Goal: Information Seeking & Learning: Learn about a topic

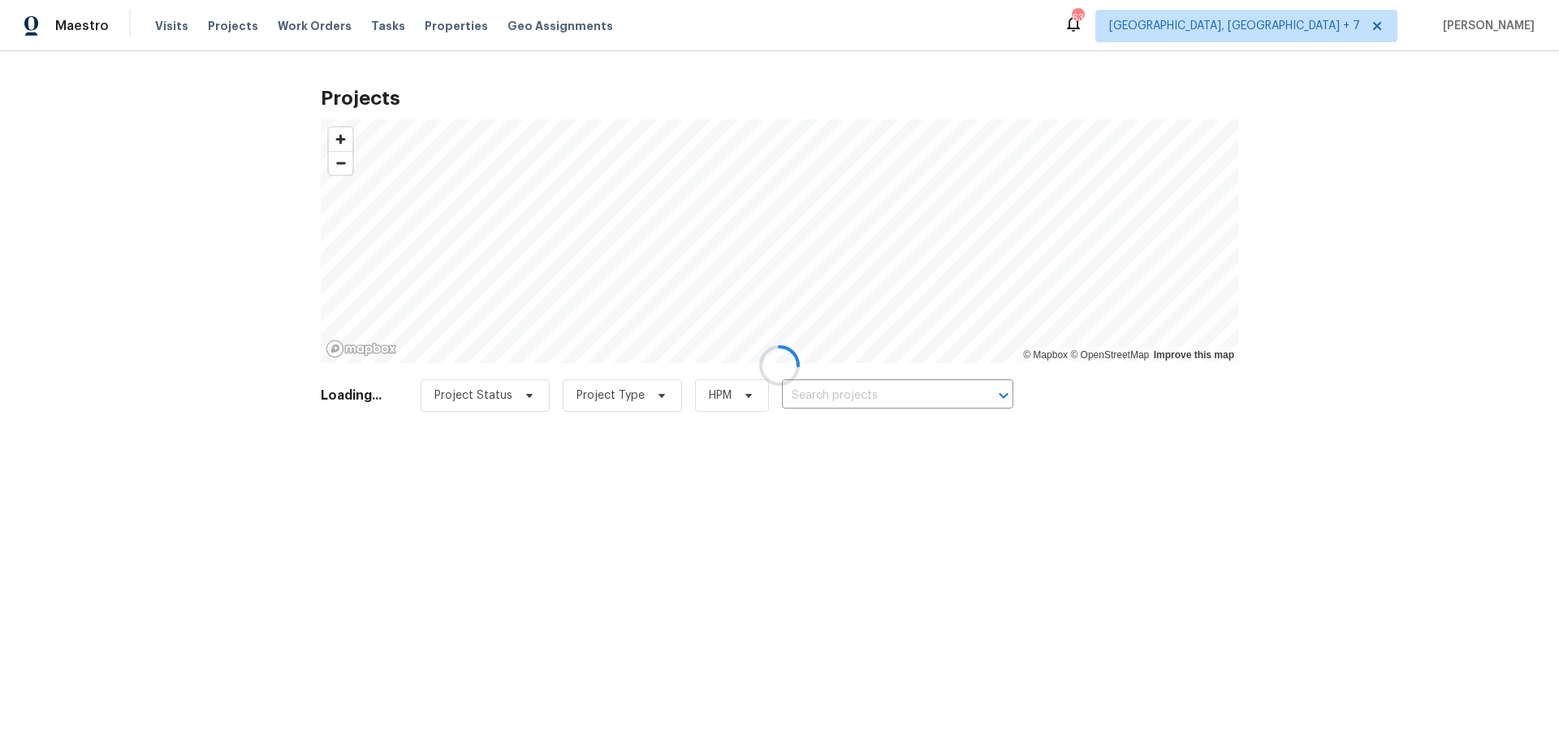
click at [827, 394] on div at bounding box center [779, 365] width 1559 height 731
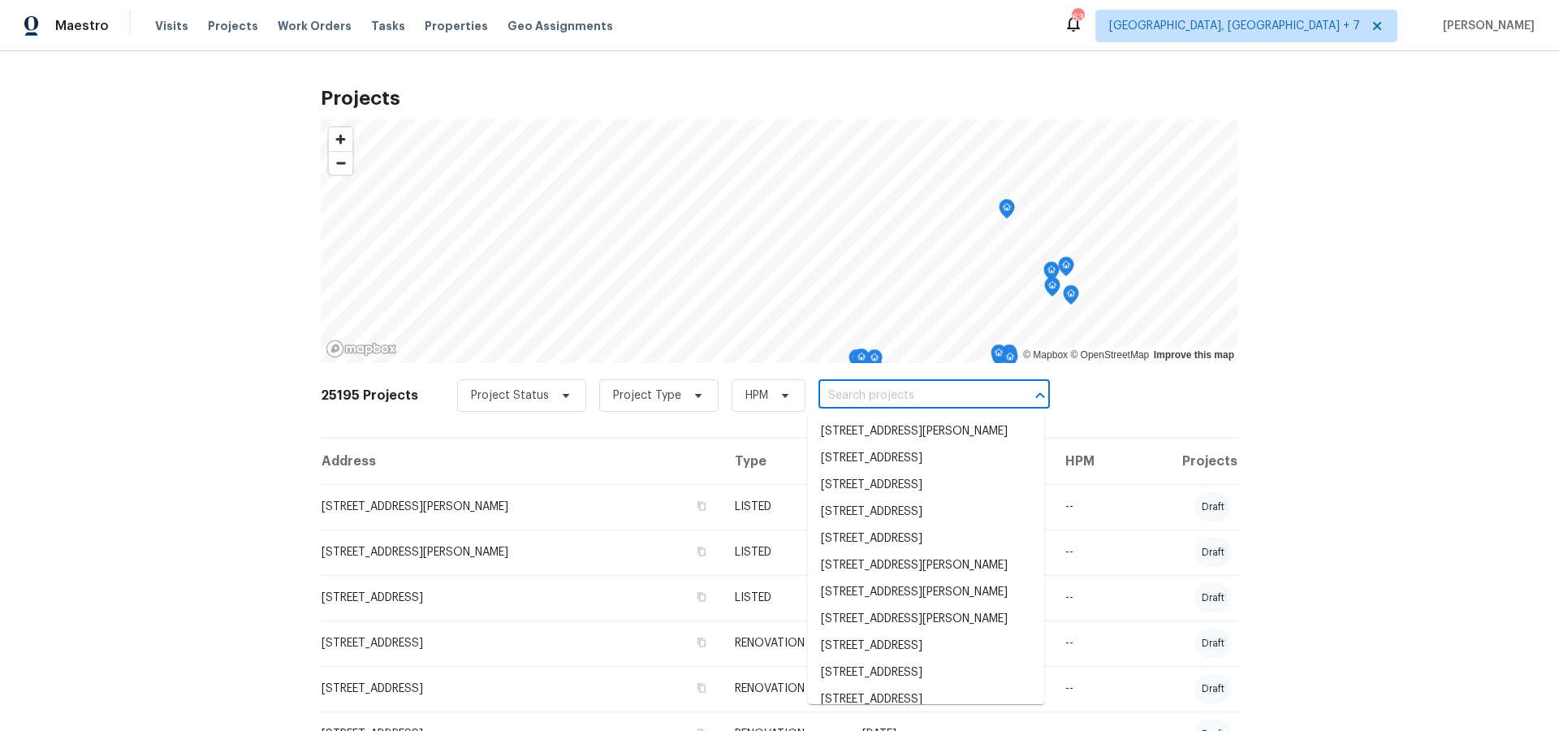
click at [830, 395] on input "text" at bounding box center [912, 395] width 186 height 25
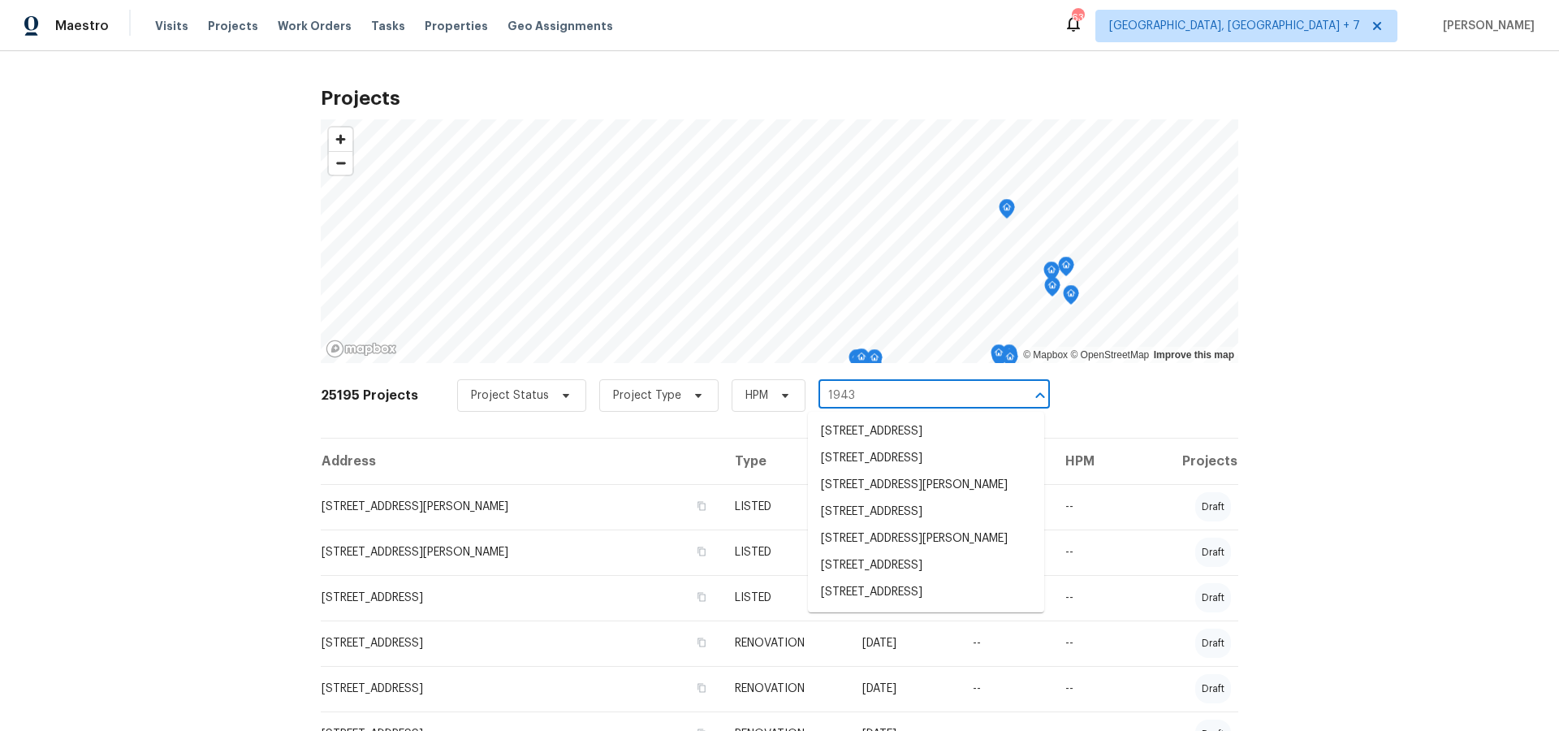
type input "1943"
click at [886, 579] on li "[STREET_ADDRESS]" at bounding box center [926, 565] width 236 height 27
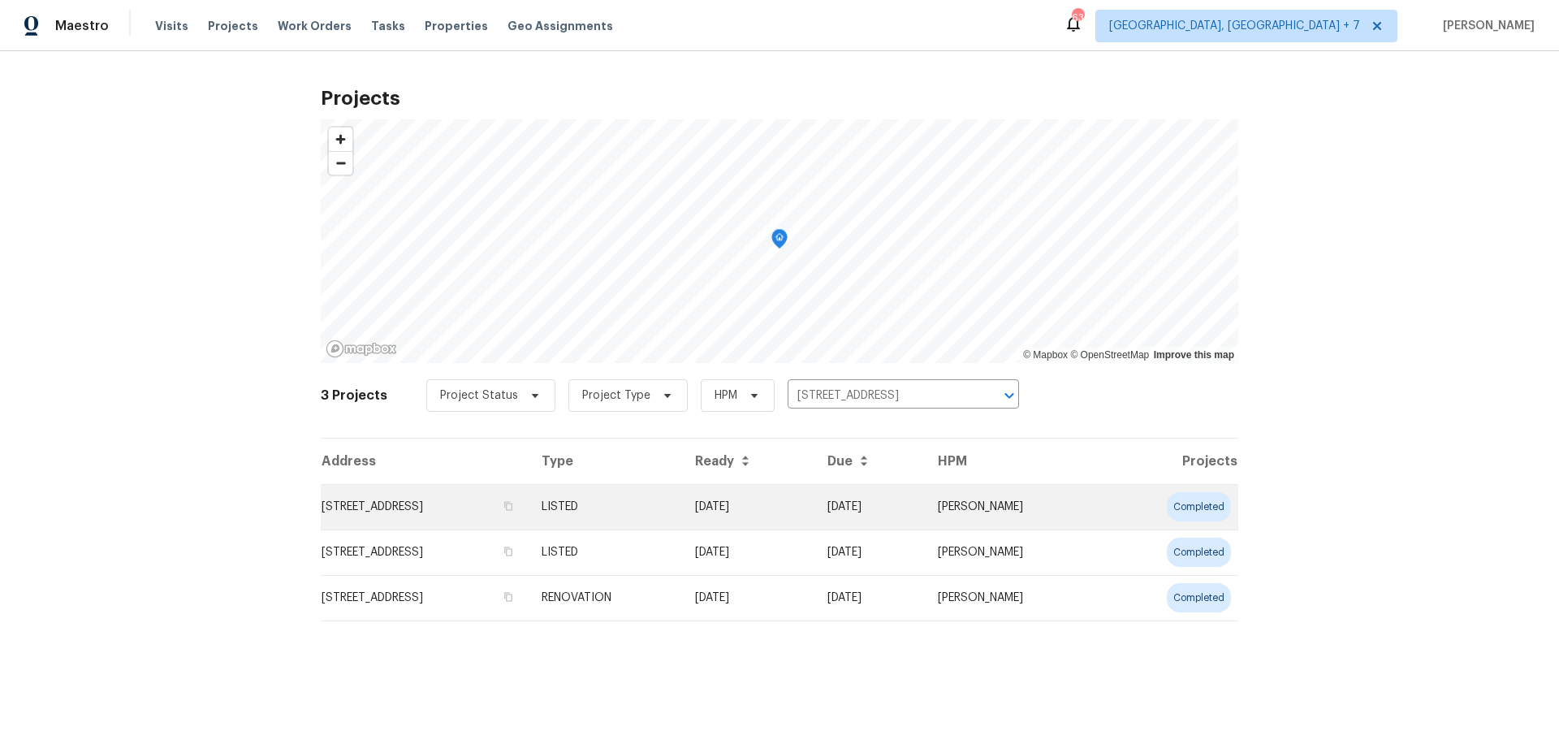
click at [445, 514] on td "[STREET_ADDRESS]" at bounding box center [425, 506] width 208 height 45
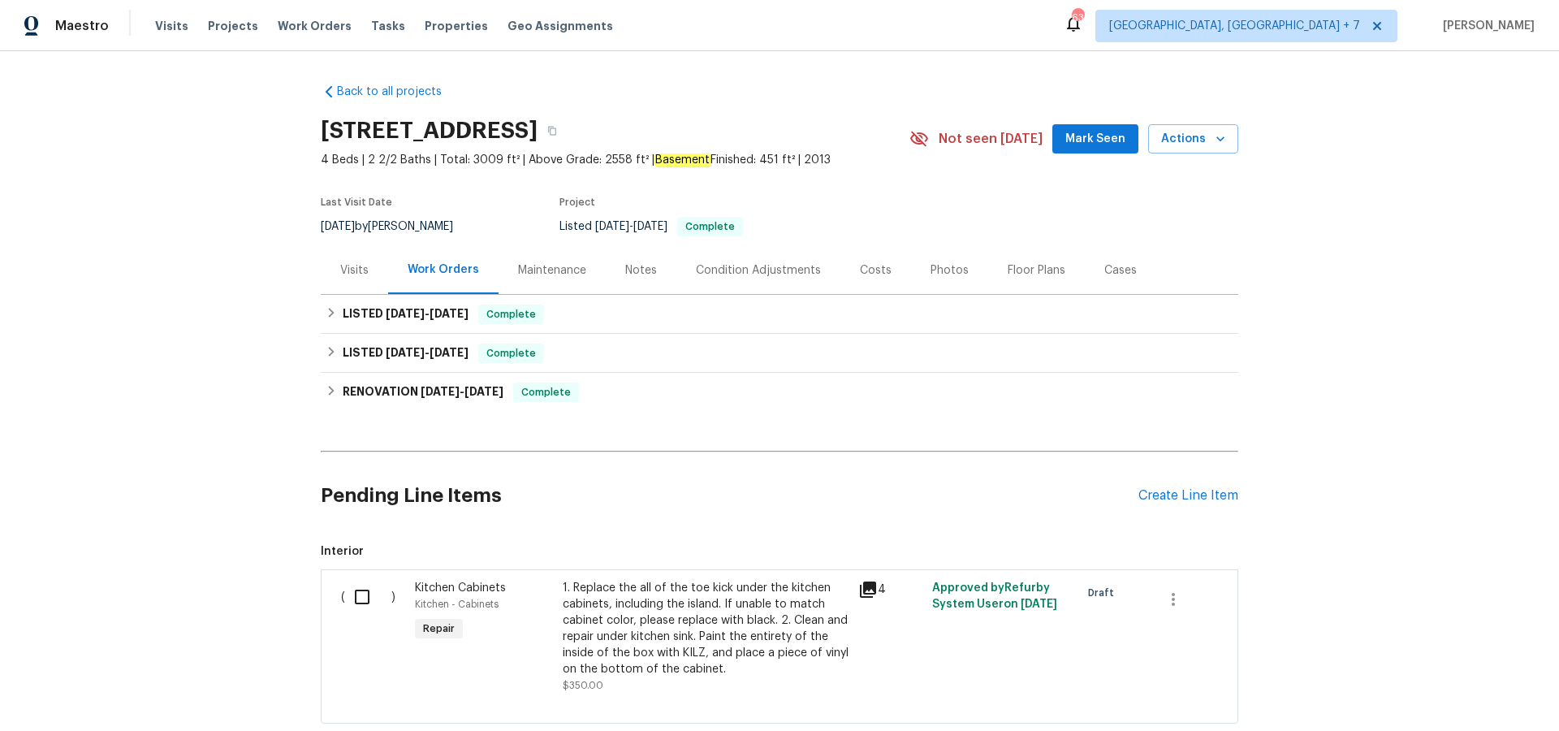
click at [870, 590] on icon at bounding box center [867, 589] width 19 height 19
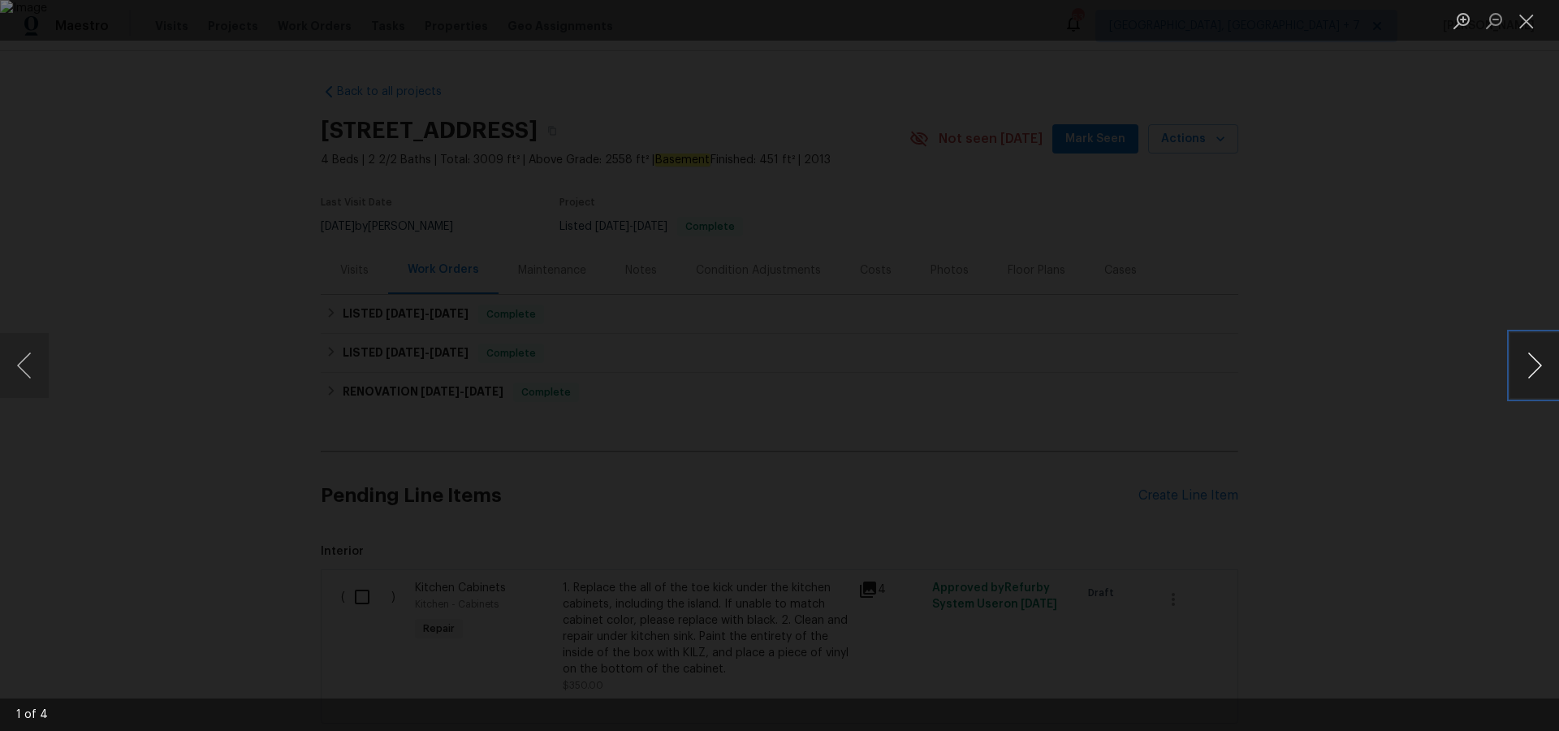
click at [1536, 369] on button "Next image" at bounding box center [1534, 365] width 49 height 65
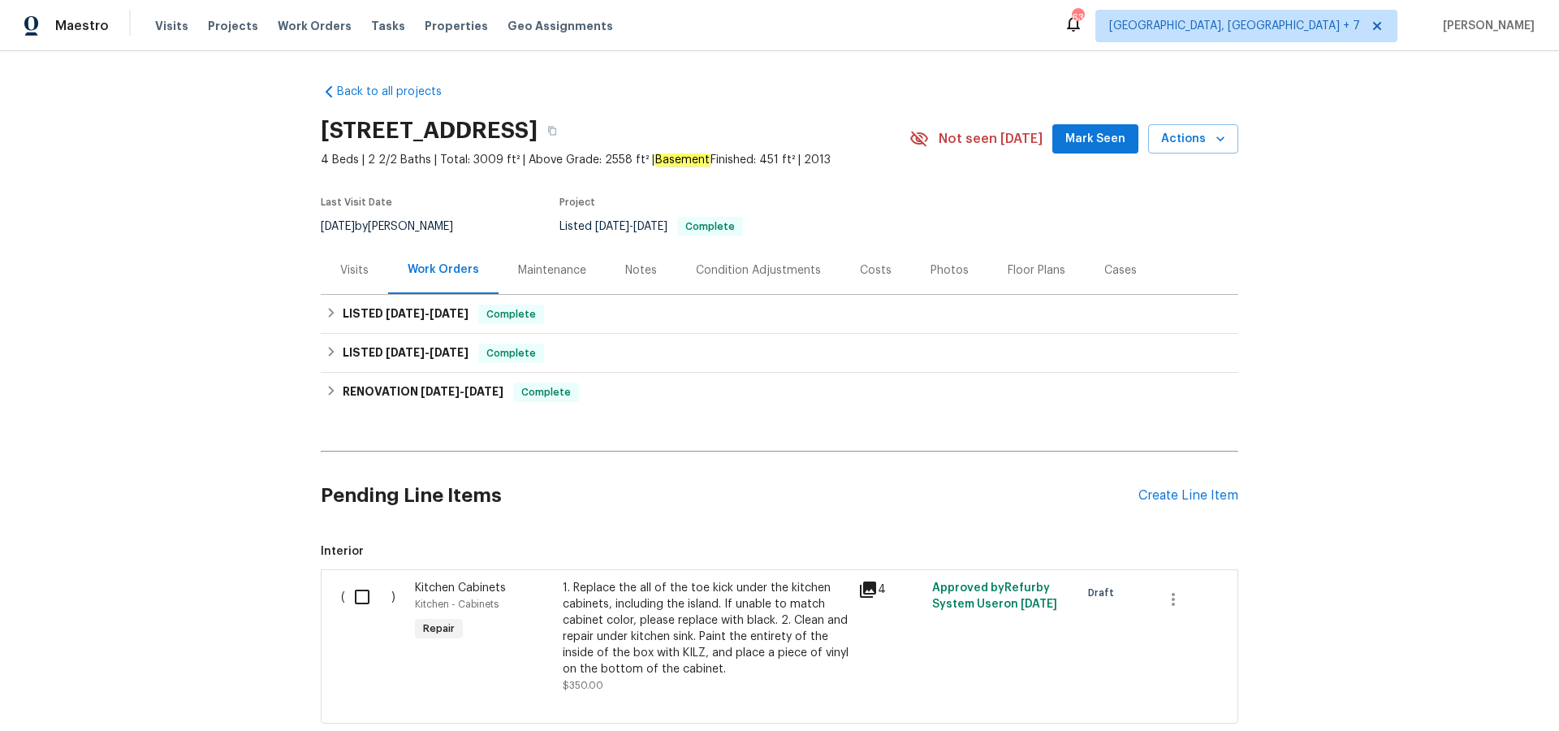
click at [352, 271] on div "Visits" at bounding box center [354, 270] width 28 height 16
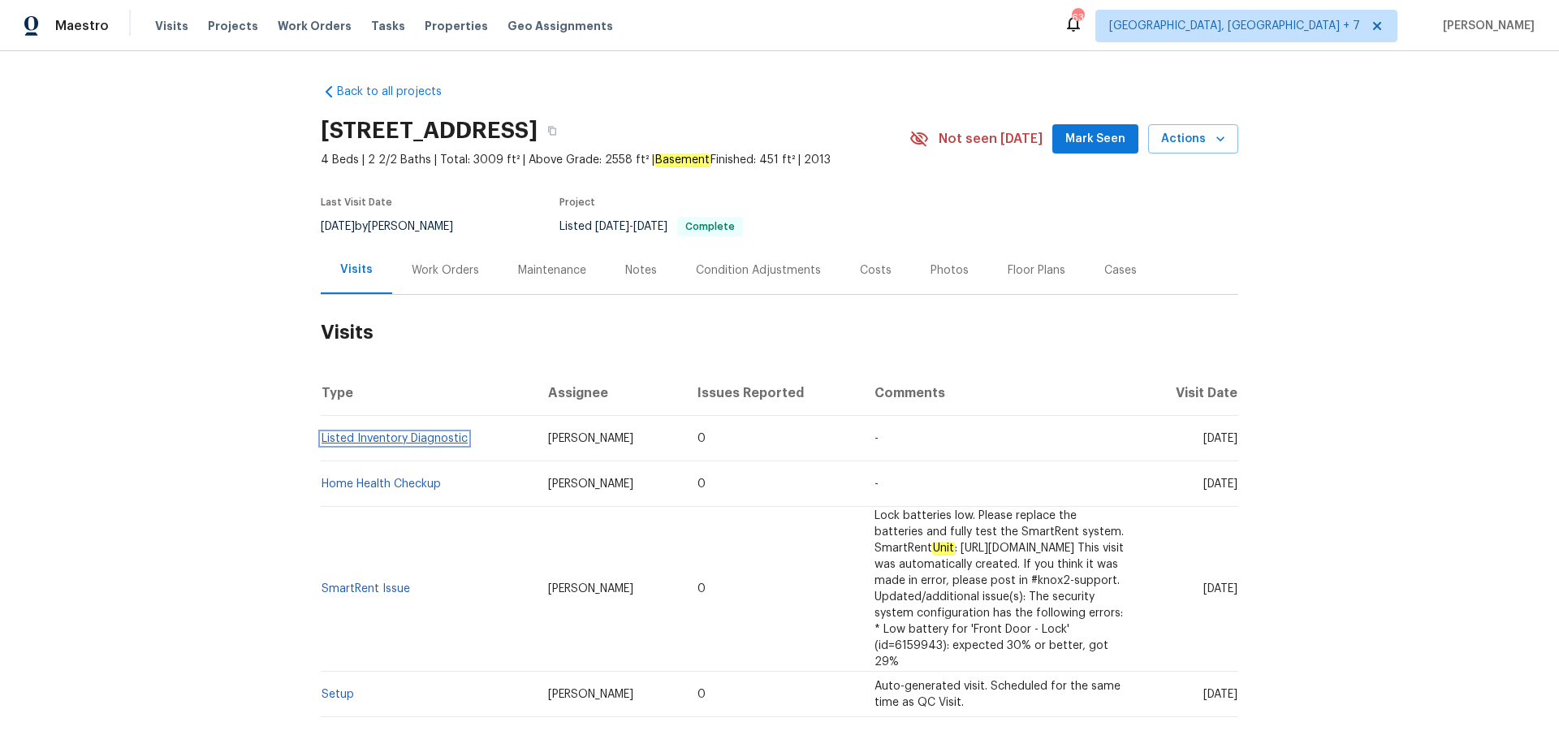
click at [395, 434] on link "Listed Inventory Diagnostic" at bounding box center [395, 438] width 146 height 11
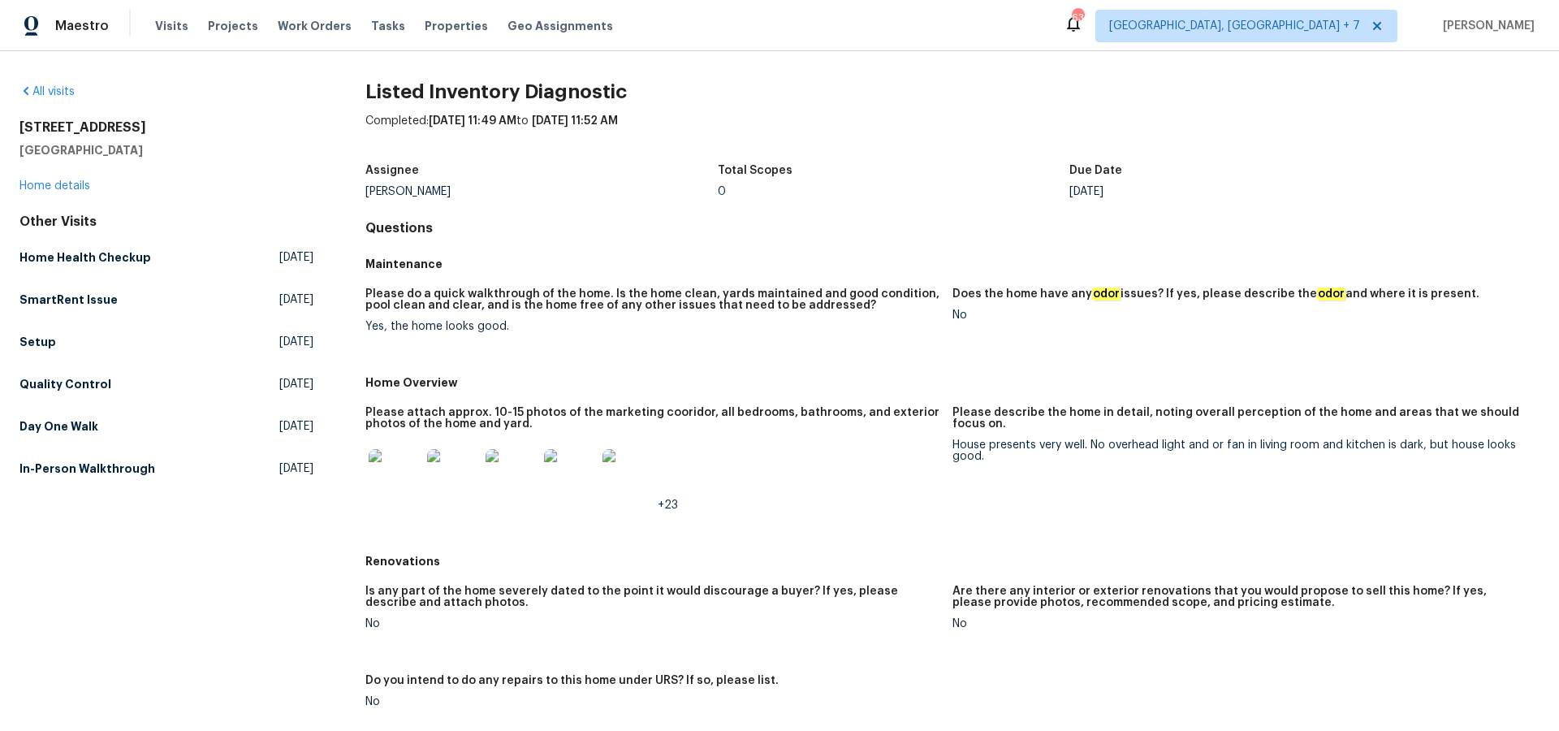
click at [391, 472] on img at bounding box center [395, 475] width 52 height 52
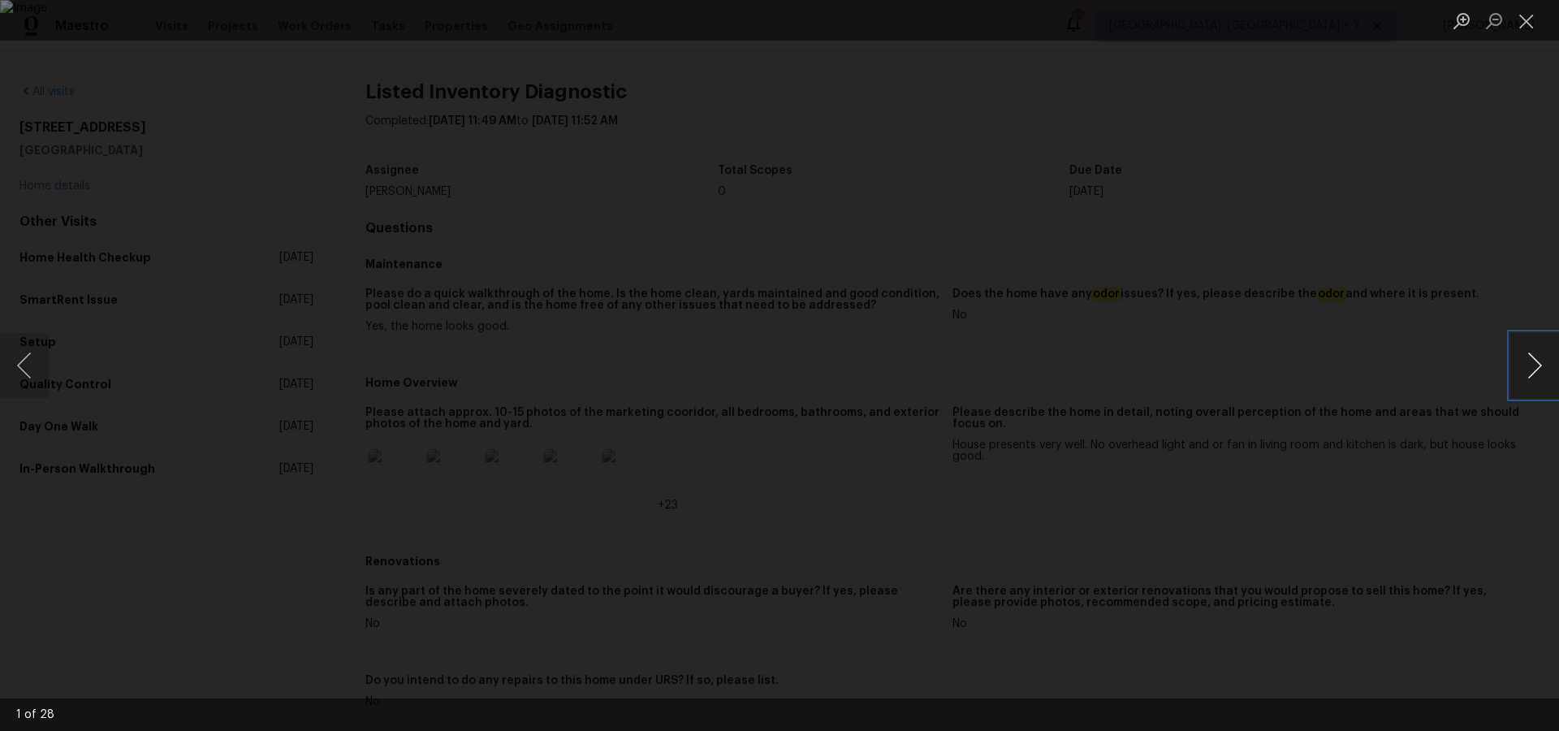
click at [1529, 372] on button "Next image" at bounding box center [1534, 365] width 49 height 65
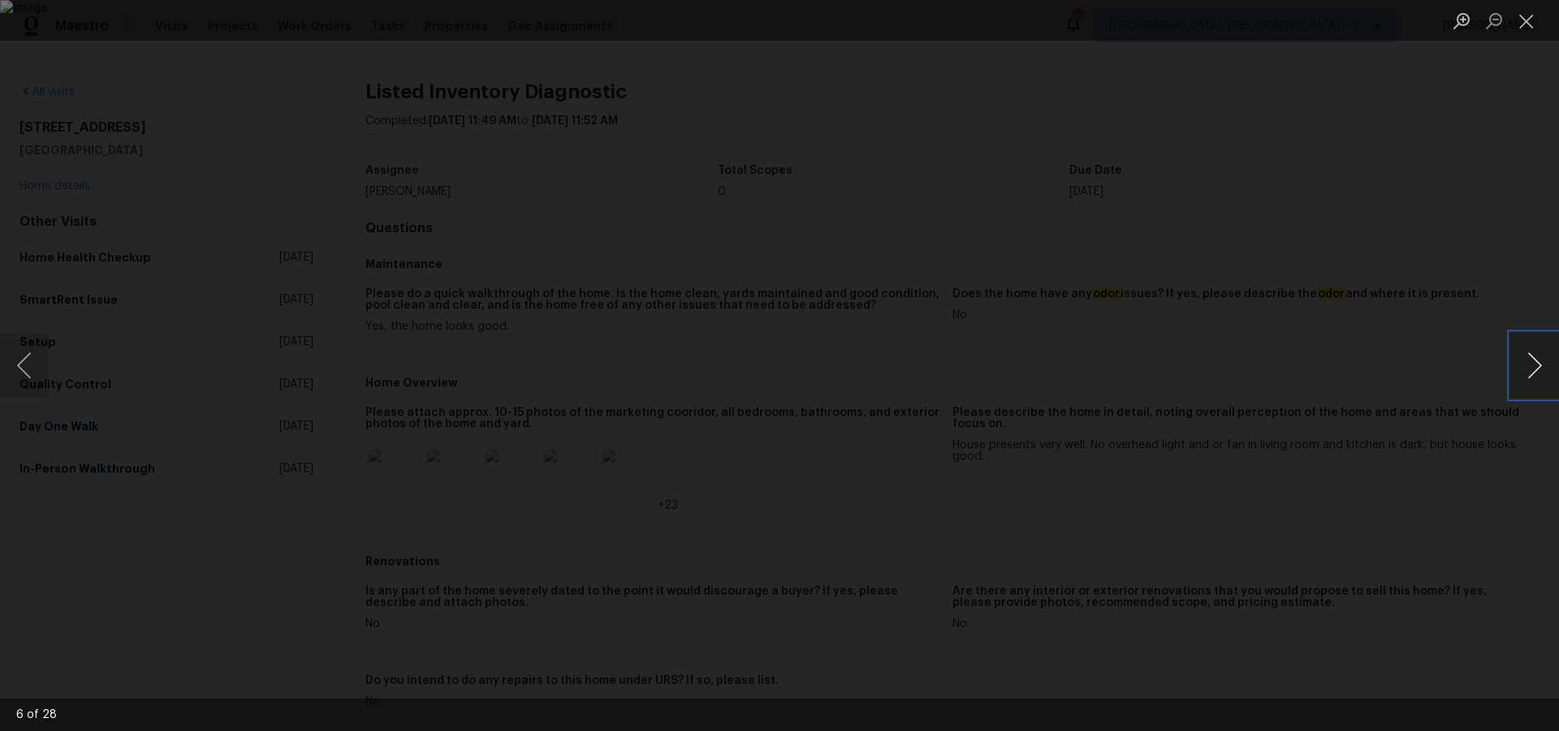
click at [1529, 372] on button "Next image" at bounding box center [1534, 365] width 49 height 65
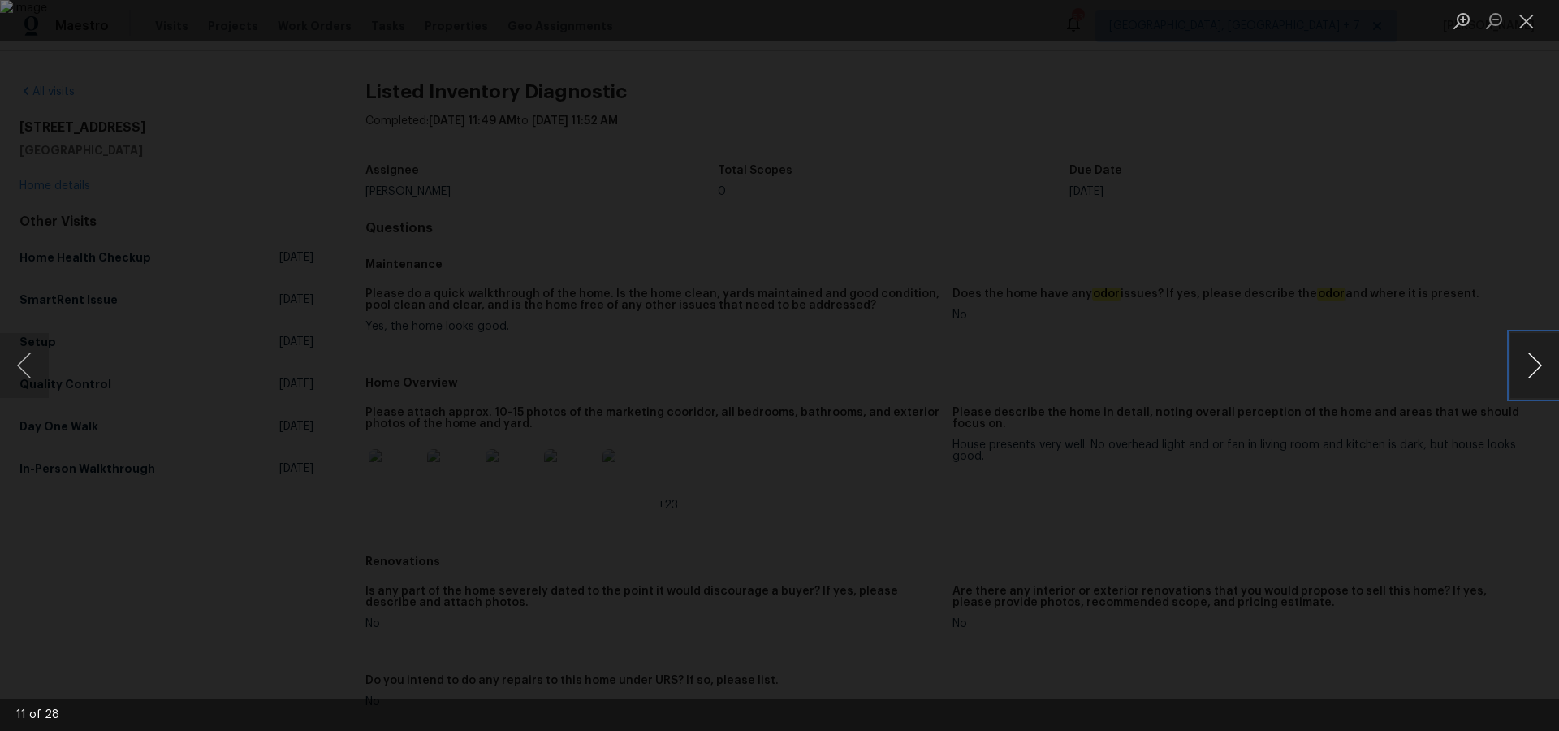
click at [1529, 372] on button "Next image" at bounding box center [1534, 365] width 49 height 65
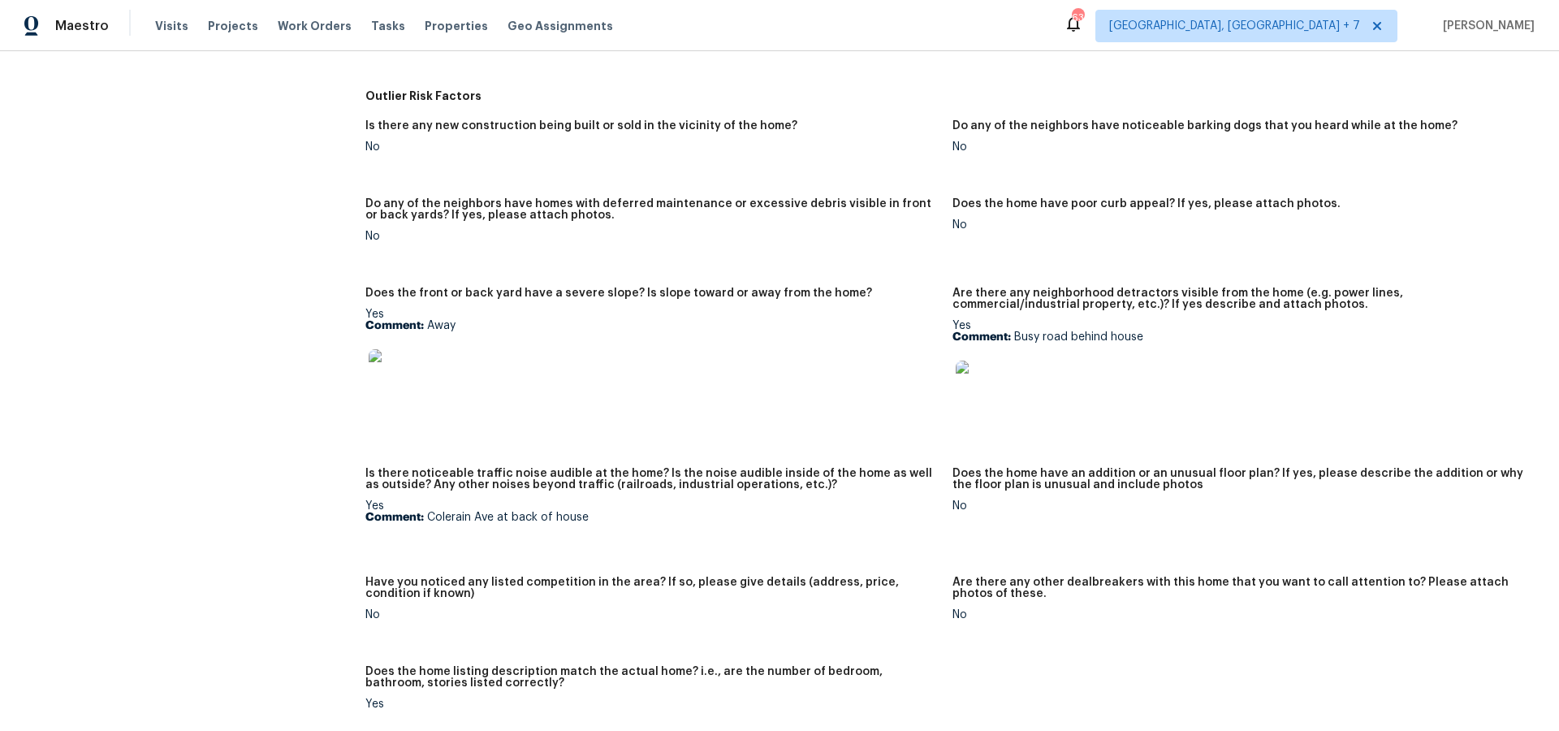
scroll to position [666, 0]
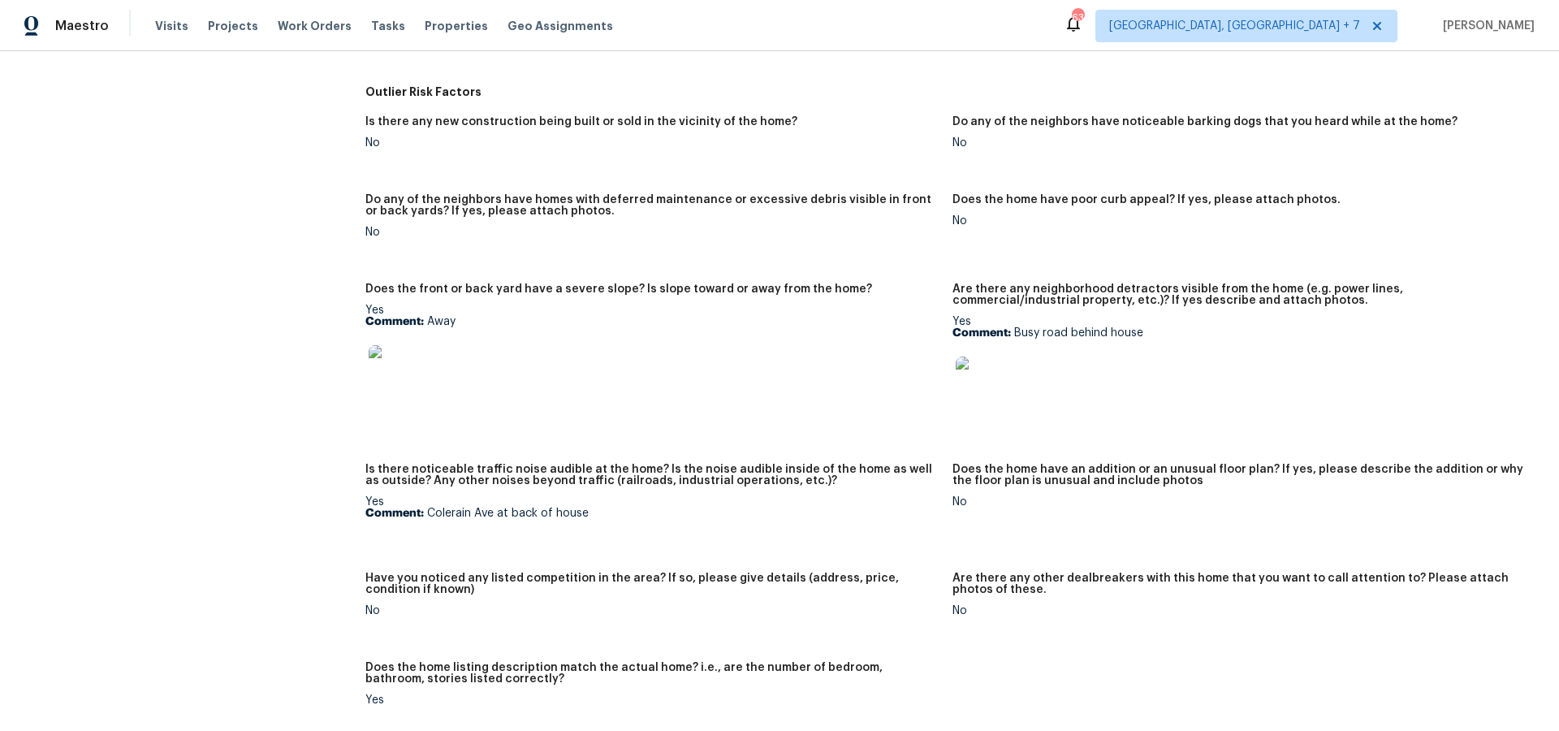
click at [581, 359] on div at bounding box center [652, 370] width 574 height 71
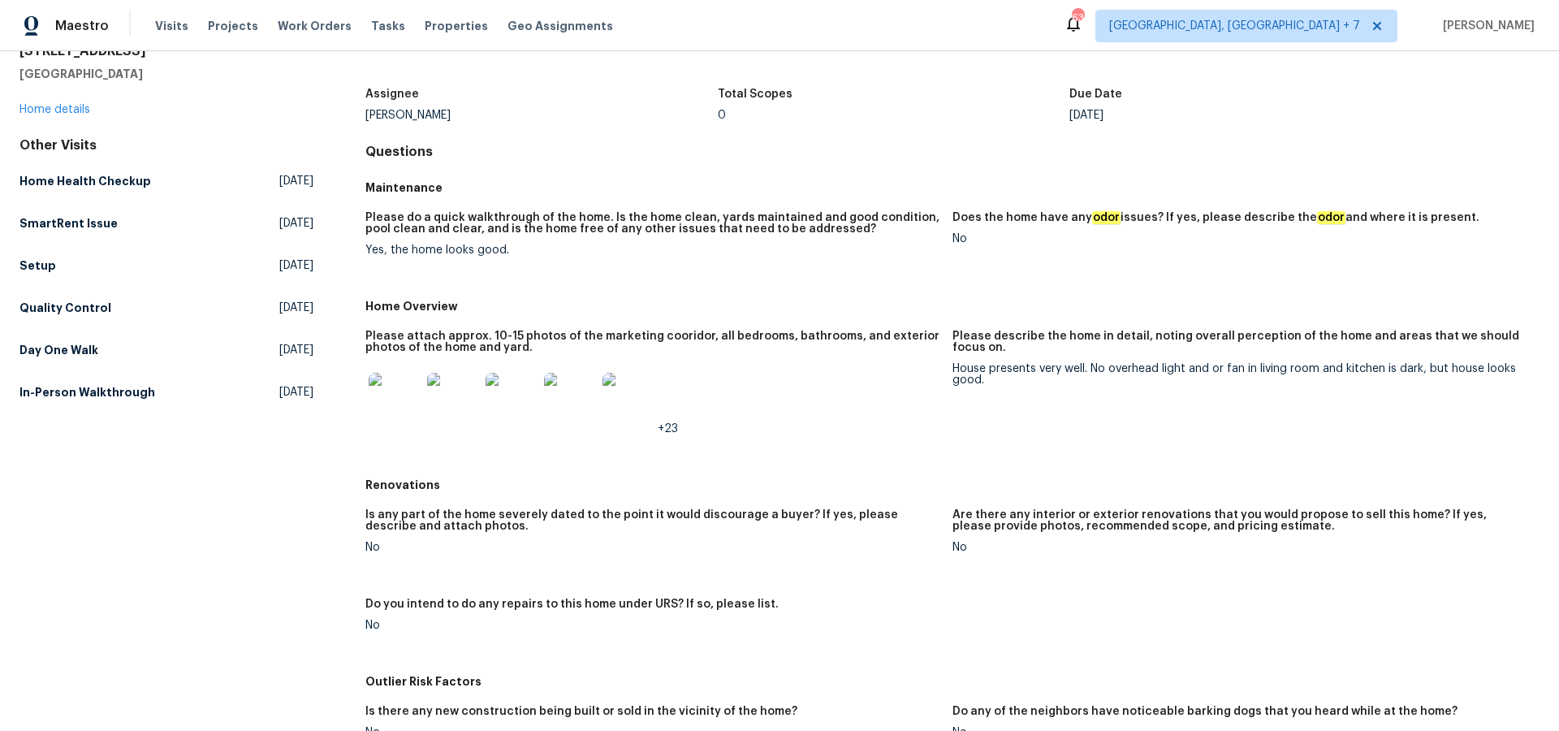
scroll to position [0, 0]
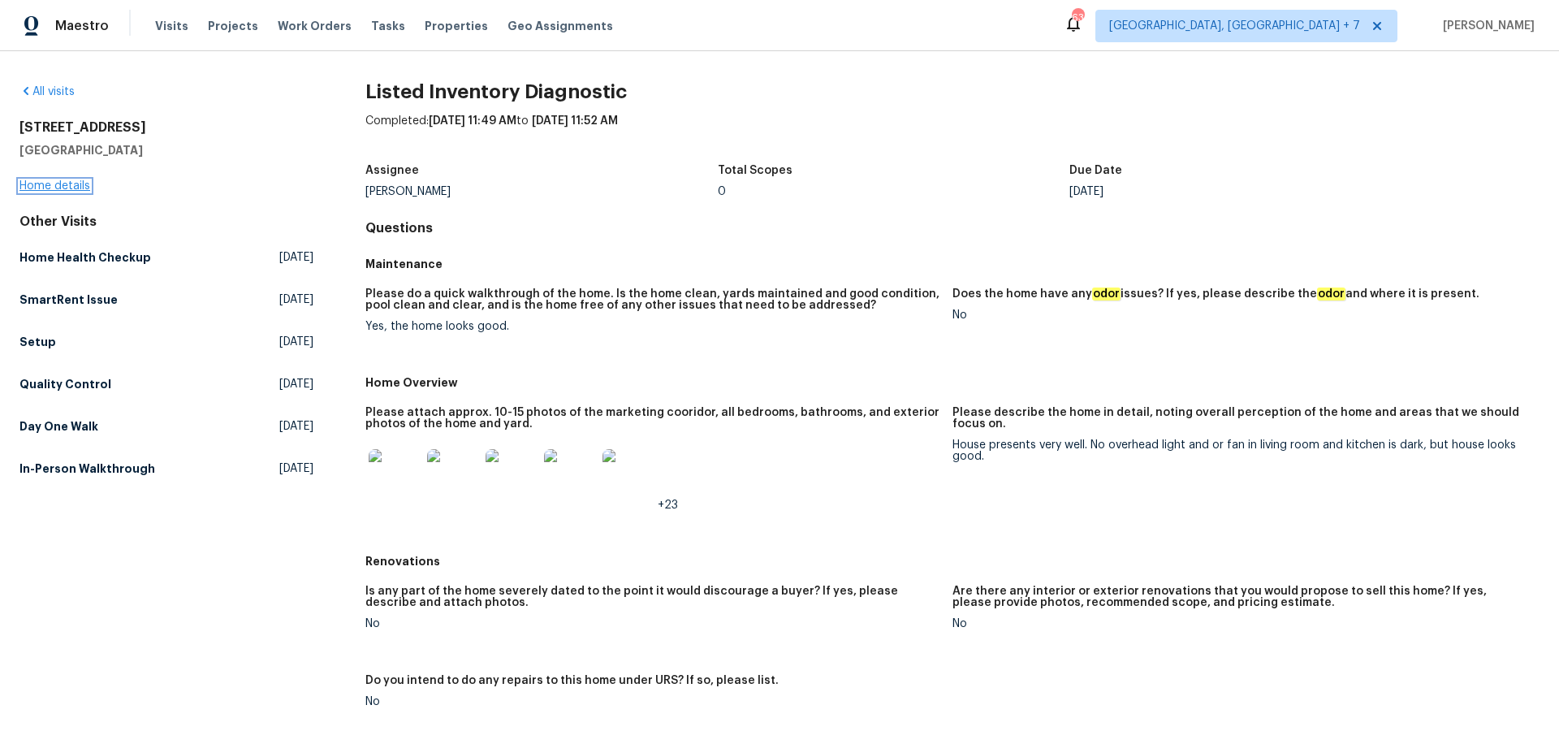
click at [62, 185] on link "Home details" at bounding box center [54, 185] width 71 height 11
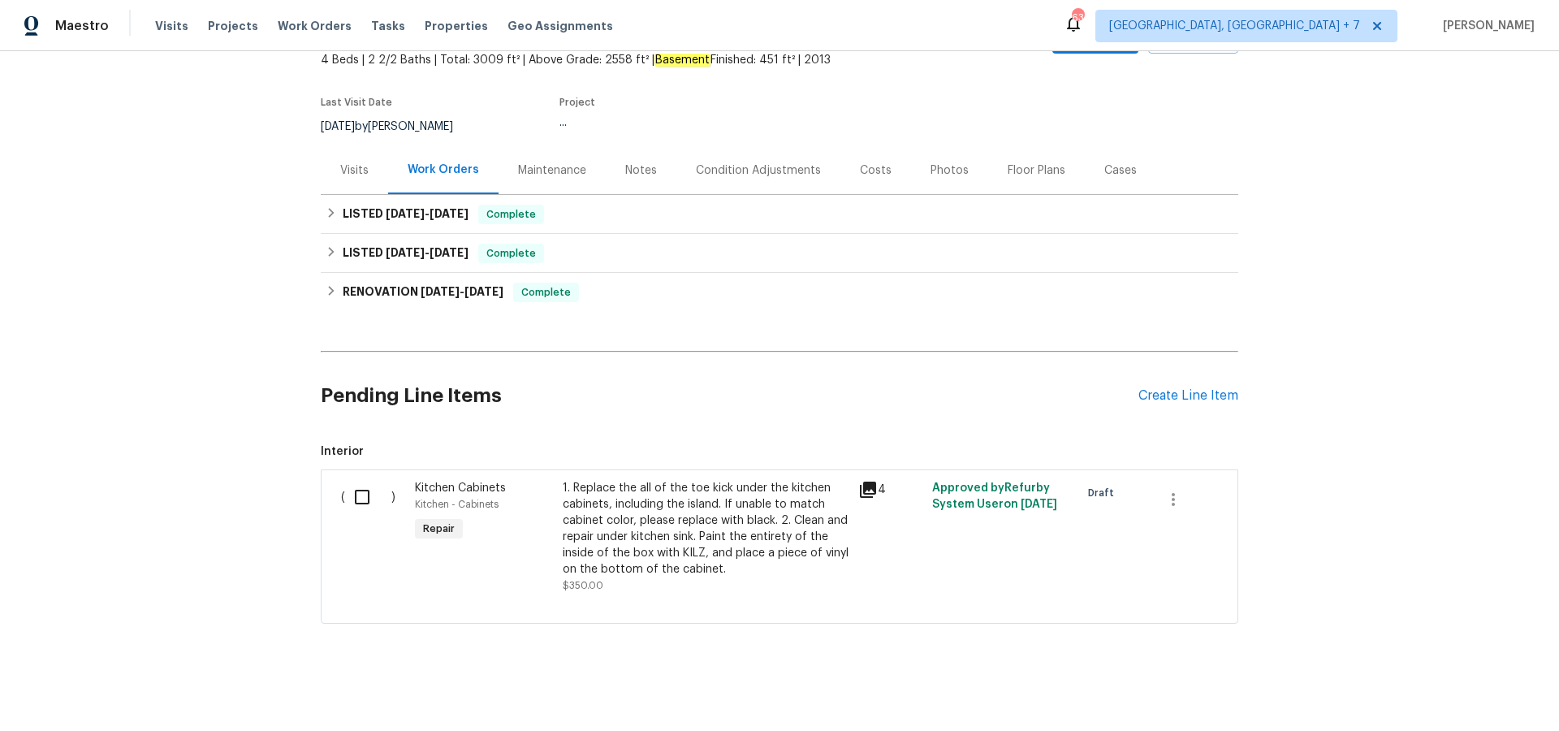
scroll to position [103, 0]
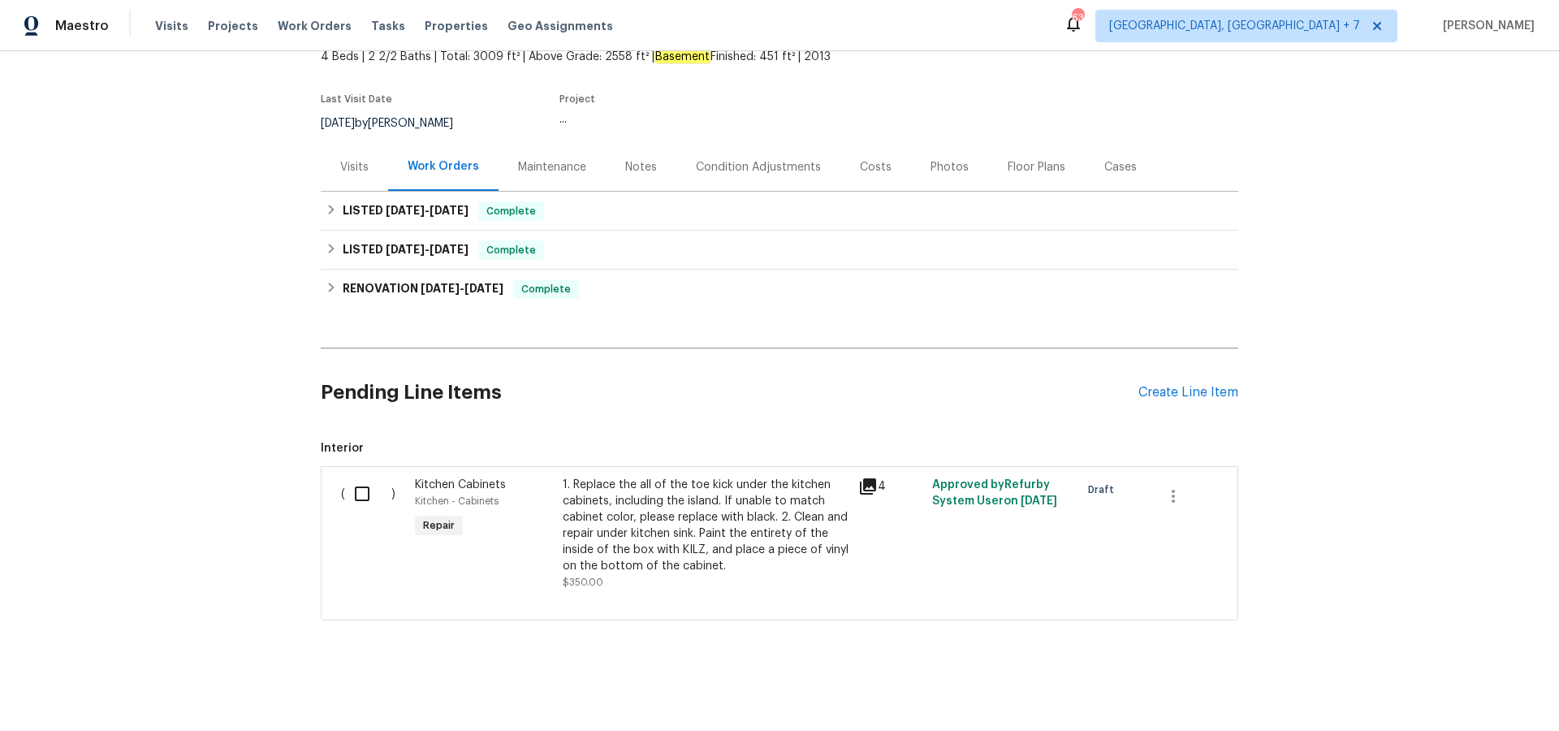
click at [865, 487] on icon at bounding box center [868, 486] width 16 height 16
click at [618, 440] on span "Interior" at bounding box center [780, 448] width 918 height 16
click at [867, 488] on icon at bounding box center [867, 486] width 19 height 19
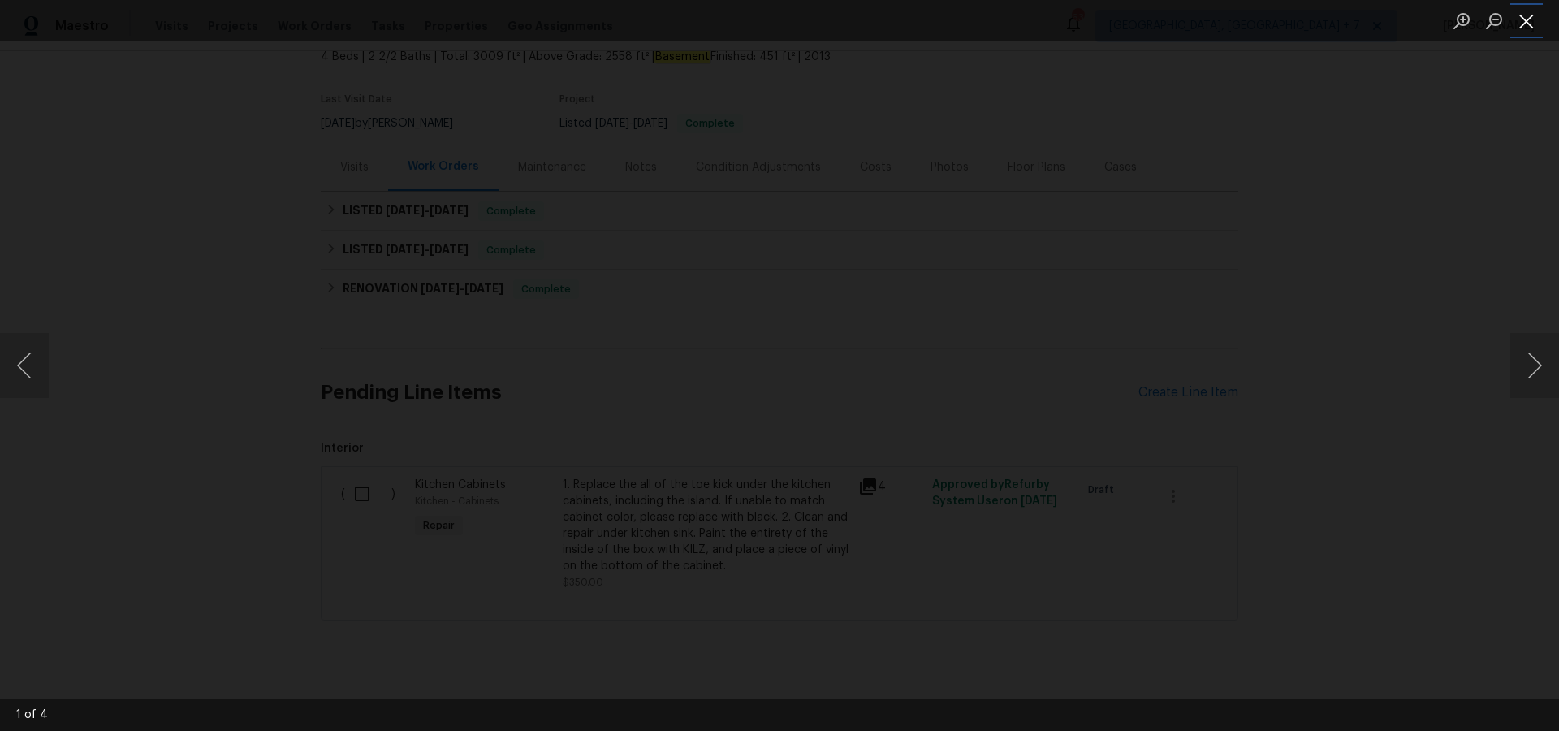
click at [1526, 22] on button "Close lightbox" at bounding box center [1526, 20] width 32 height 28
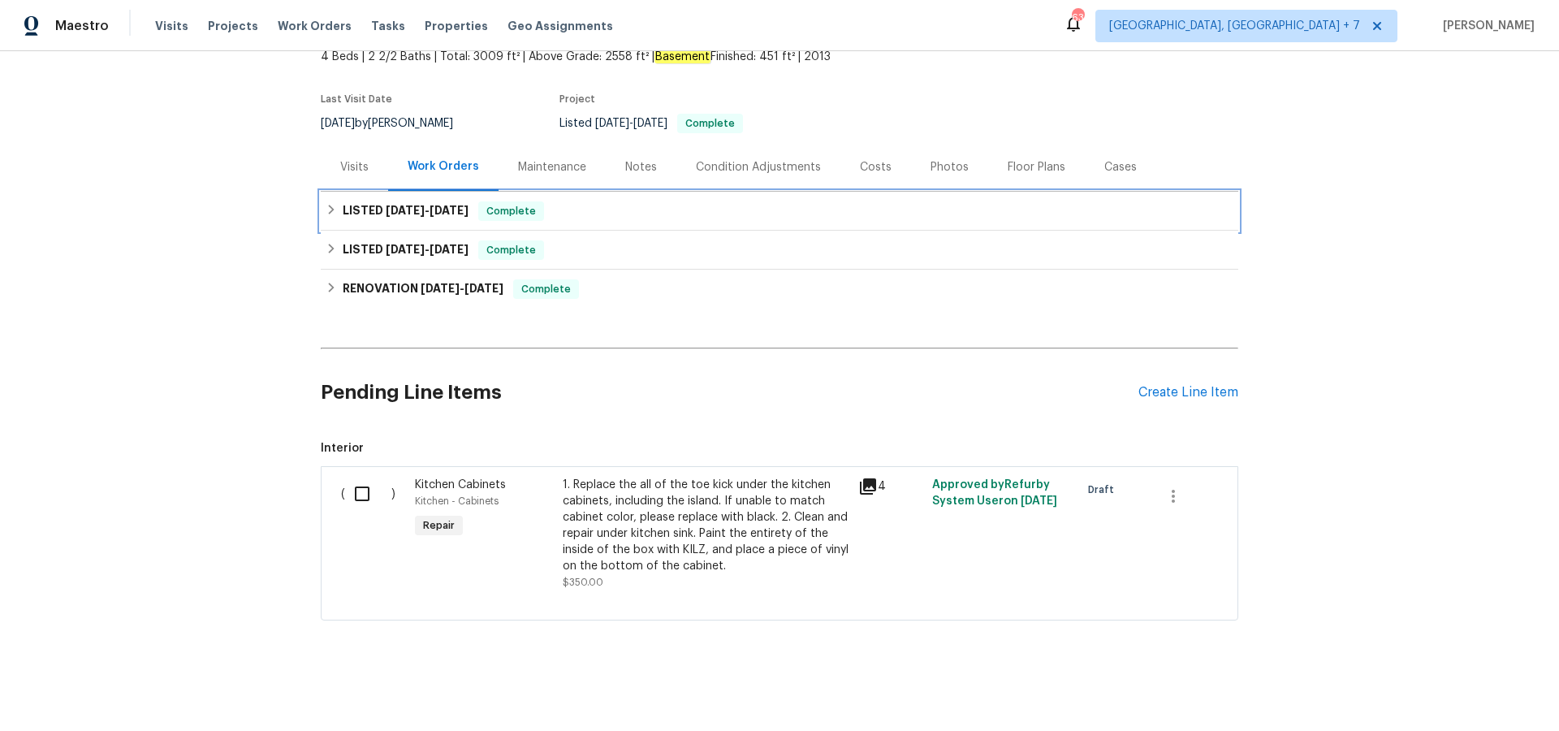
click at [390, 208] on span "[DATE]" at bounding box center [405, 210] width 39 height 11
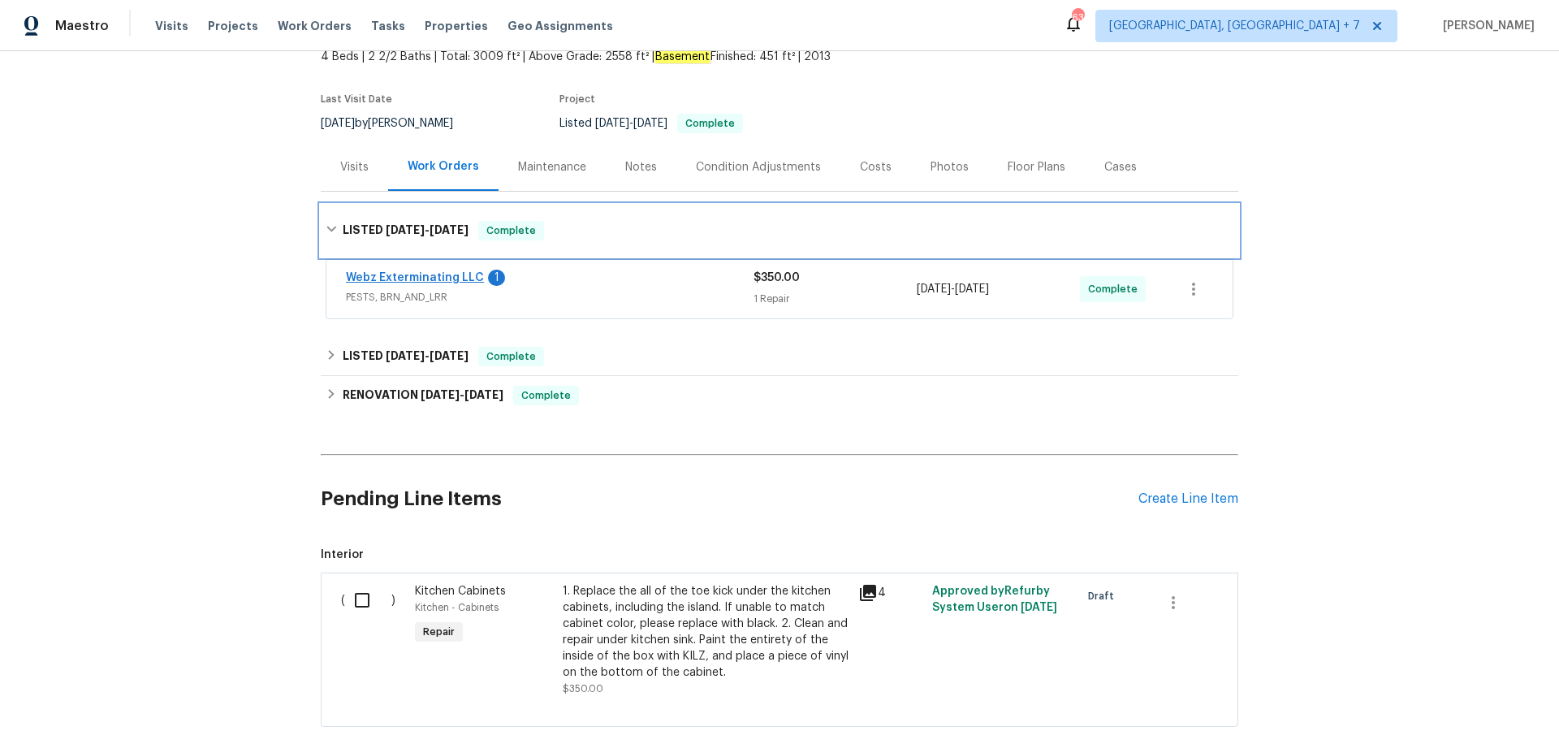
scroll to position [102, 0]
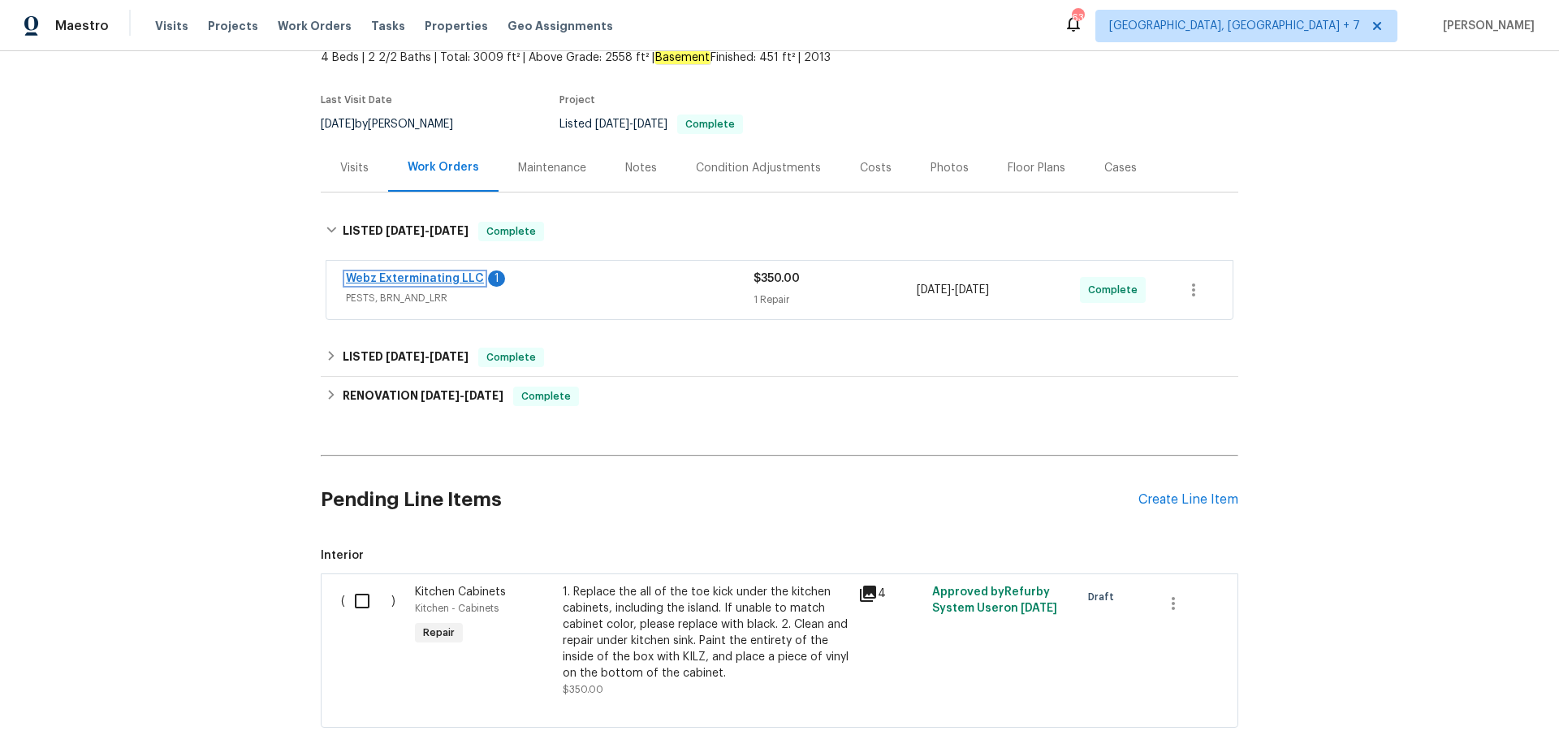
click at [388, 281] on link "Webz Exterminating LLC" at bounding box center [415, 278] width 138 height 11
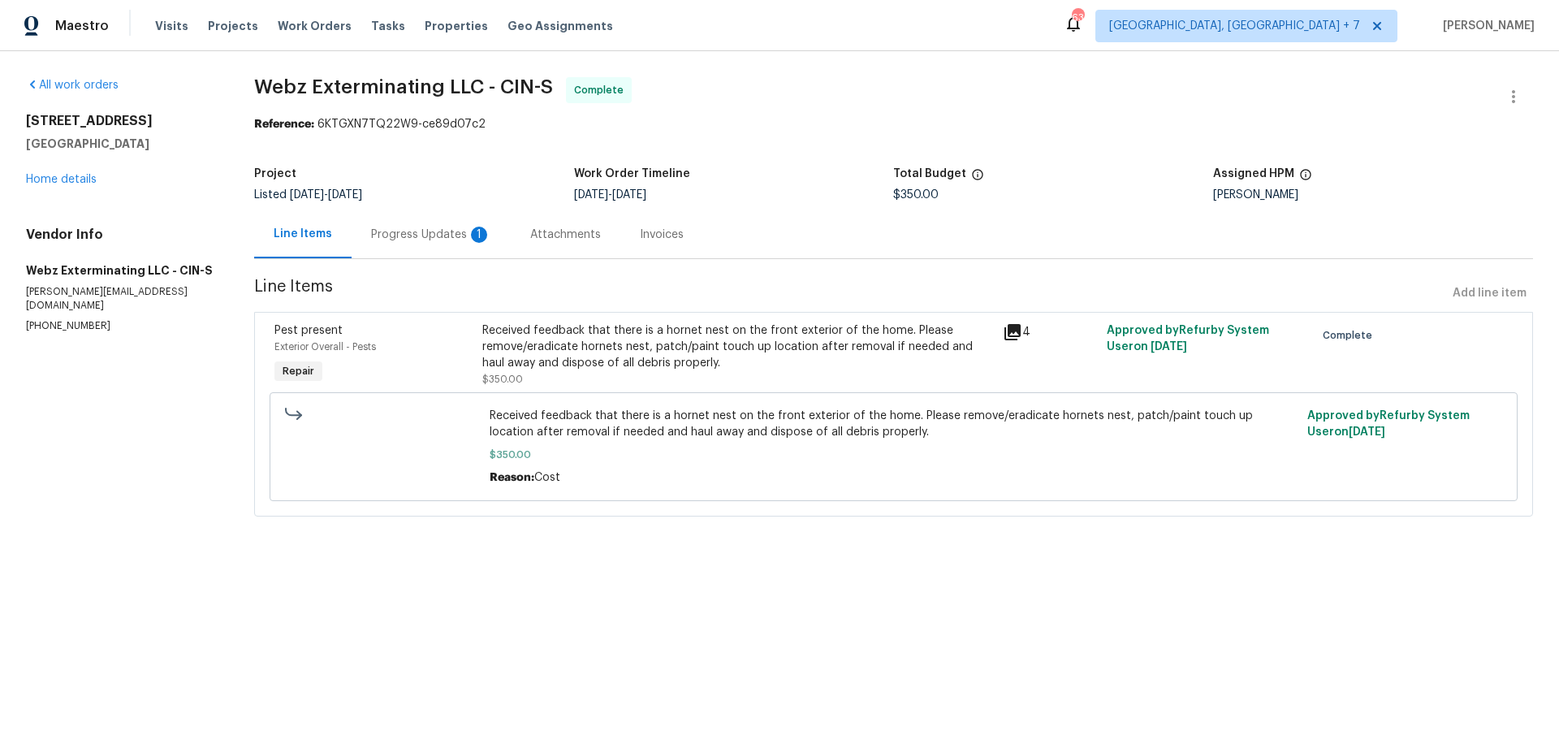
click at [1007, 324] on icon at bounding box center [1012, 331] width 19 height 19
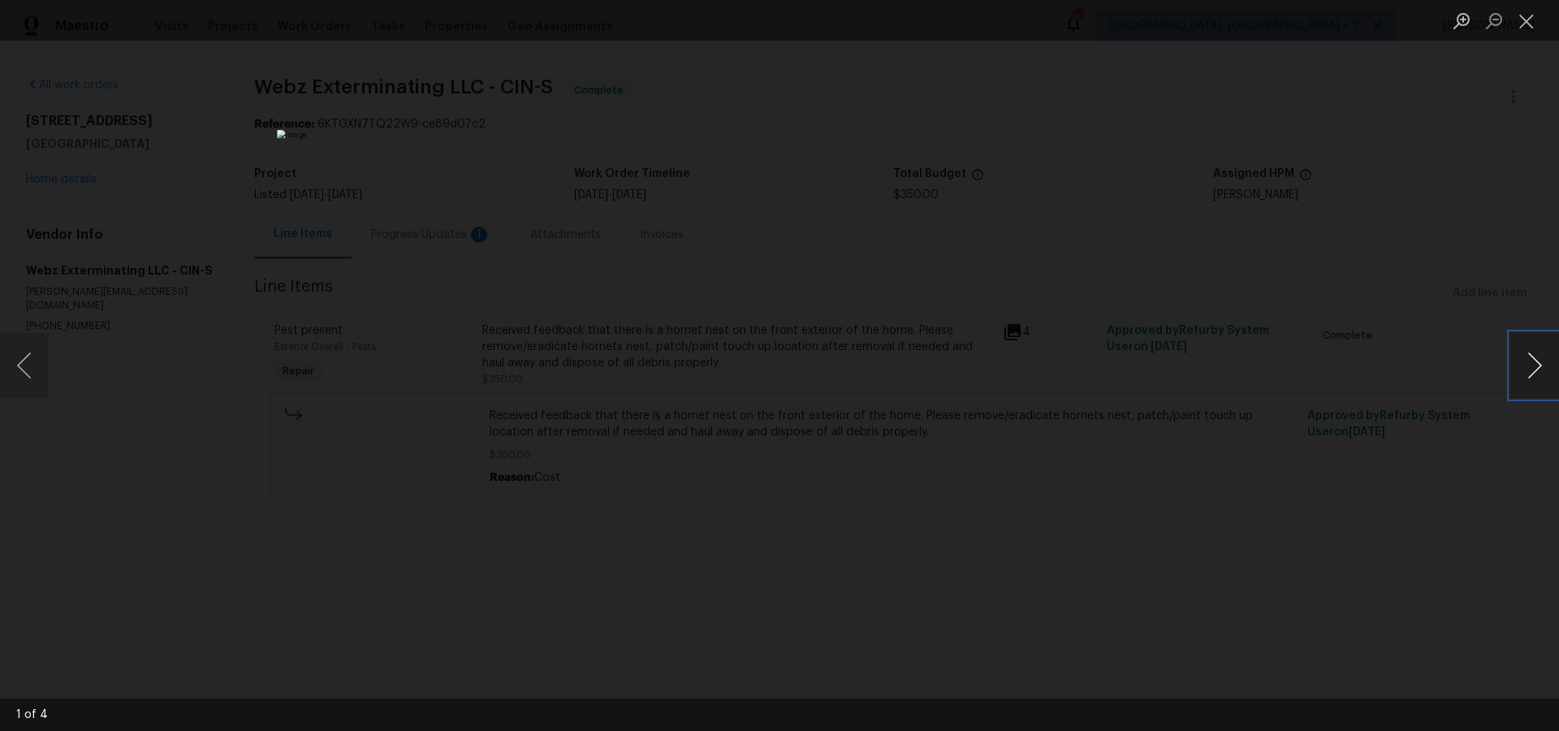
click at [1539, 363] on button "Next image" at bounding box center [1534, 365] width 49 height 65
click at [1538, 365] on button "Next image" at bounding box center [1534, 365] width 49 height 65
click at [1519, 24] on button "Close lightbox" at bounding box center [1526, 20] width 32 height 28
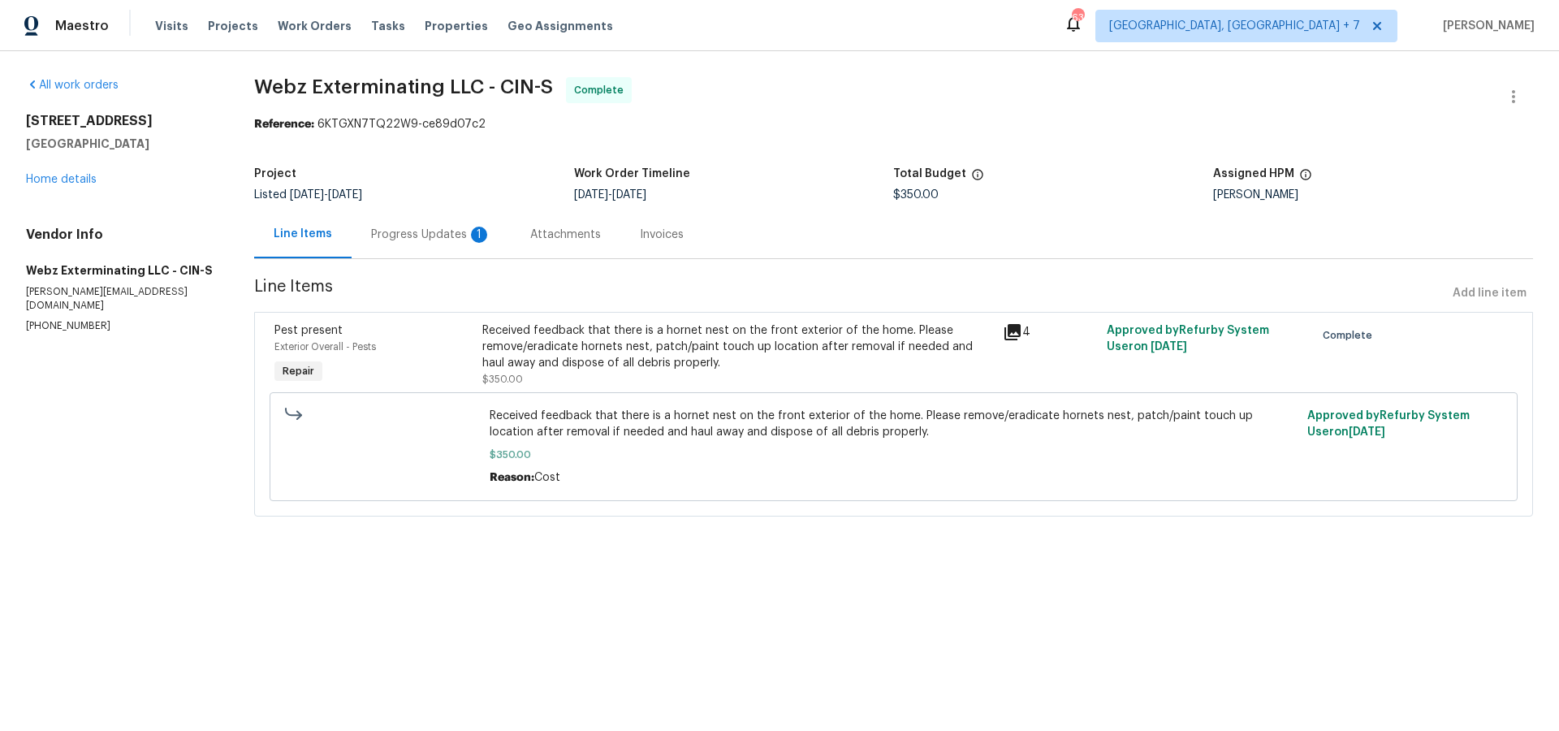
click at [374, 235] on div "Progress Updates 1" at bounding box center [431, 235] width 120 height 16
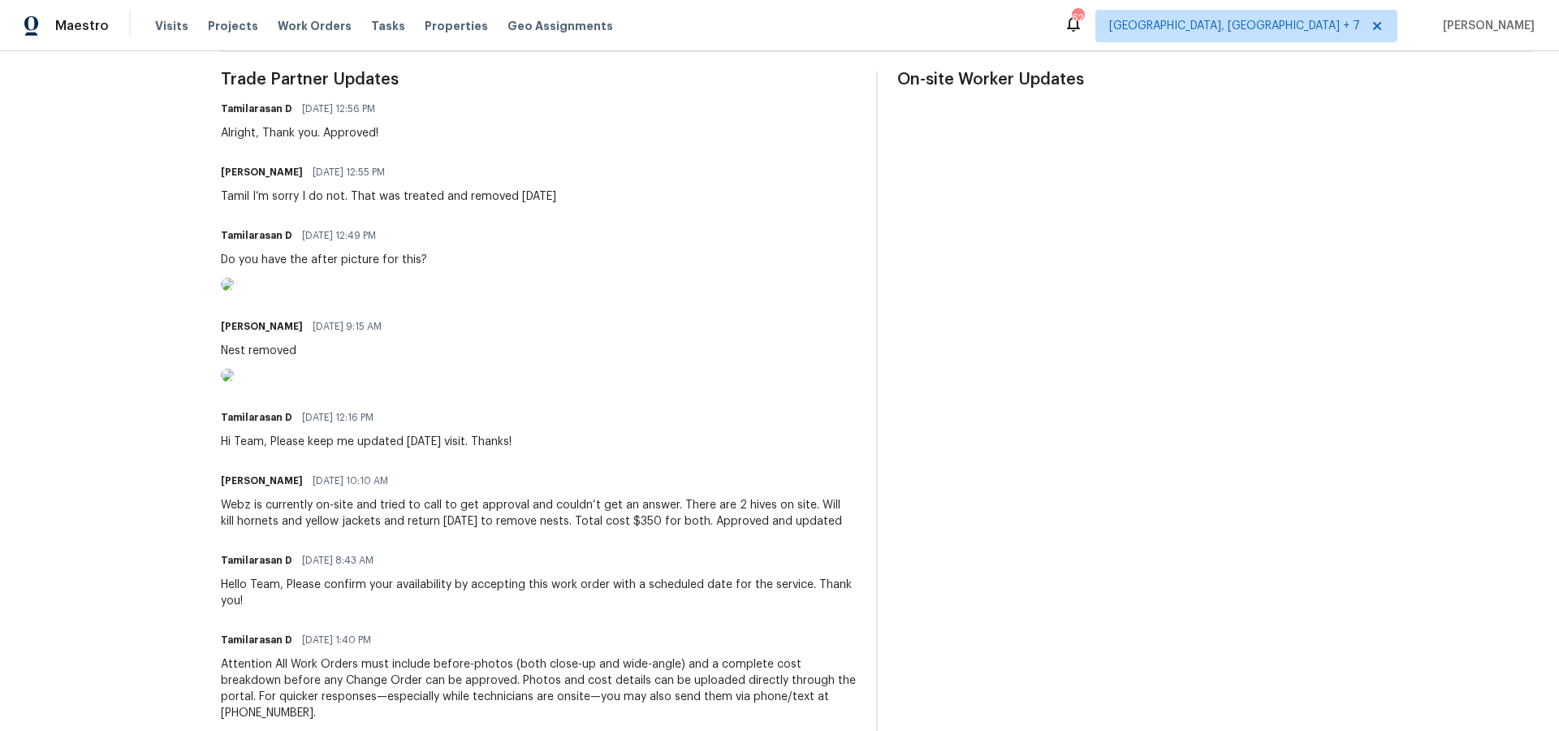
scroll to position [482, 0]
click at [234, 25] on span "Projects" at bounding box center [233, 26] width 50 height 16
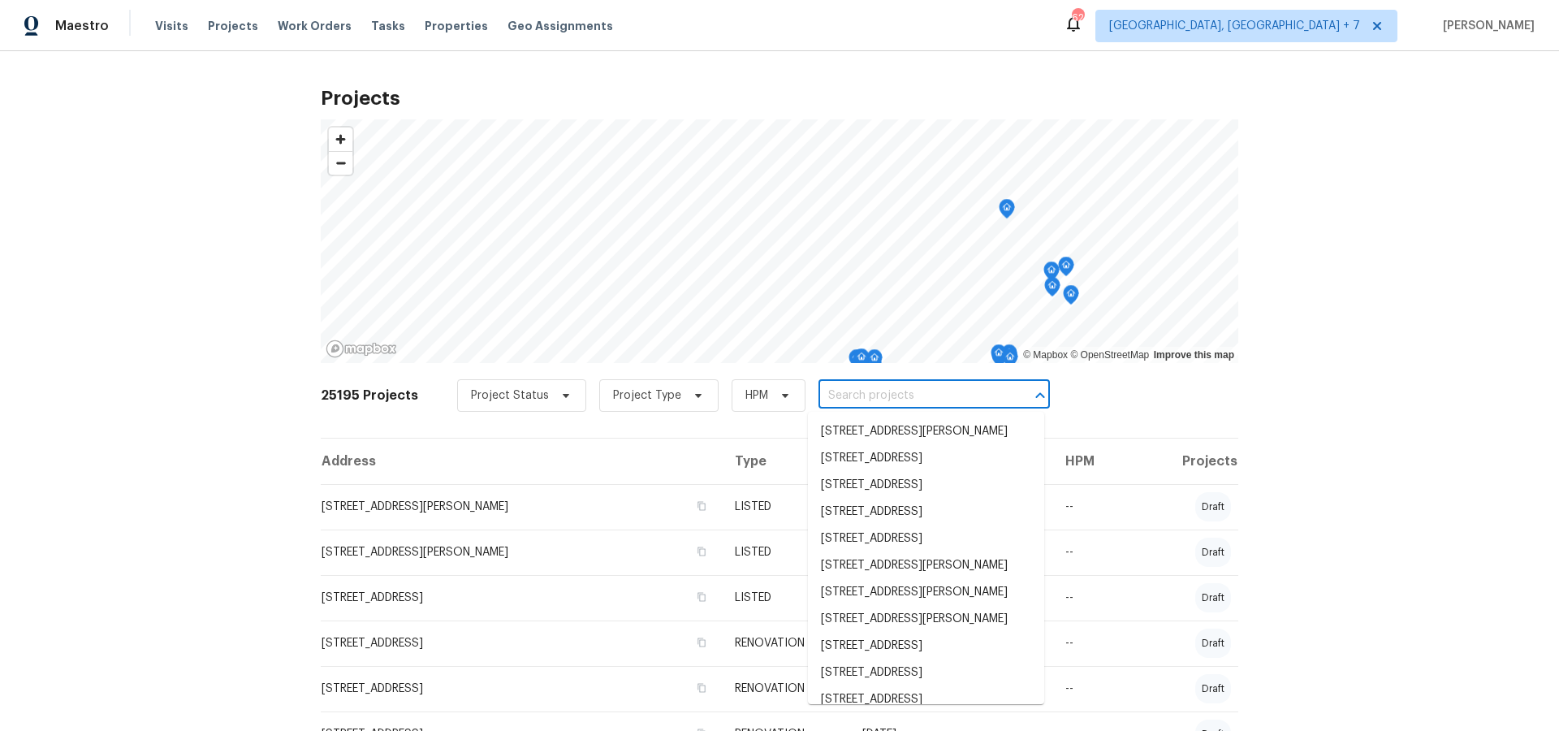
click at [828, 396] on input "text" at bounding box center [912, 395] width 186 height 25
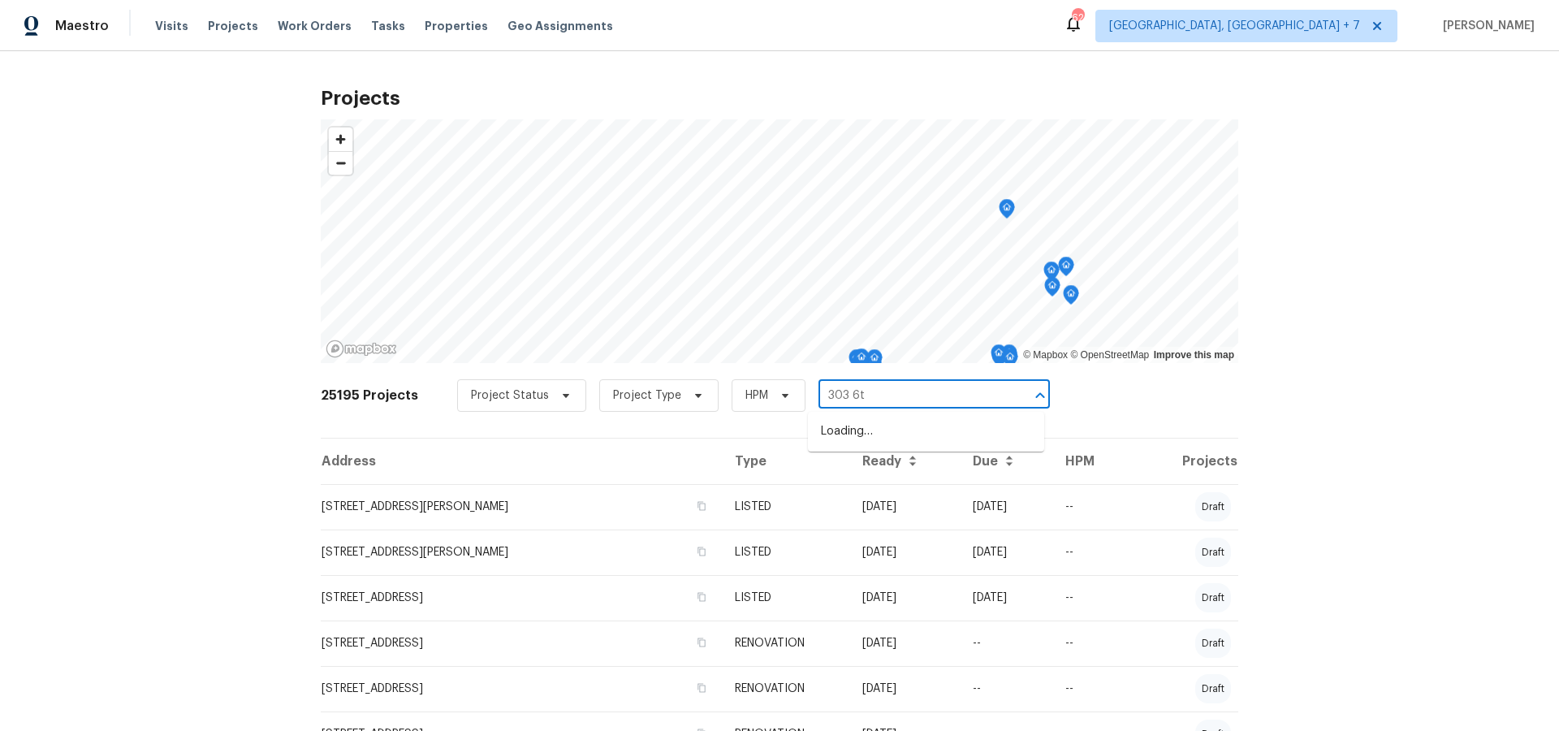
type input "303 6th"
click at [833, 427] on li "[STREET_ADDRESS][PERSON_NAME]" at bounding box center [926, 431] width 236 height 27
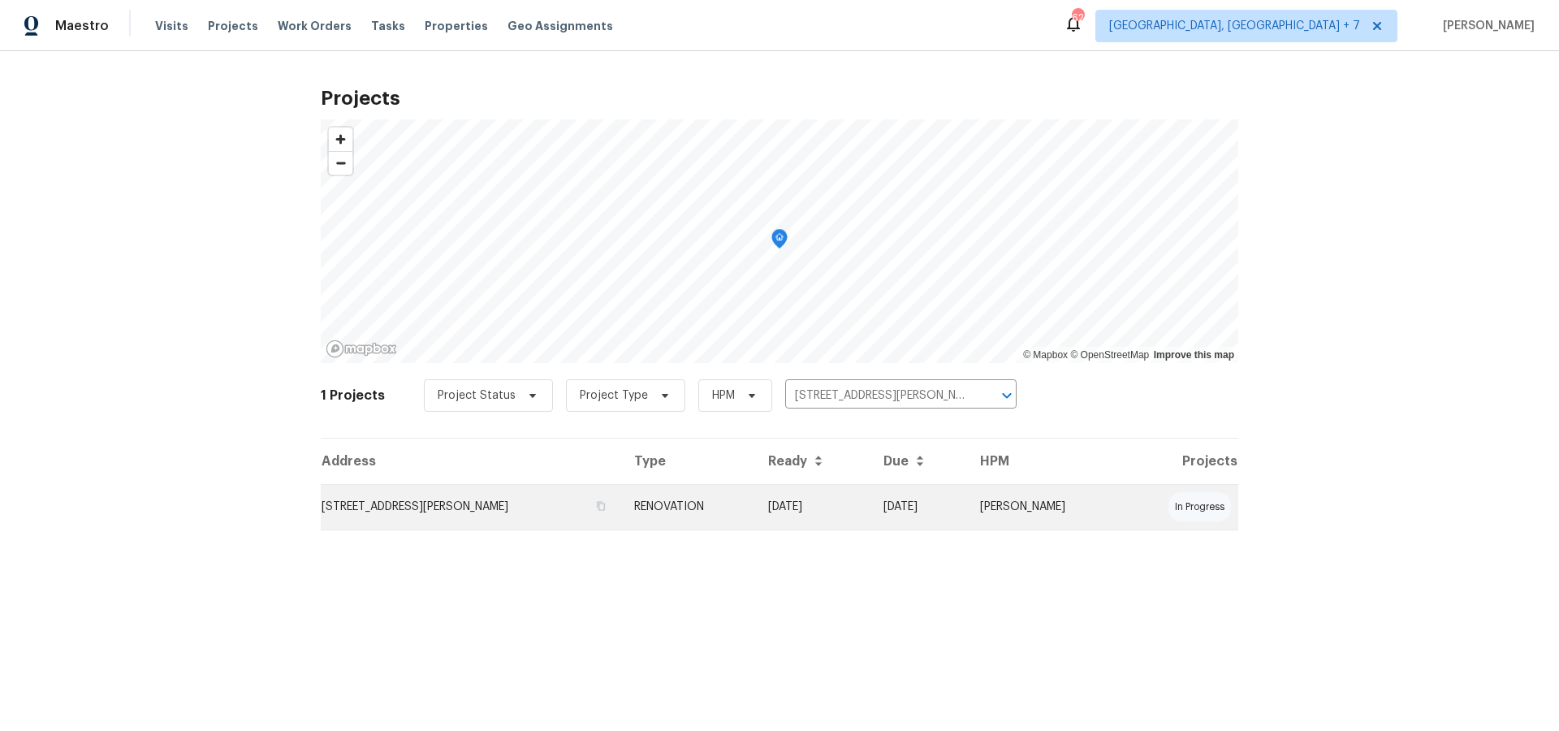
click at [421, 512] on td "[STREET_ADDRESS][PERSON_NAME]" at bounding box center [471, 506] width 300 height 45
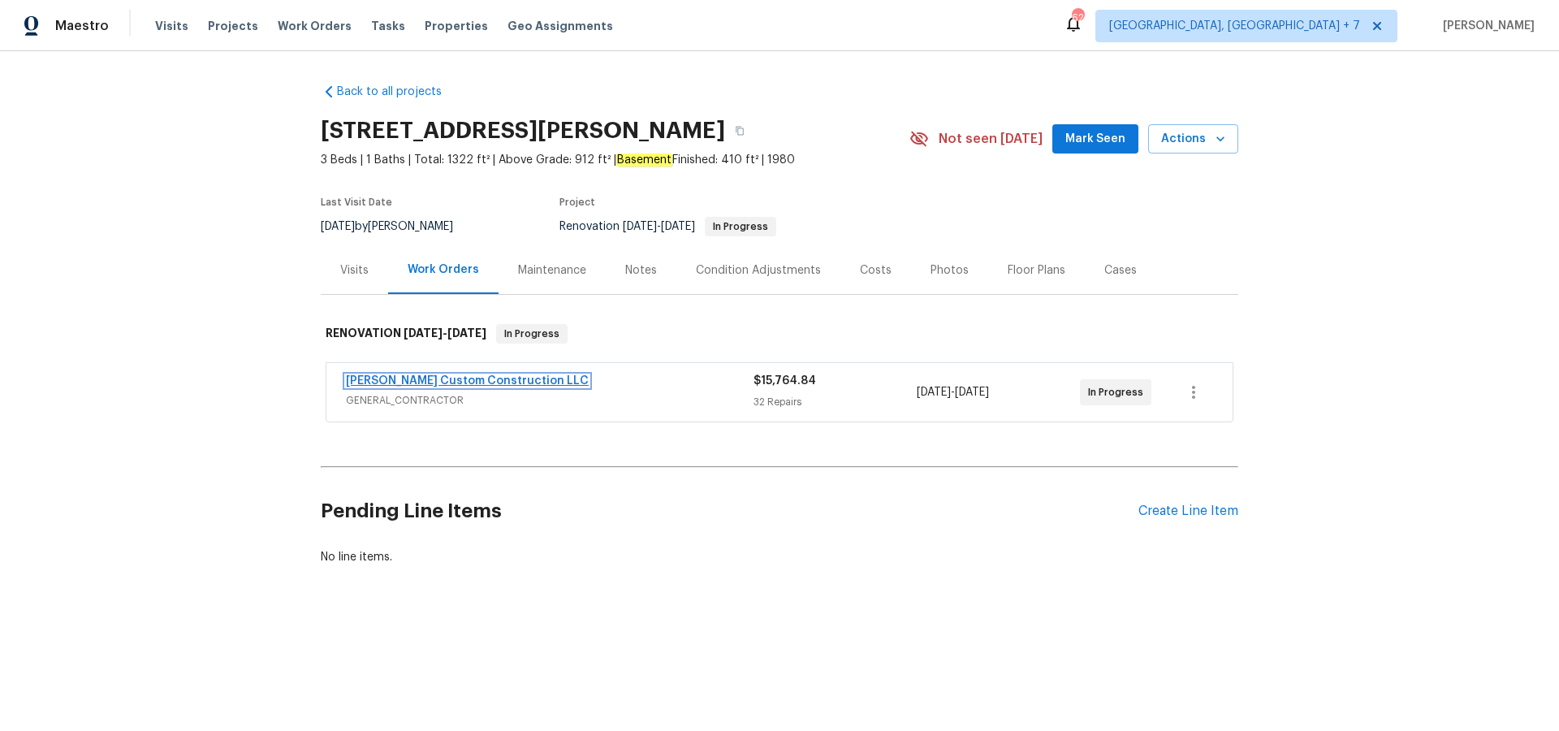
click at [365, 375] on link "[PERSON_NAME] Custom Construction LLC" at bounding box center [467, 380] width 243 height 11
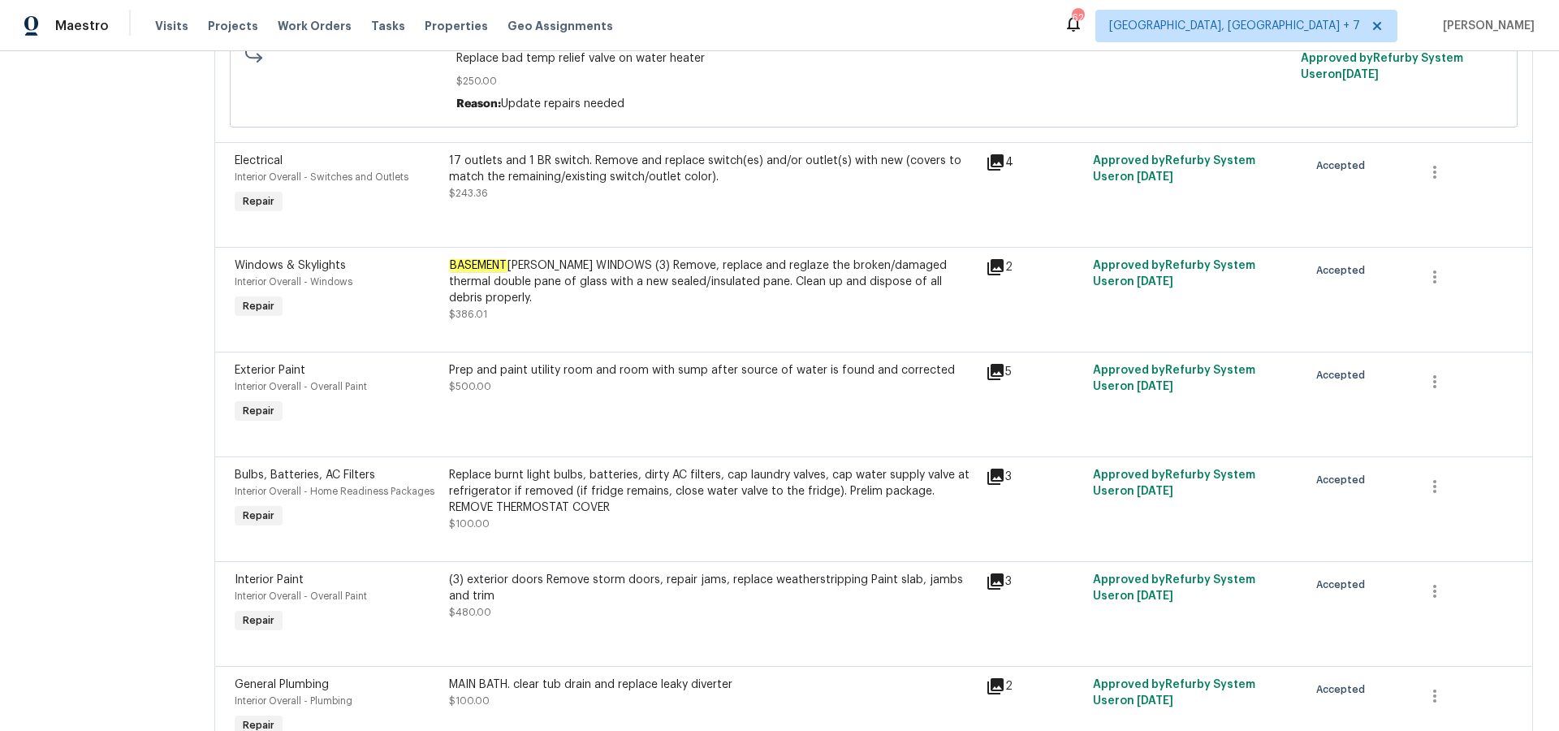
scroll to position [3359, 0]
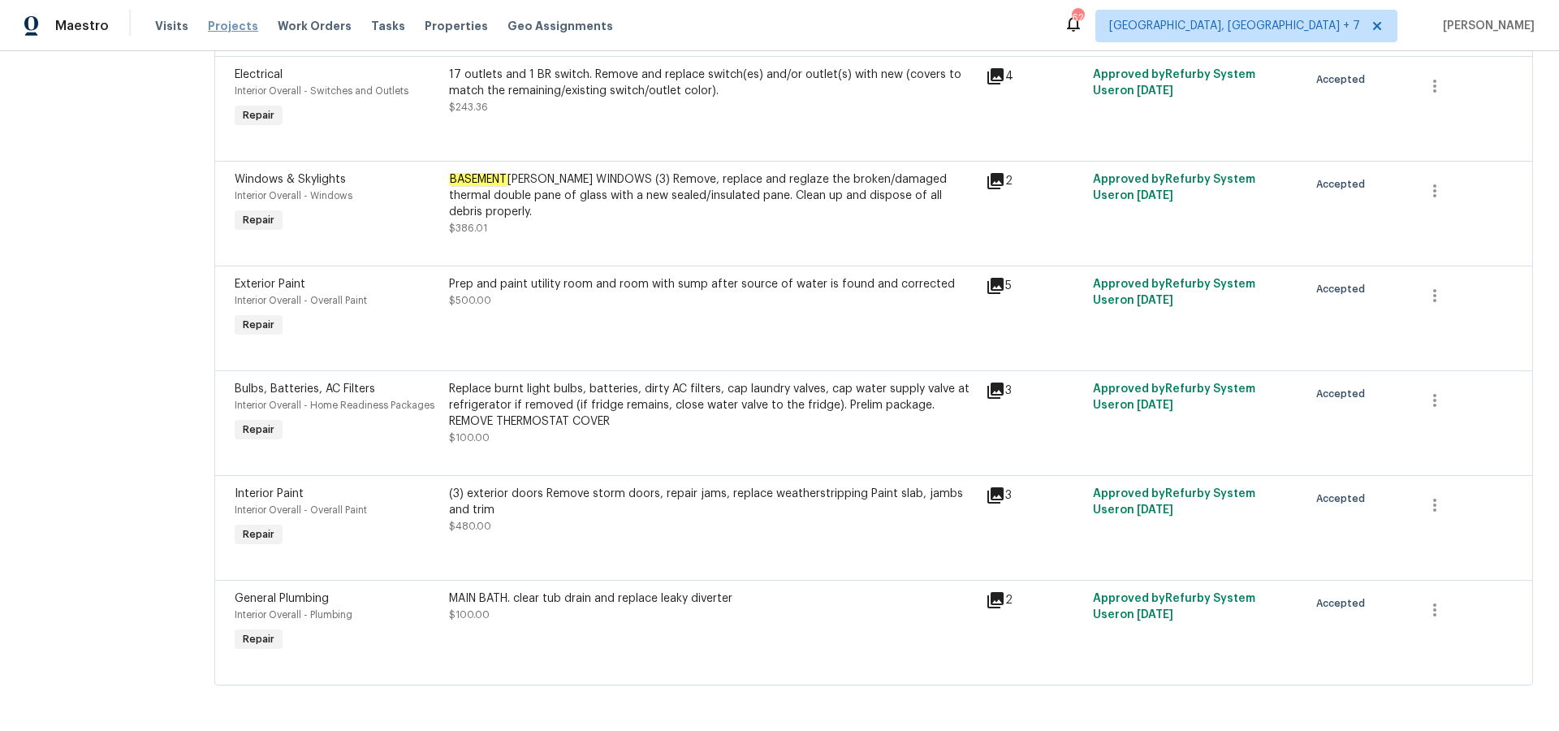
click at [217, 24] on span "Projects" at bounding box center [233, 26] width 50 height 16
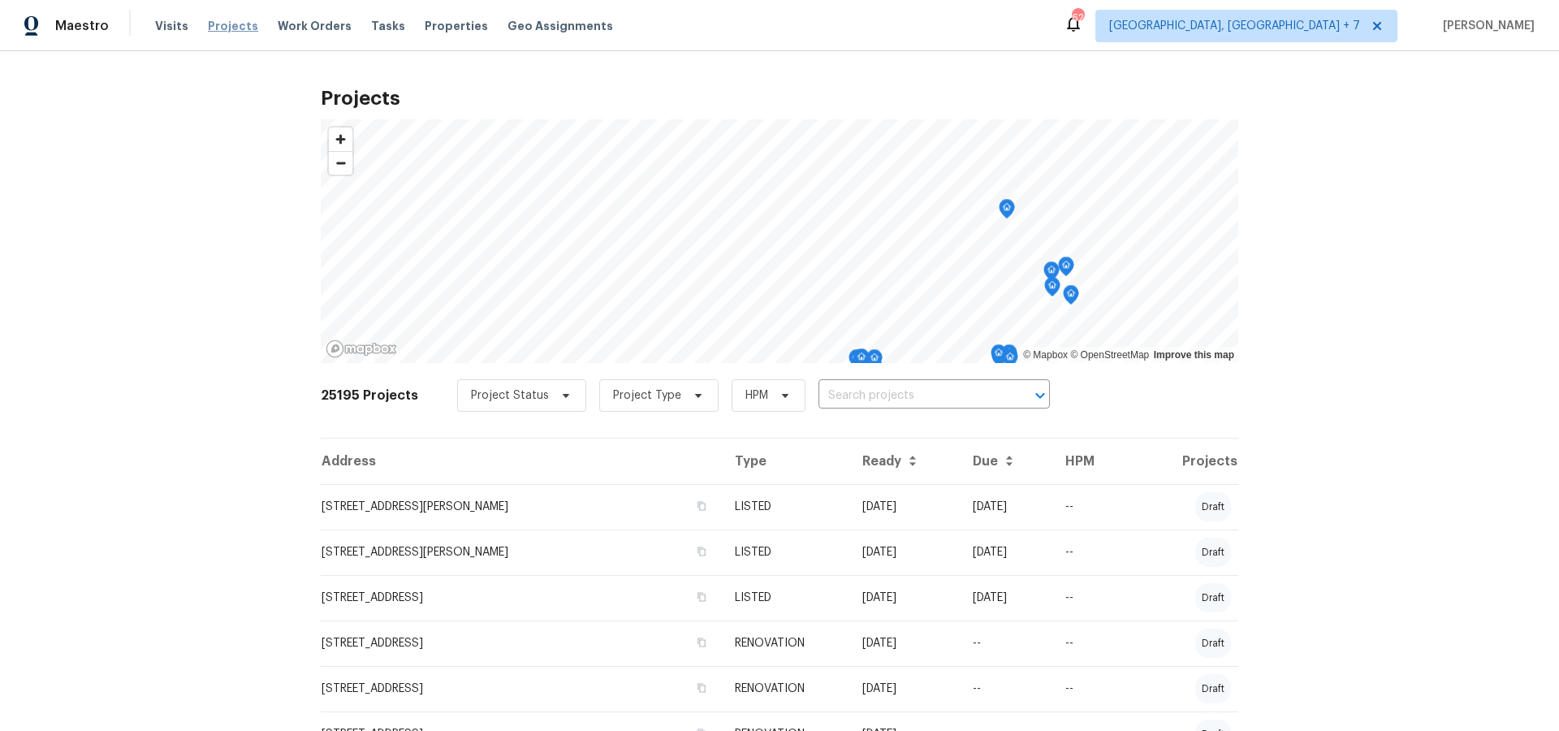
click at [230, 31] on span "Projects" at bounding box center [233, 26] width 50 height 16
click at [871, 403] on input "text" at bounding box center [912, 395] width 186 height 25
type input "3198"
click at [888, 468] on li "[STREET_ADDRESS]" at bounding box center [926, 454] width 236 height 27
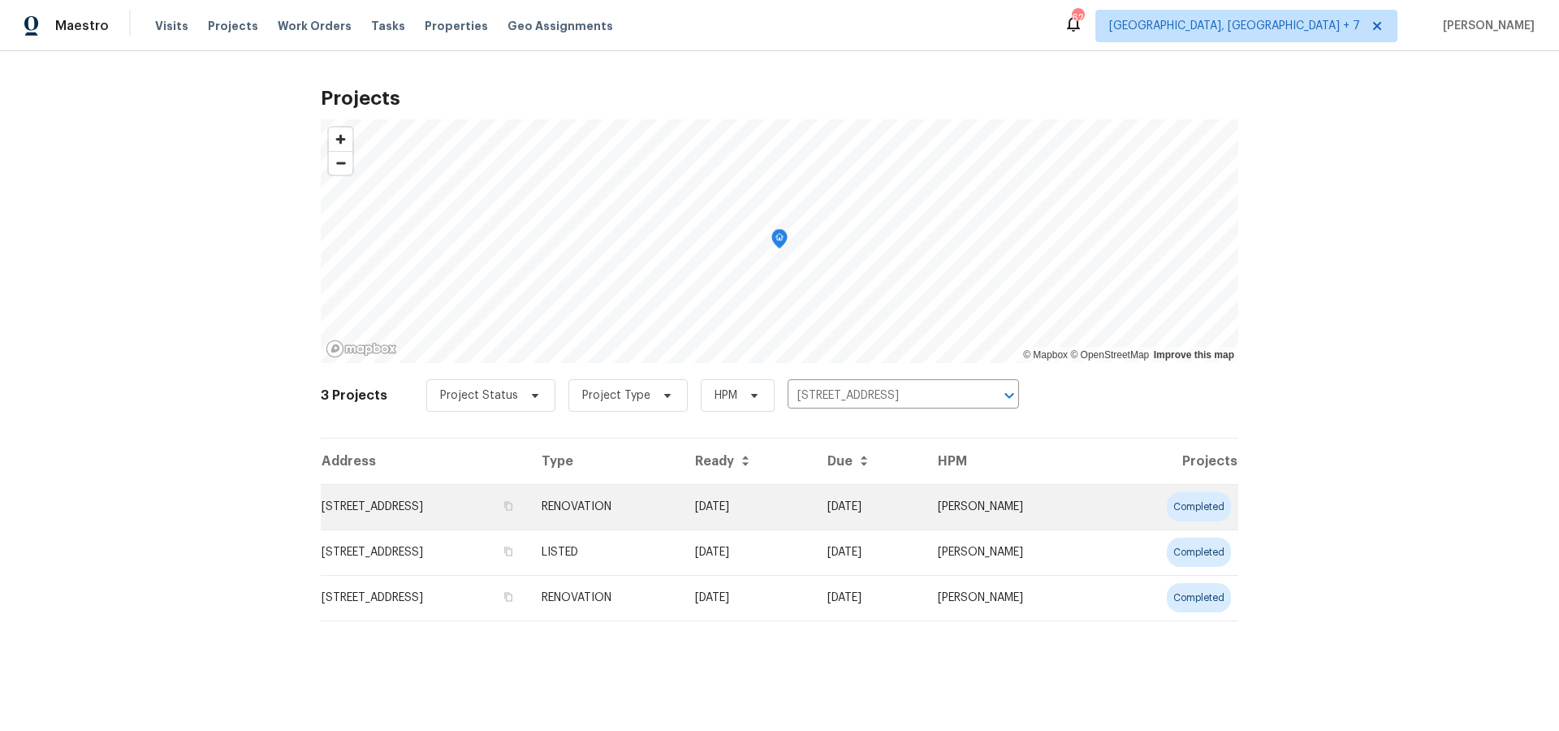
click at [450, 512] on td "[STREET_ADDRESS]" at bounding box center [425, 506] width 208 height 45
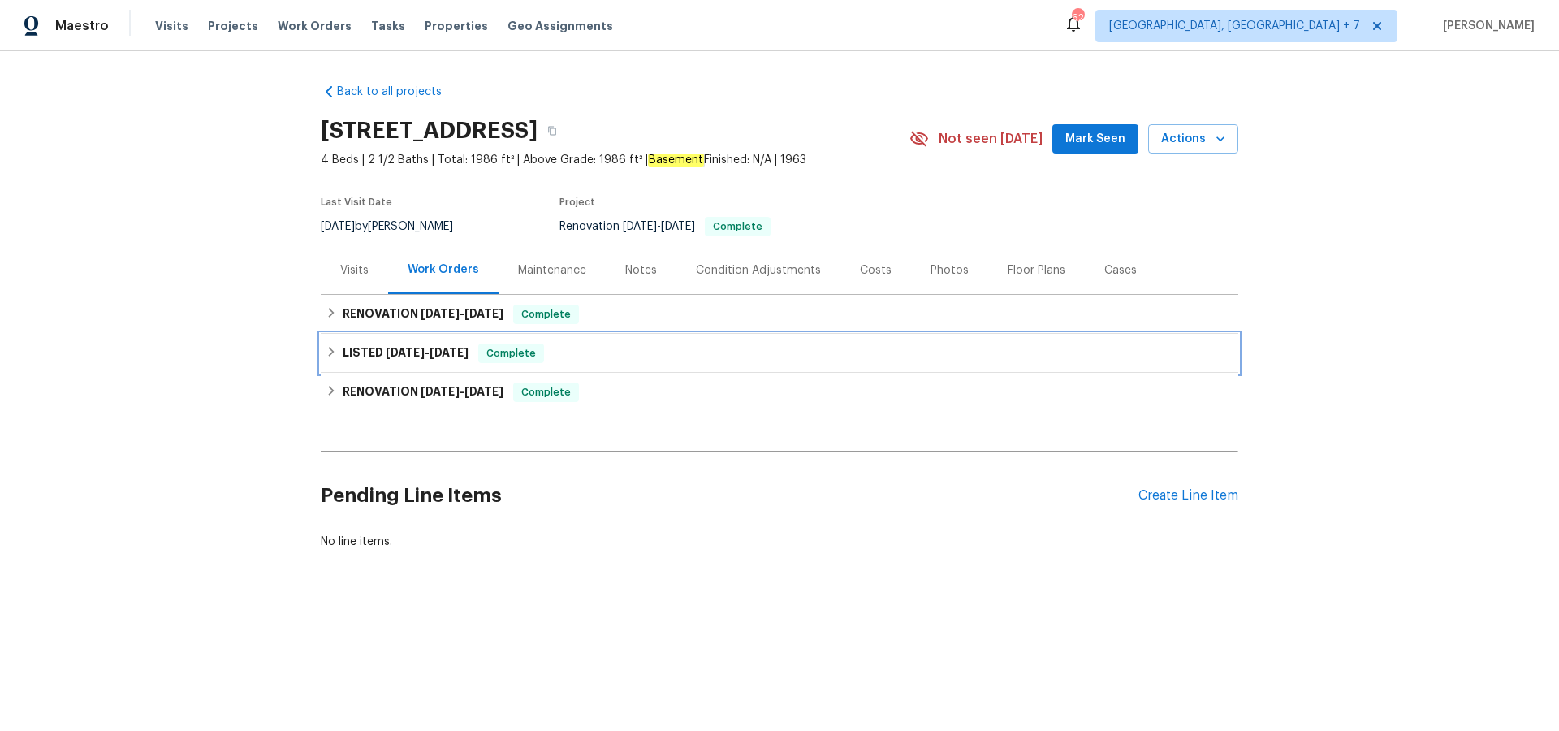
click at [394, 348] on span "[DATE]" at bounding box center [405, 352] width 39 height 11
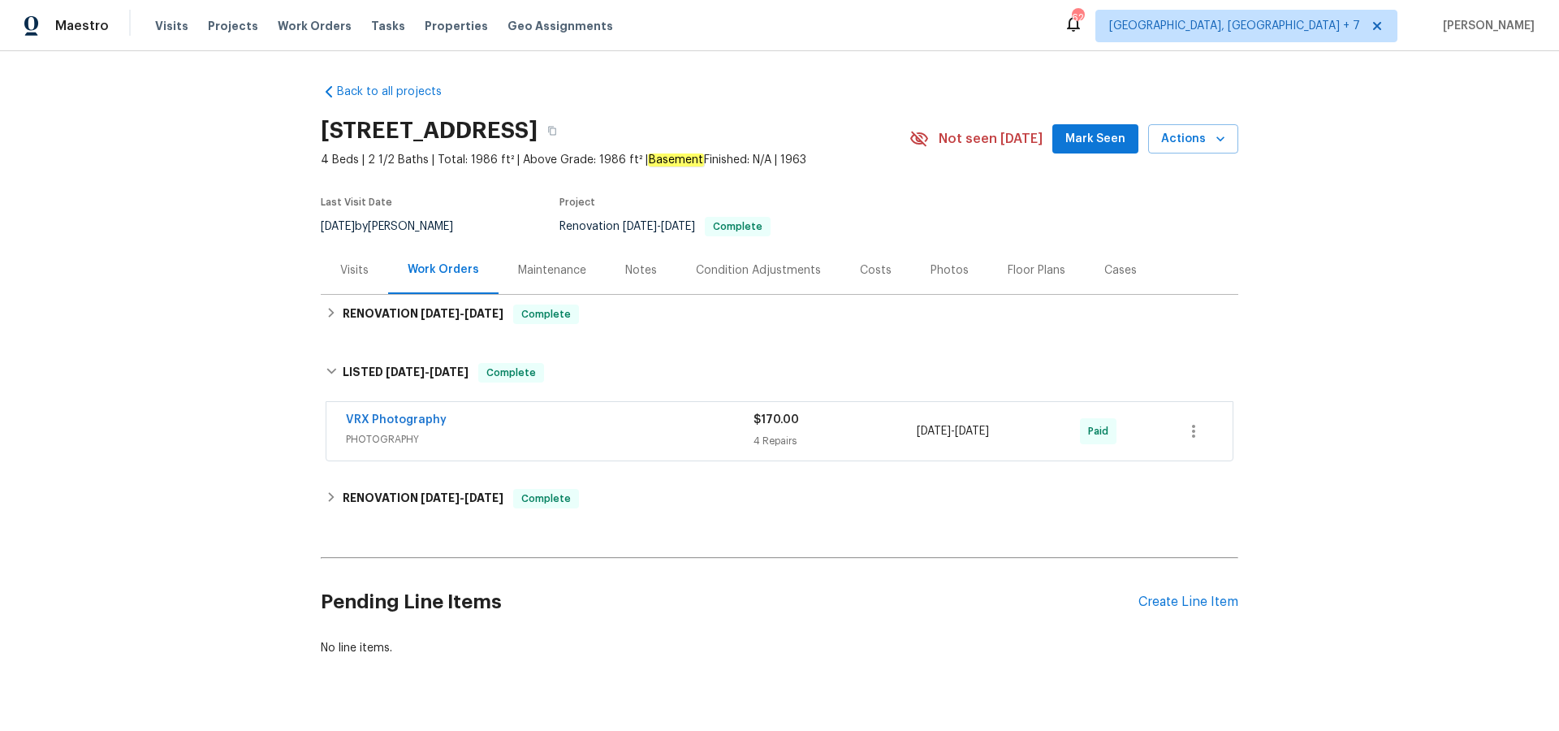
click at [413, 272] on div "Work Orders" at bounding box center [443, 269] width 71 height 16
click at [1132, 274] on div "Cases" at bounding box center [1120, 270] width 71 height 48
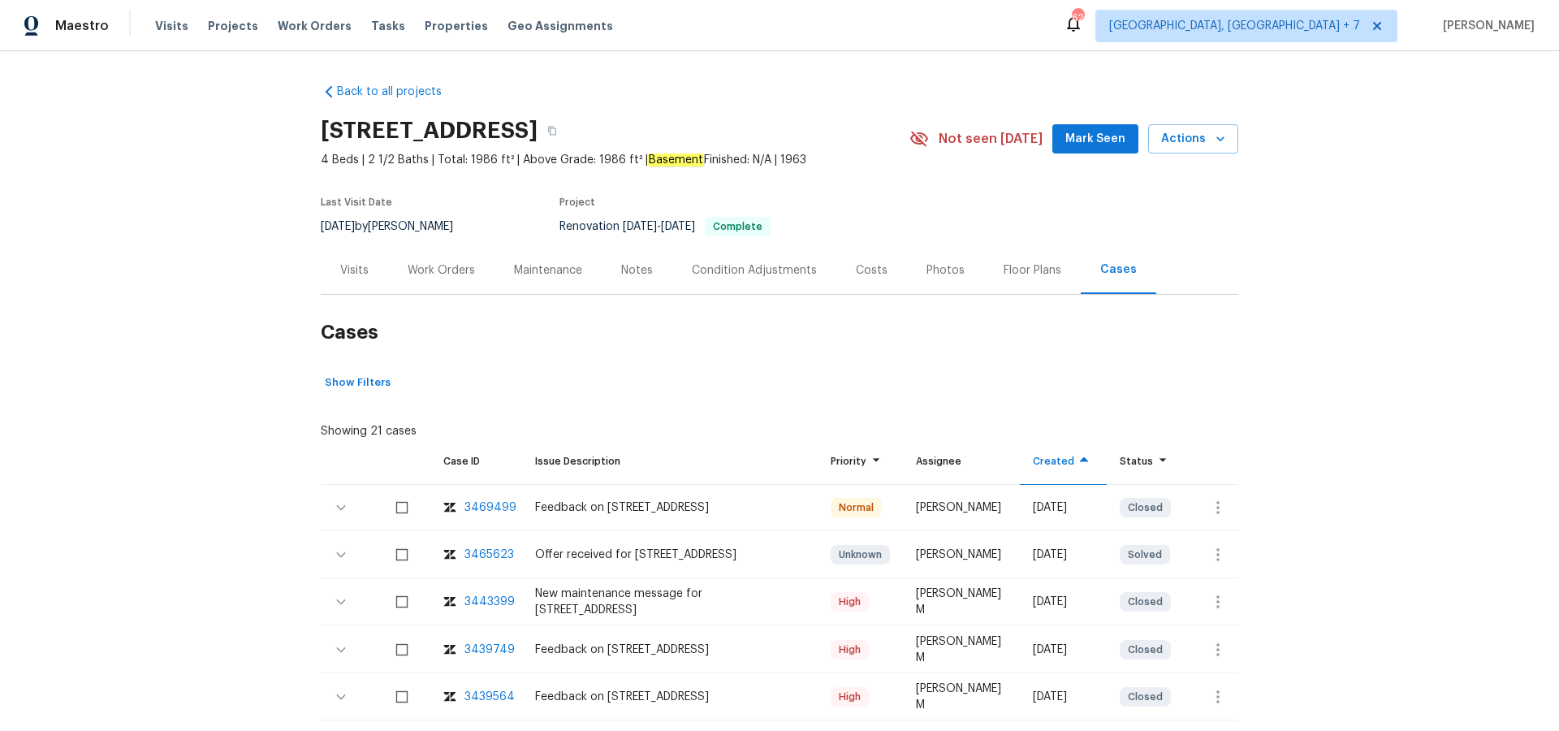
click at [495, 504] on div "3469499" at bounding box center [490, 507] width 52 height 16
click at [355, 267] on div "Visits" at bounding box center [354, 270] width 28 height 16
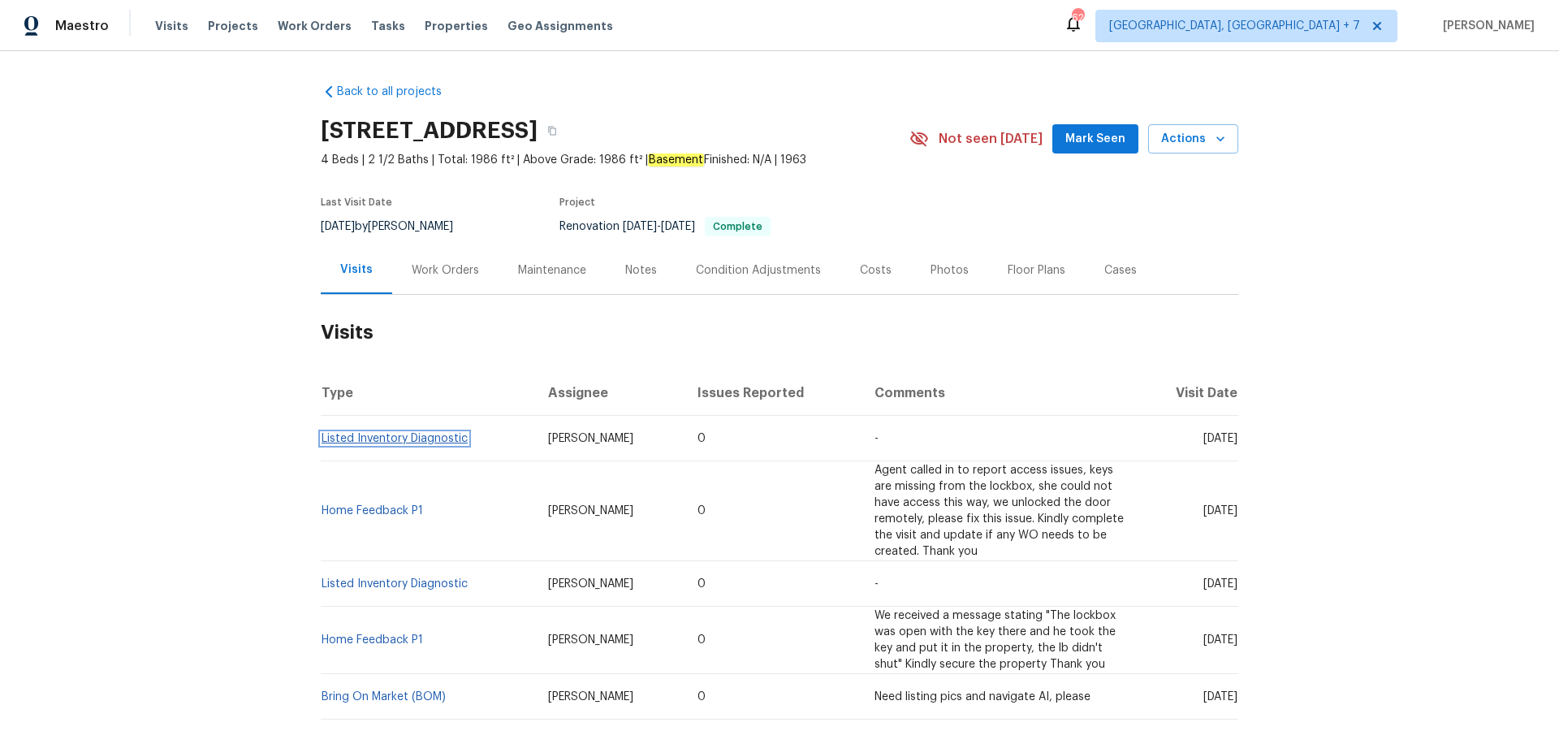
click at [459, 443] on link "Listed Inventory Diagnostic" at bounding box center [395, 438] width 146 height 11
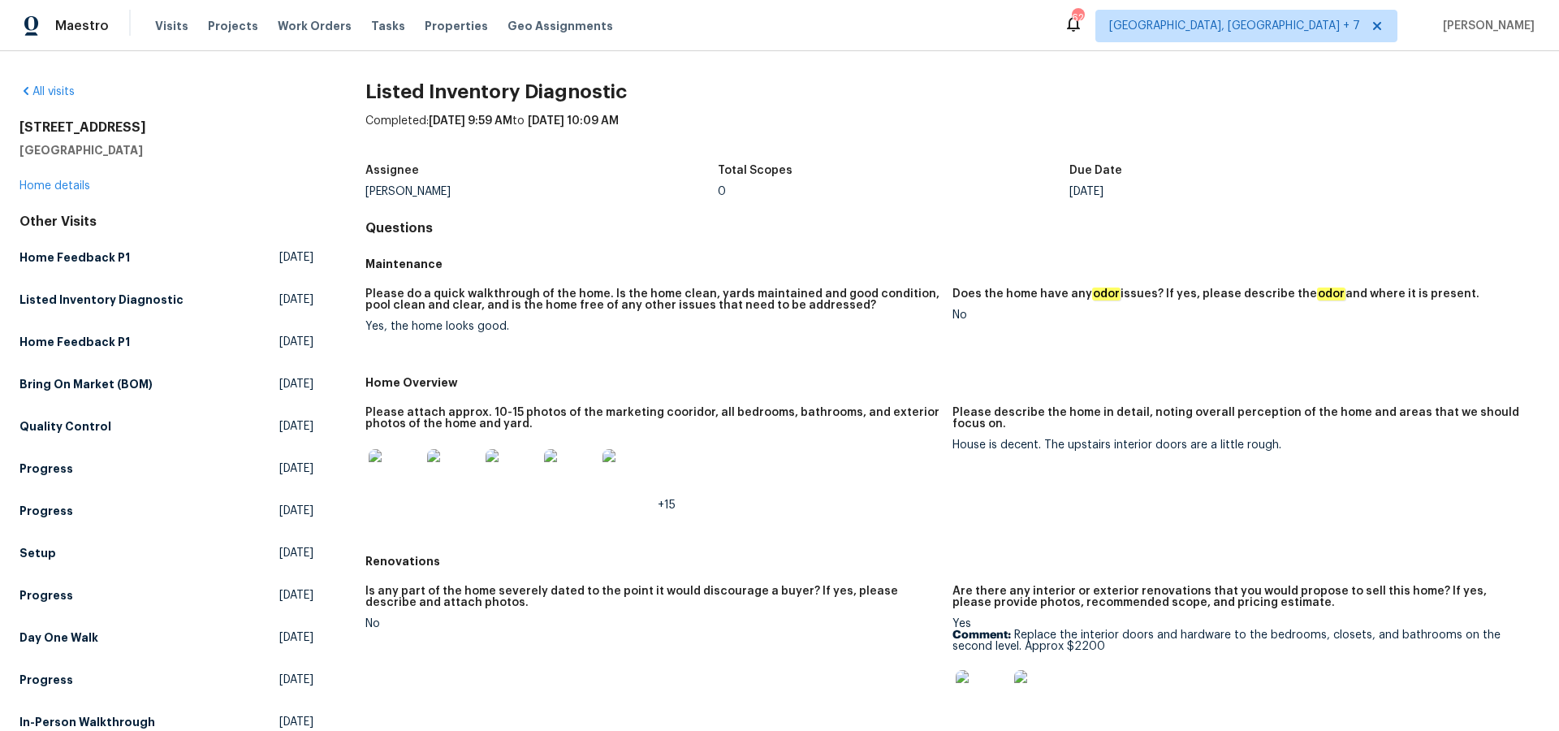
click at [400, 484] on img at bounding box center [395, 475] width 52 height 52
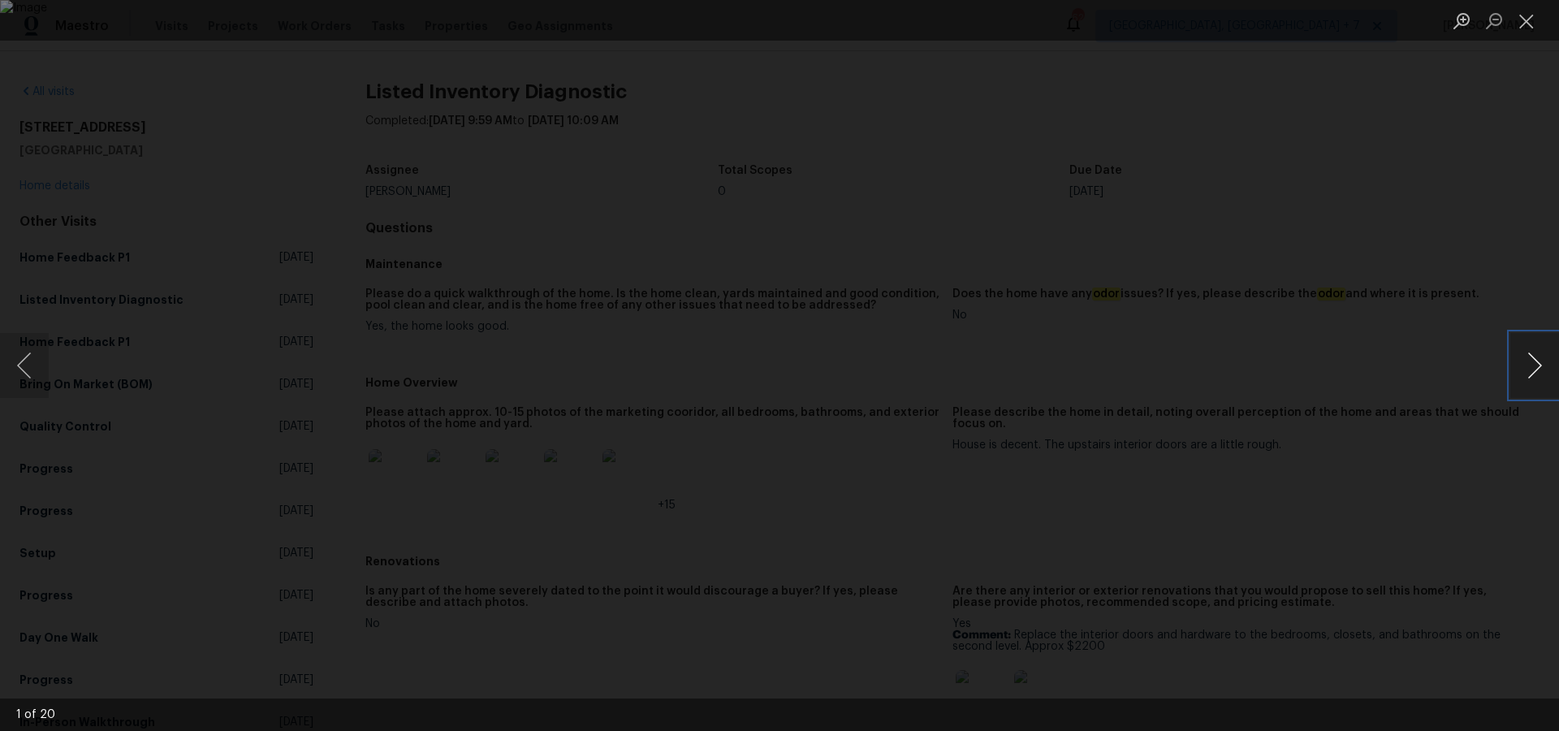
click at [1539, 371] on button "Next image" at bounding box center [1534, 365] width 49 height 65
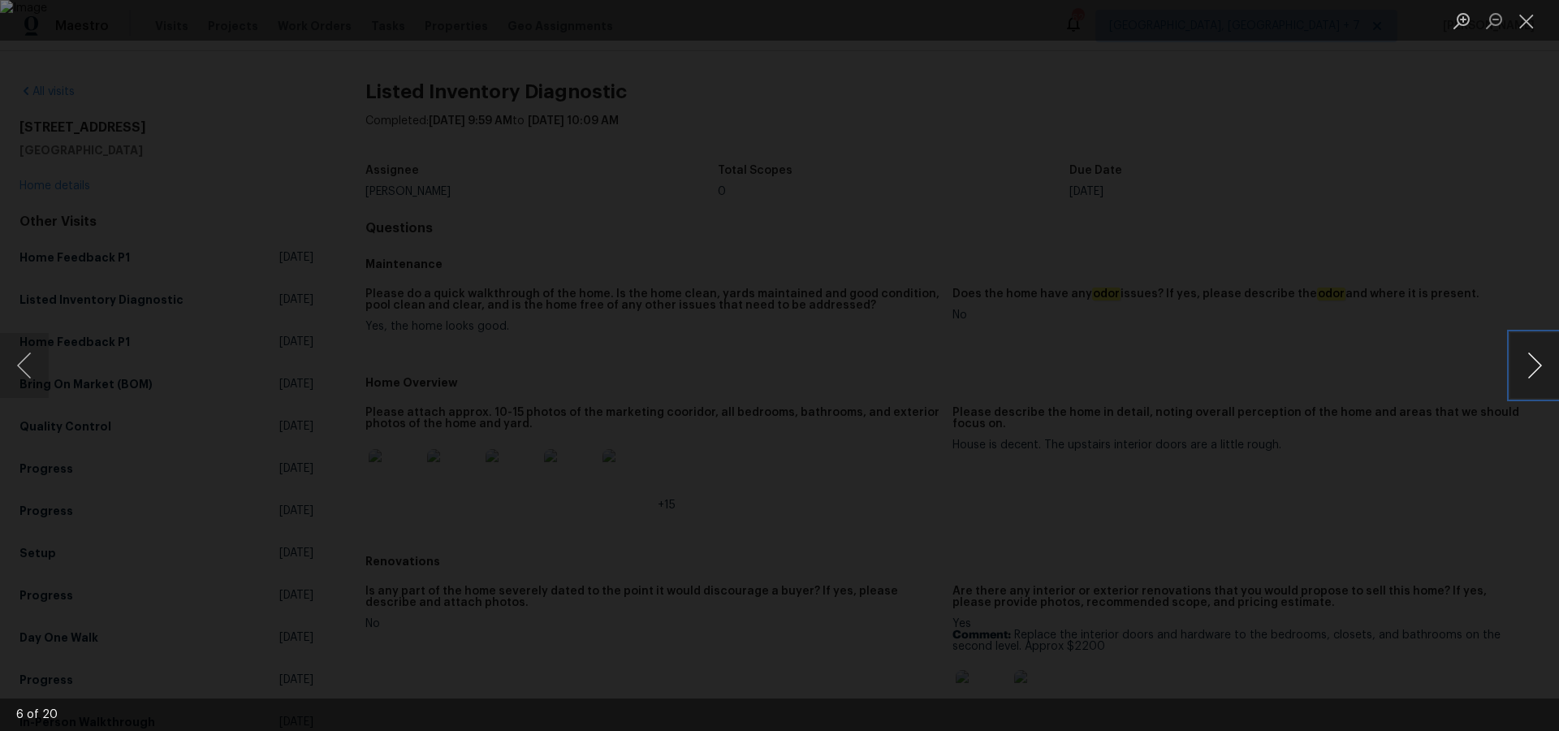
click at [1539, 371] on button "Next image" at bounding box center [1534, 365] width 49 height 65
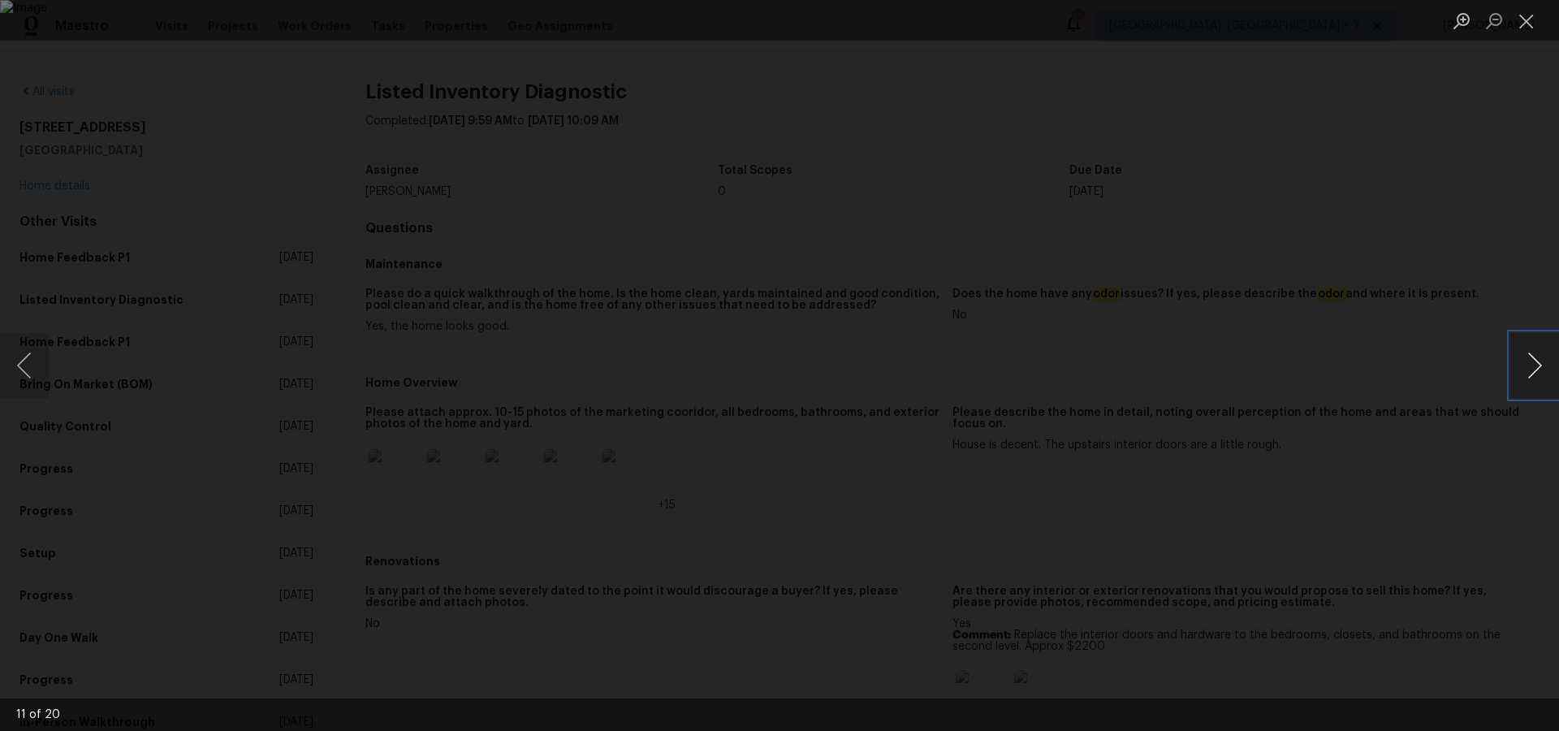
click at [1539, 371] on button "Next image" at bounding box center [1534, 365] width 49 height 65
click at [1539, 367] on button "Next image" at bounding box center [1534, 365] width 49 height 65
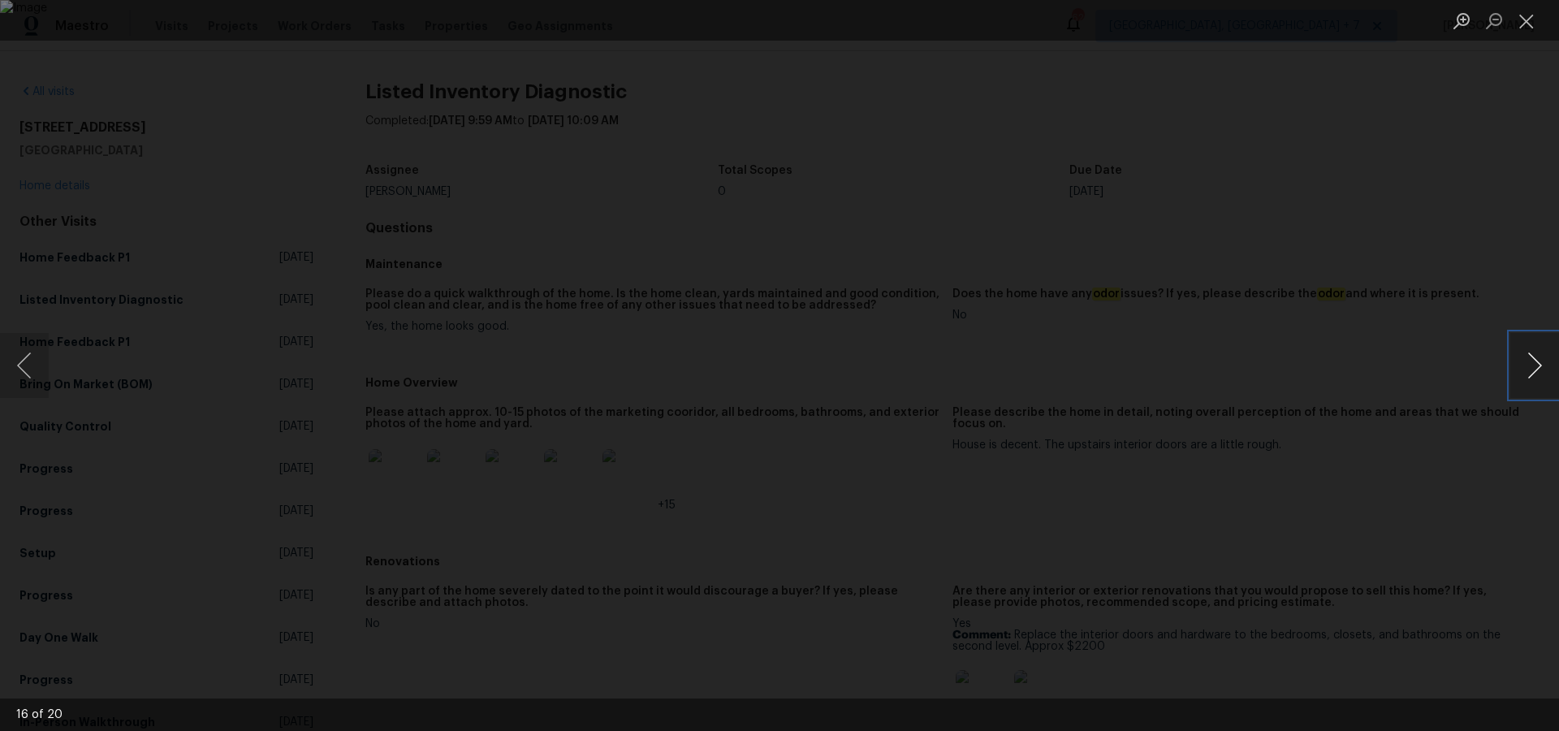
click at [1539, 367] on button "Next image" at bounding box center [1534, 365] width 49 height 65
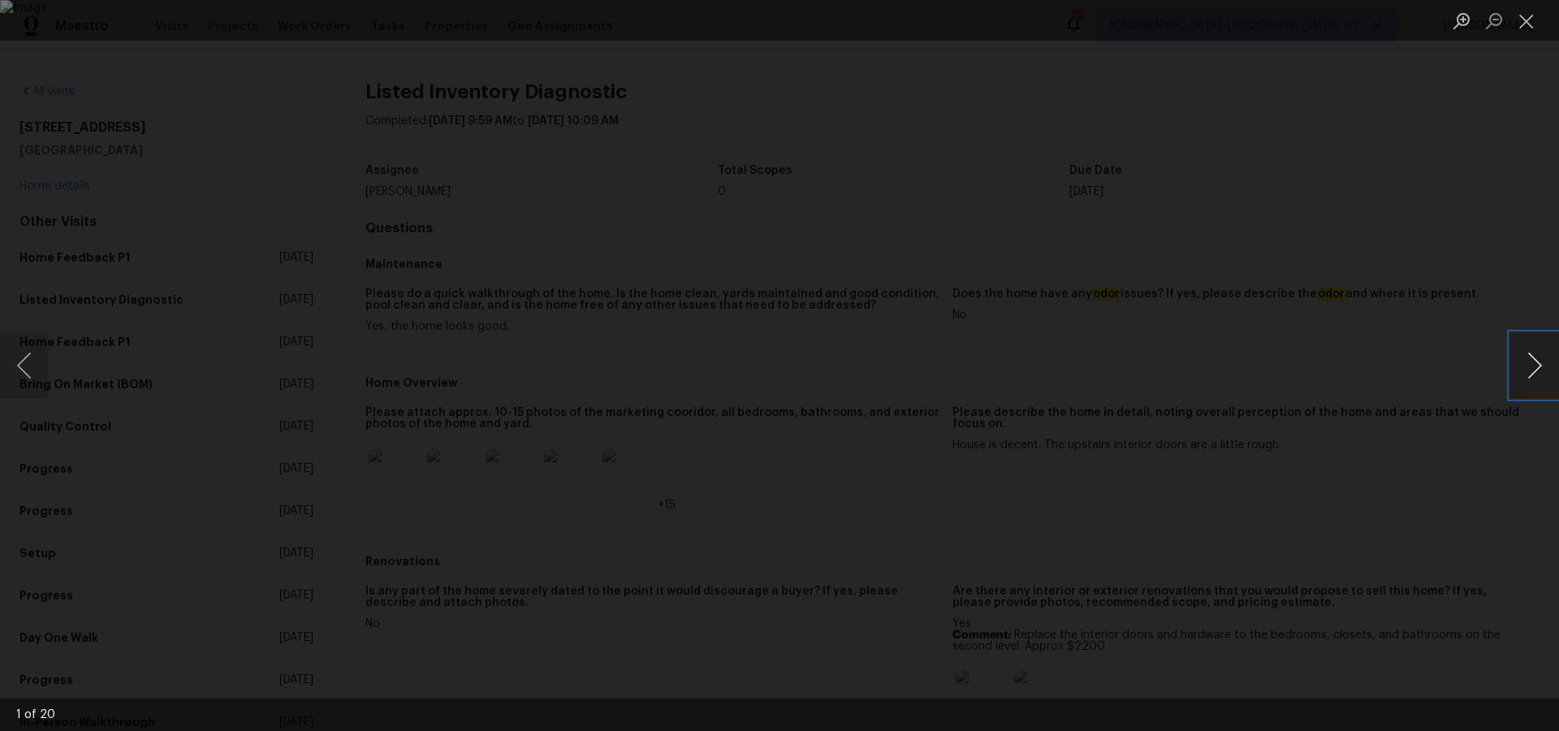
click at [1539, 367] on button "Next image" at bounding box center [1534, 365] width 49 height 65
click at [1526, 16] on button "Close lightbox" at bounding box center [1526, 20] width 32 height 28
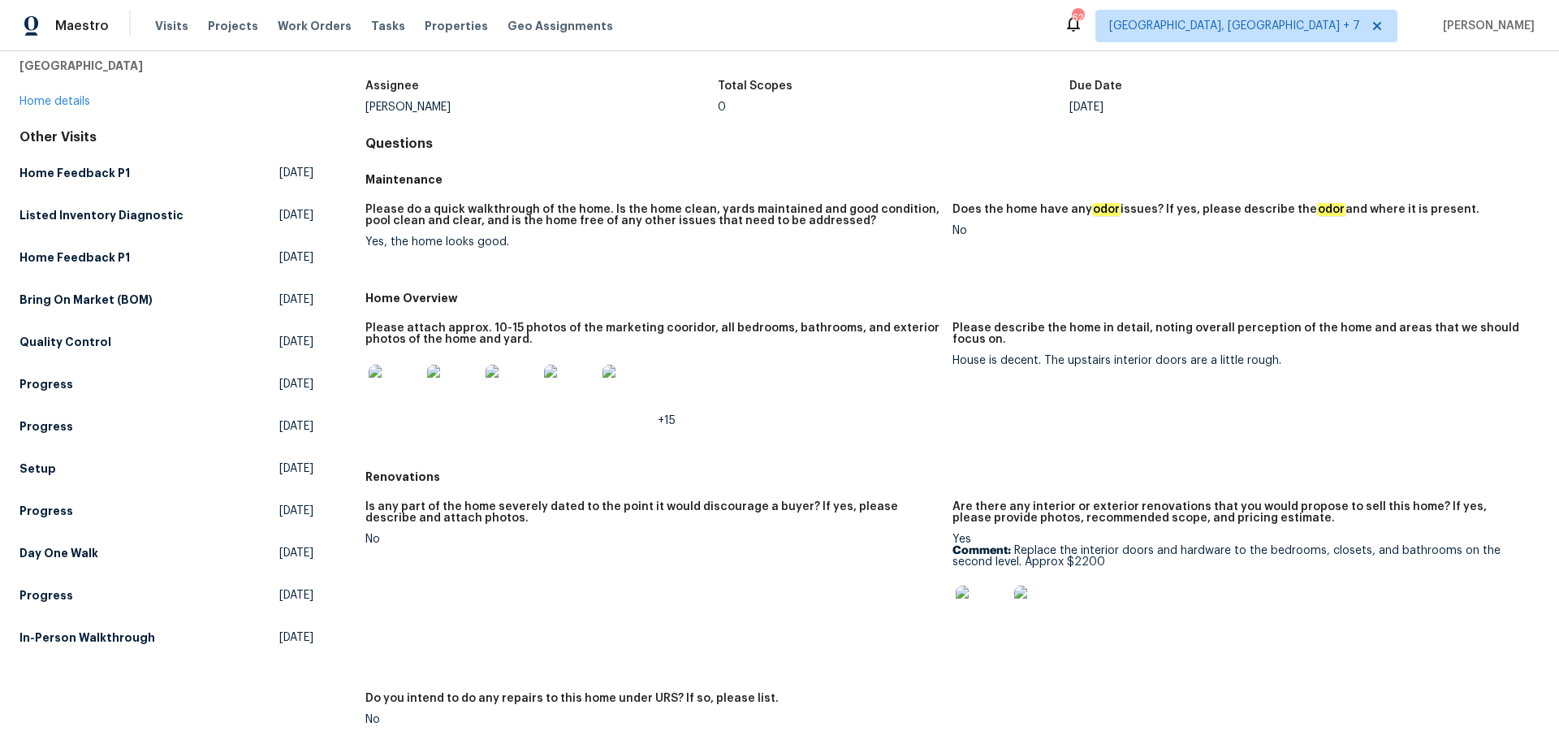
scroll to position [127, 0]
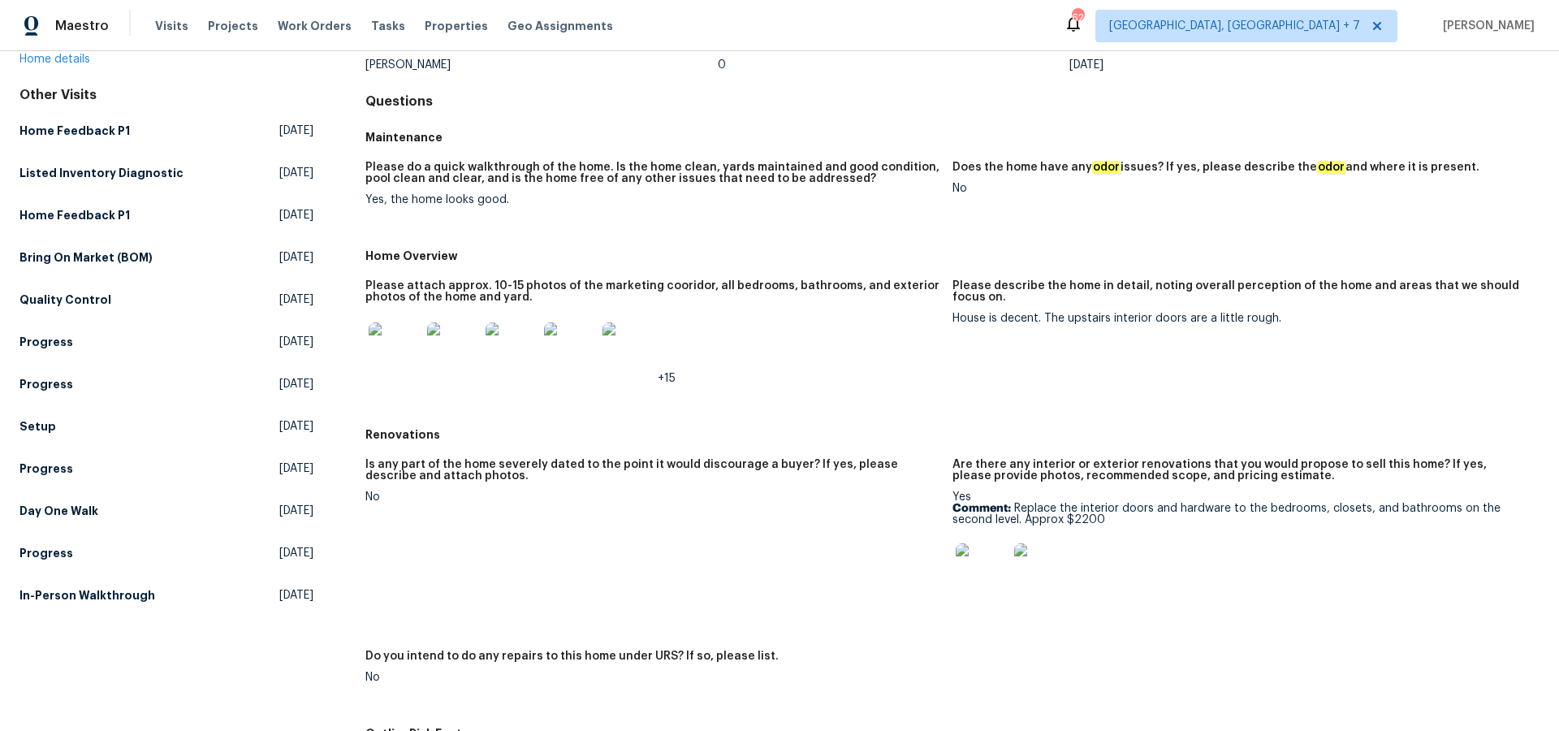
click at [986, 563] on img at bounding box center [982, 569] width 52 height 52
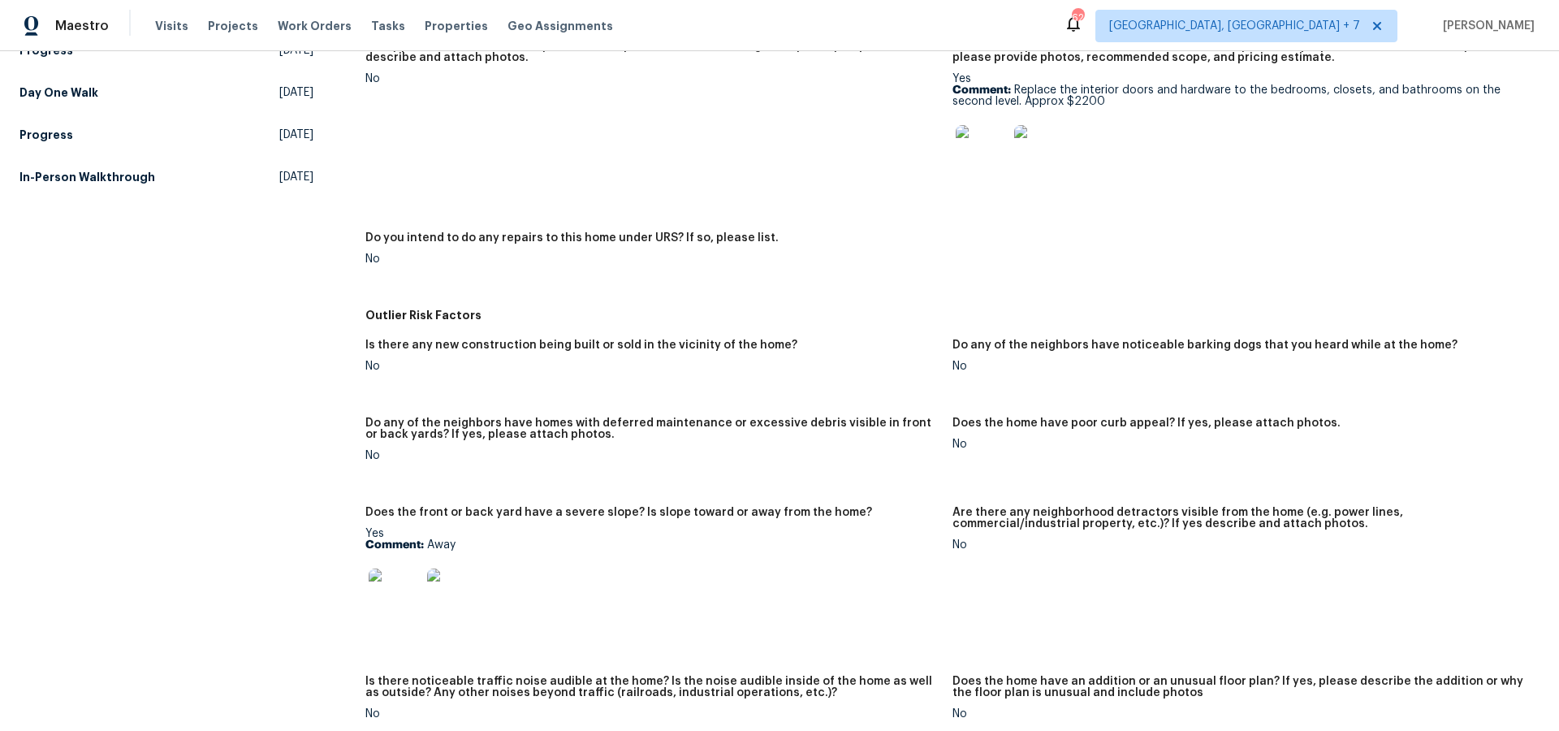
scroll to position [581, 0]
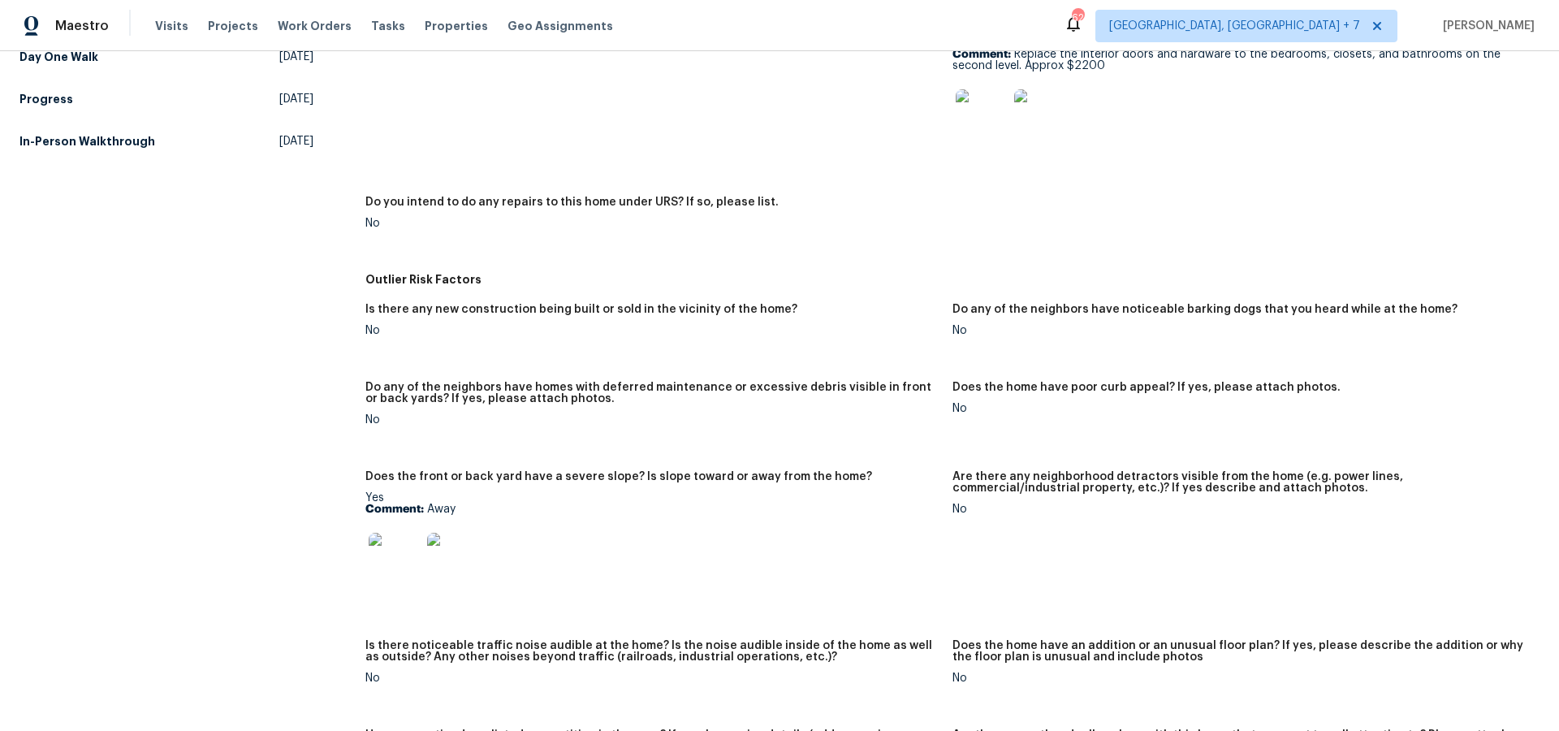
click at [411, 553] on img at bounding box center [395, 559] width 52 height 52
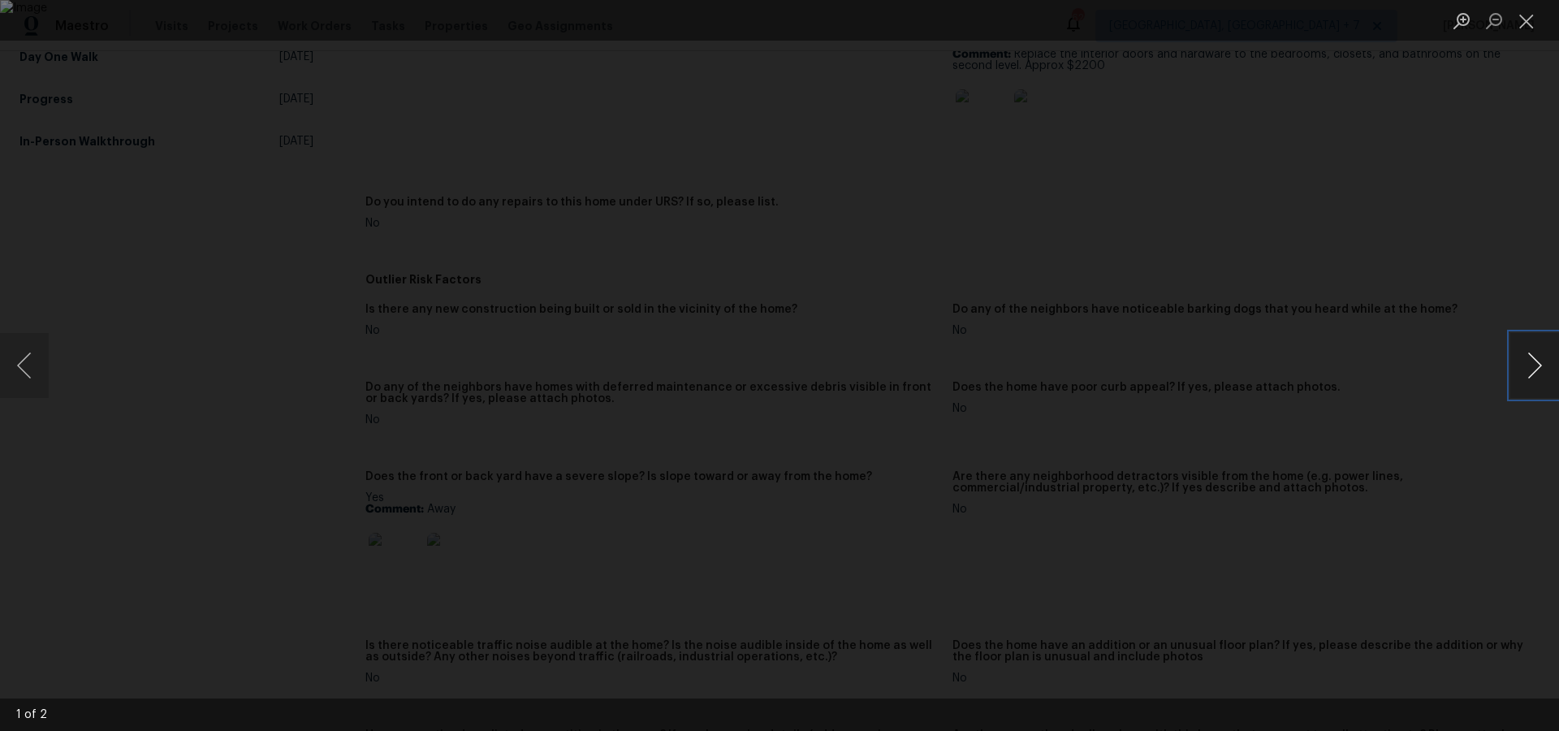
click at [1540, 362] on button "Next image" at bounding box center [1534, 365] width 49 height 65
click at [1526, 24] on button "Close lightbox" at bounding box center [1526, 20] width 32 height 28
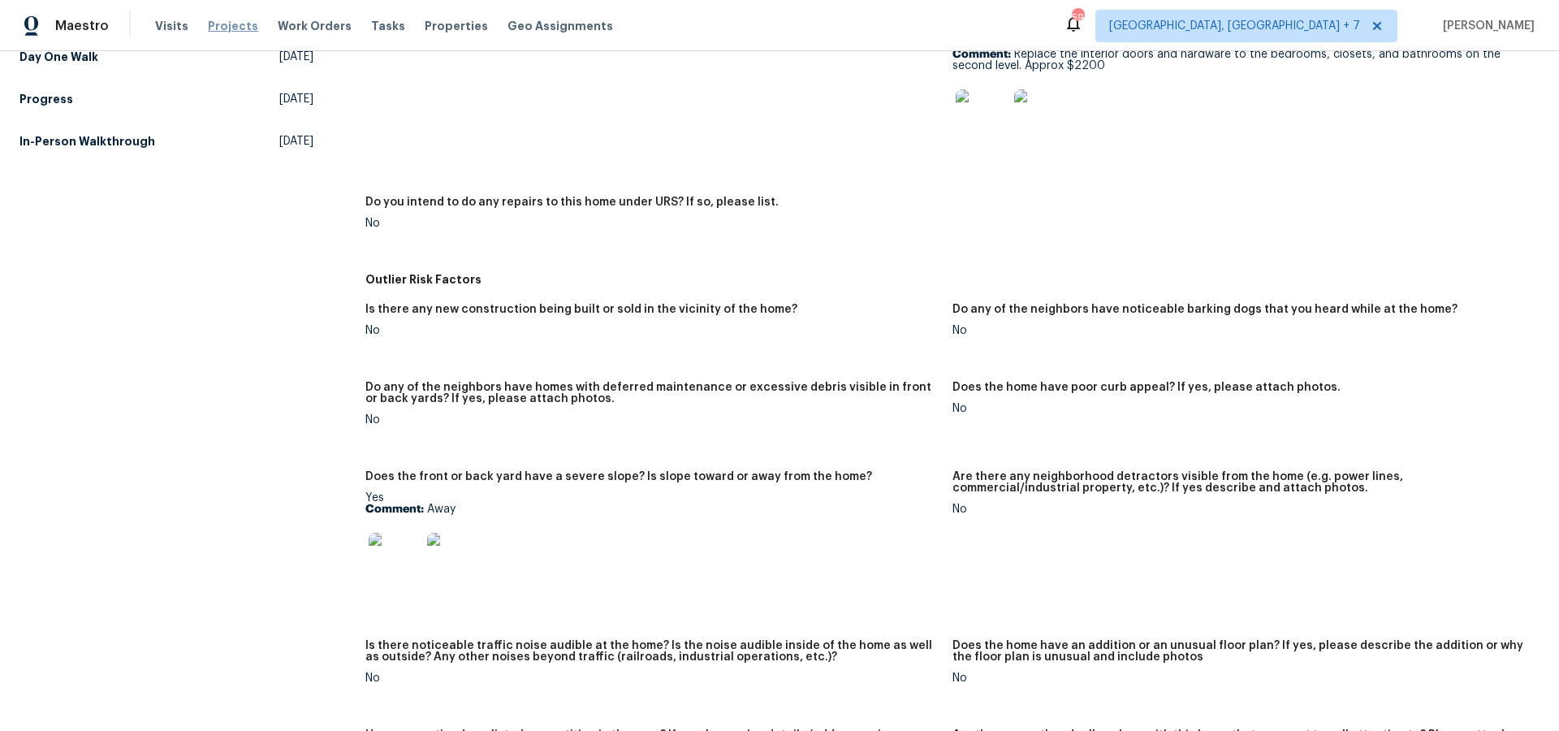
click at [221, 23] on span "Projects" at bounding box center [233, 26] width 50 height 16
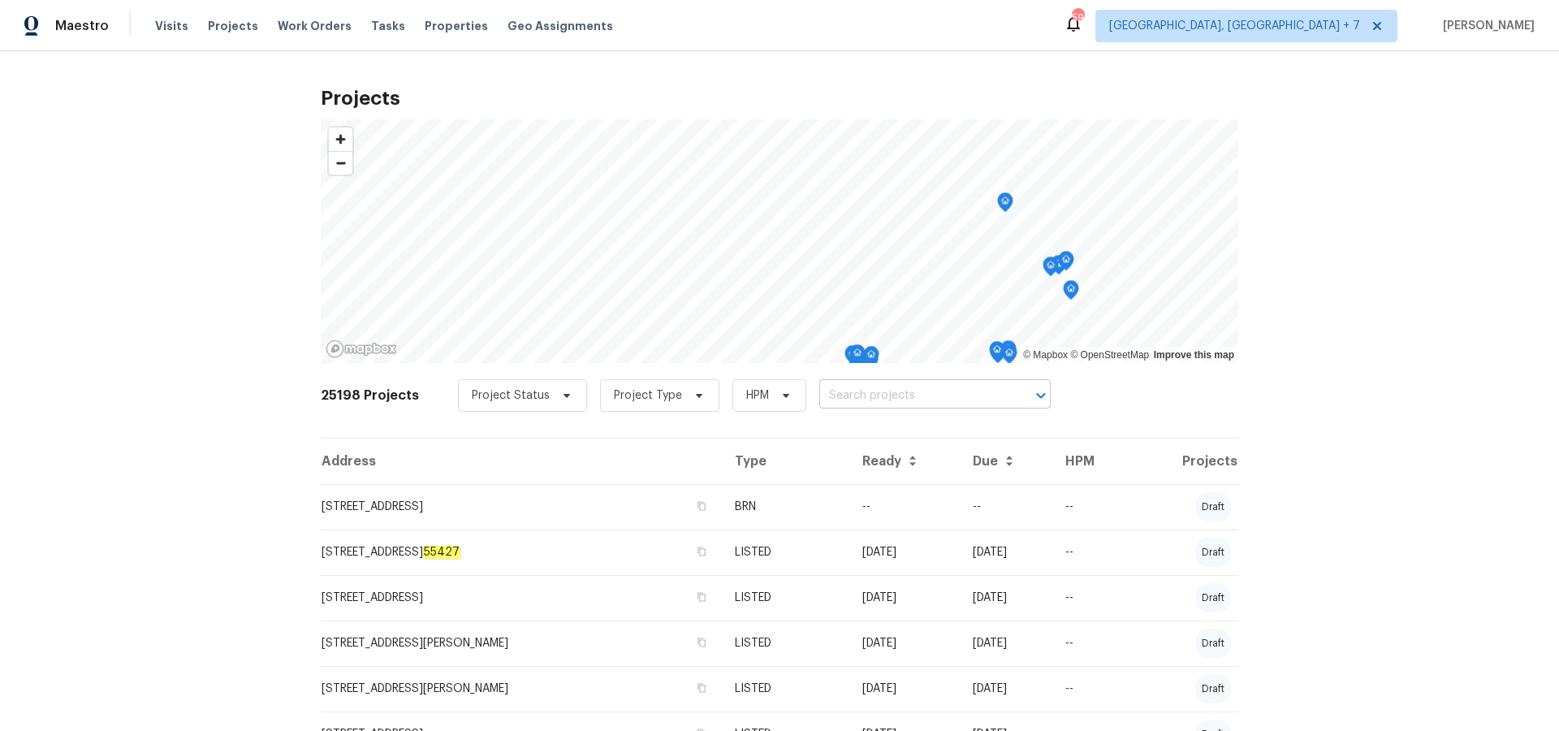
click at [852, 404] on input "text" at bounding box center [912, 395] width 186 height 25
type input "7420"
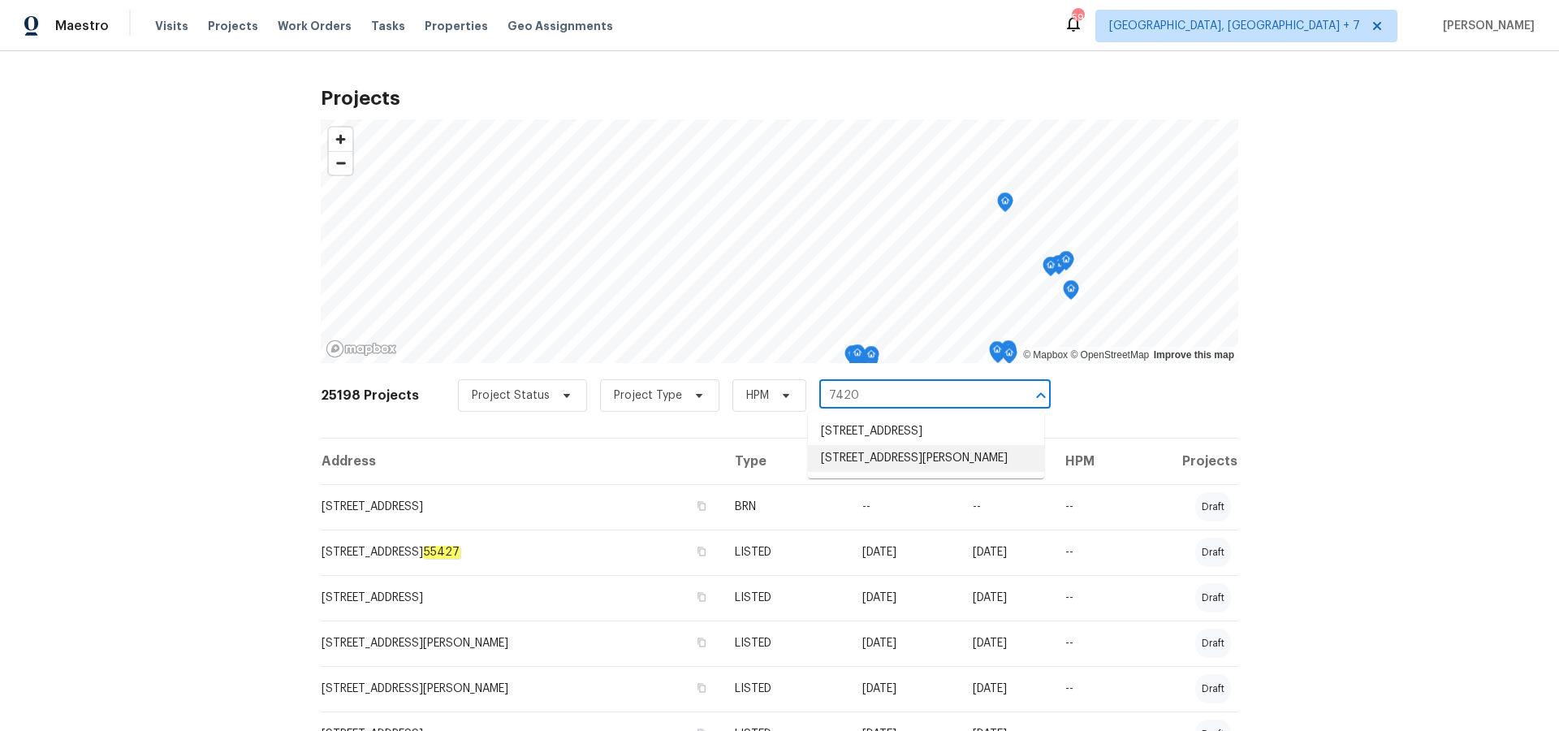
click at [849, 468] on li "[STREET_ADDRESS][PERSON_NAME]" at bounding box center [926, 458] width 236 height 27
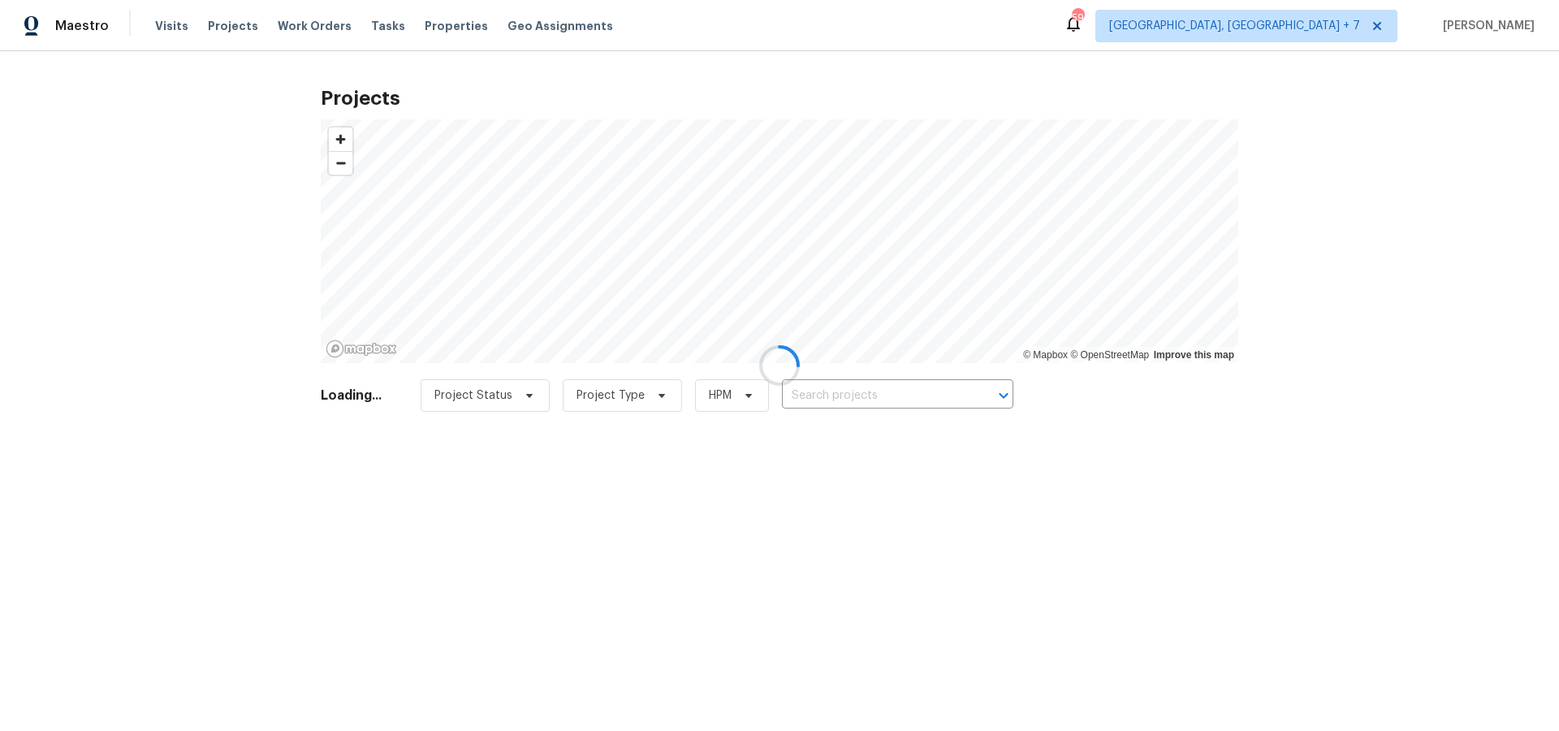
type input "[STREET_ADDRESS][PERSON_NAME]"
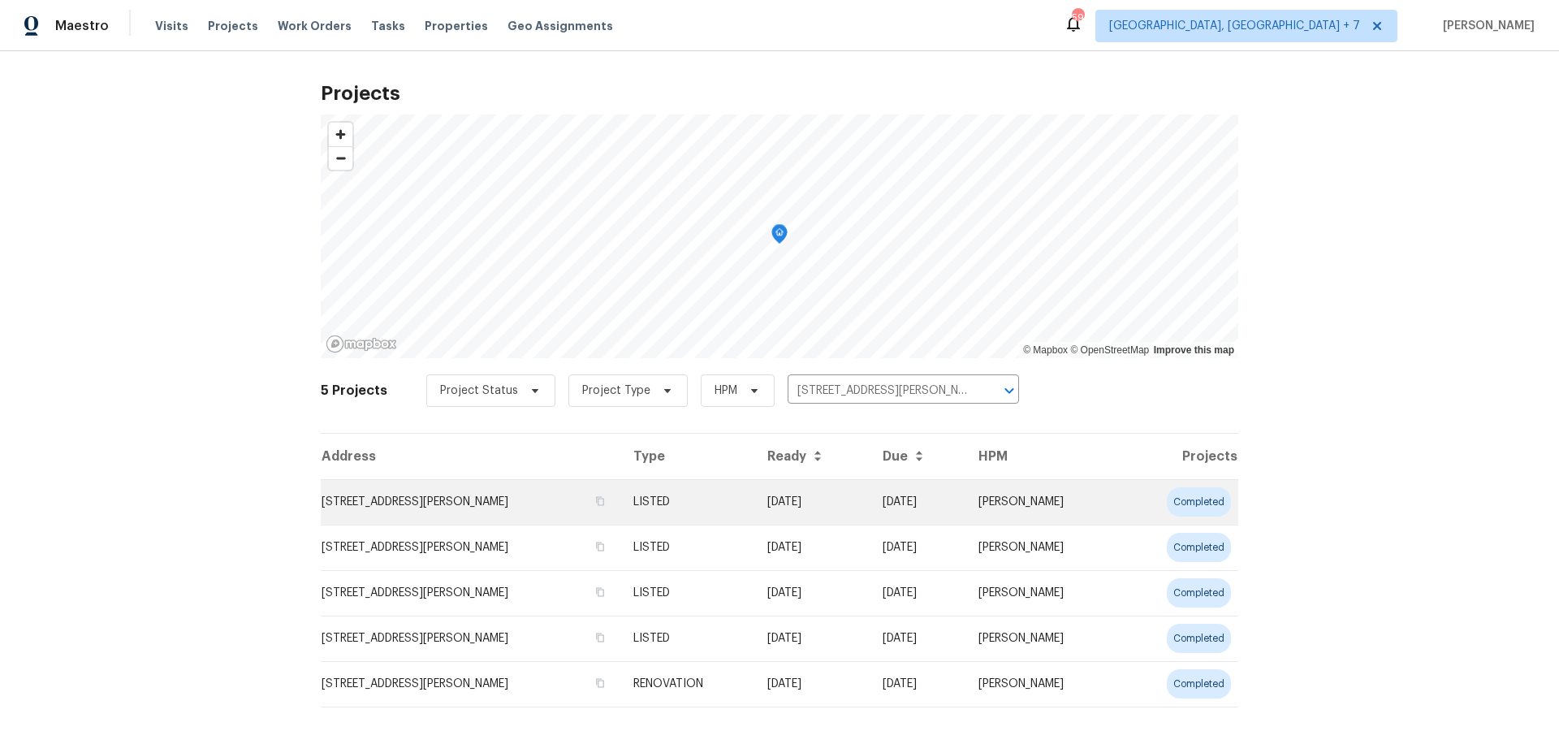
scroll to position [2, 0]
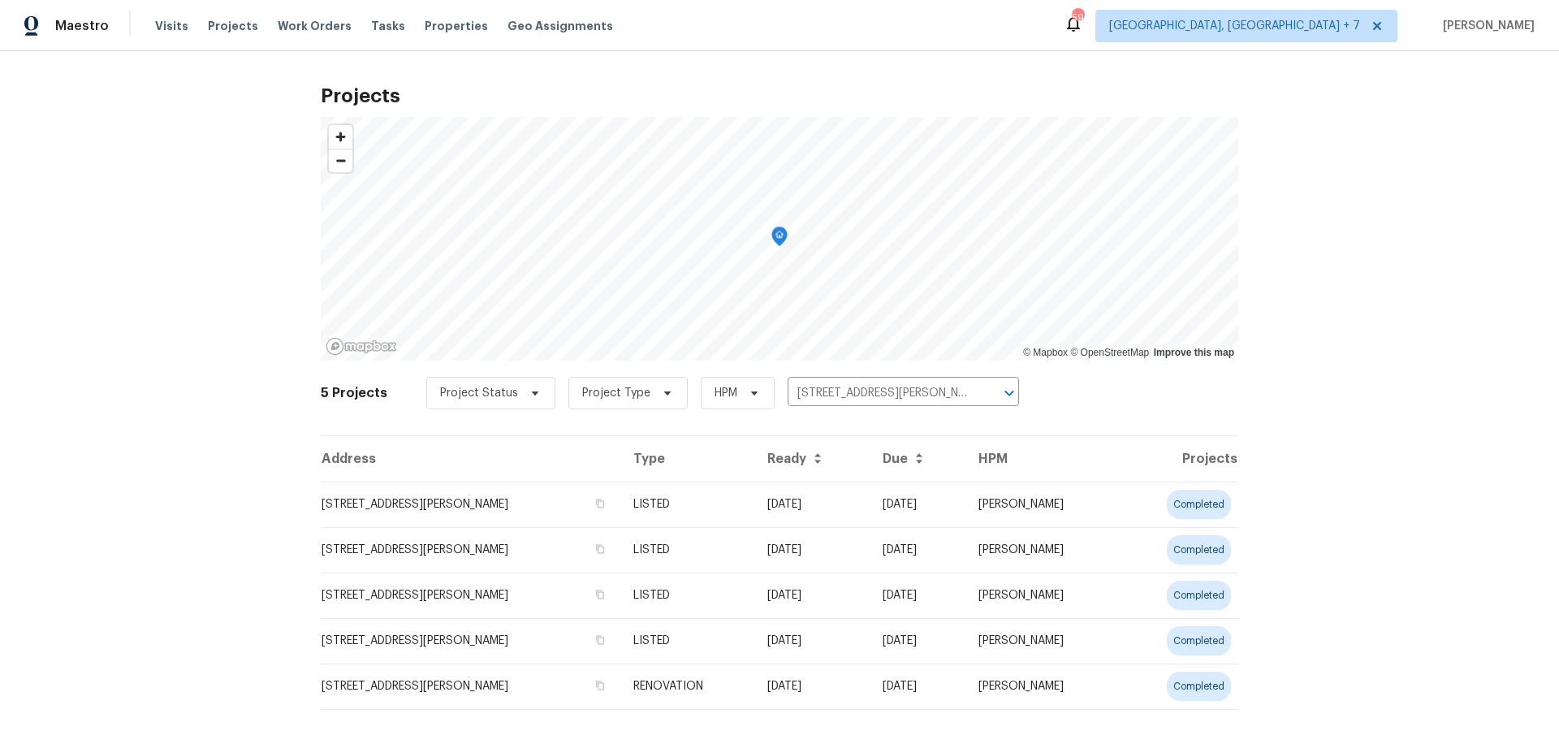
click at [430, 500] on td "[STREET_ADDRESS][PERSON_NAME]" at bounding box center [471, 504] width 300 height 45
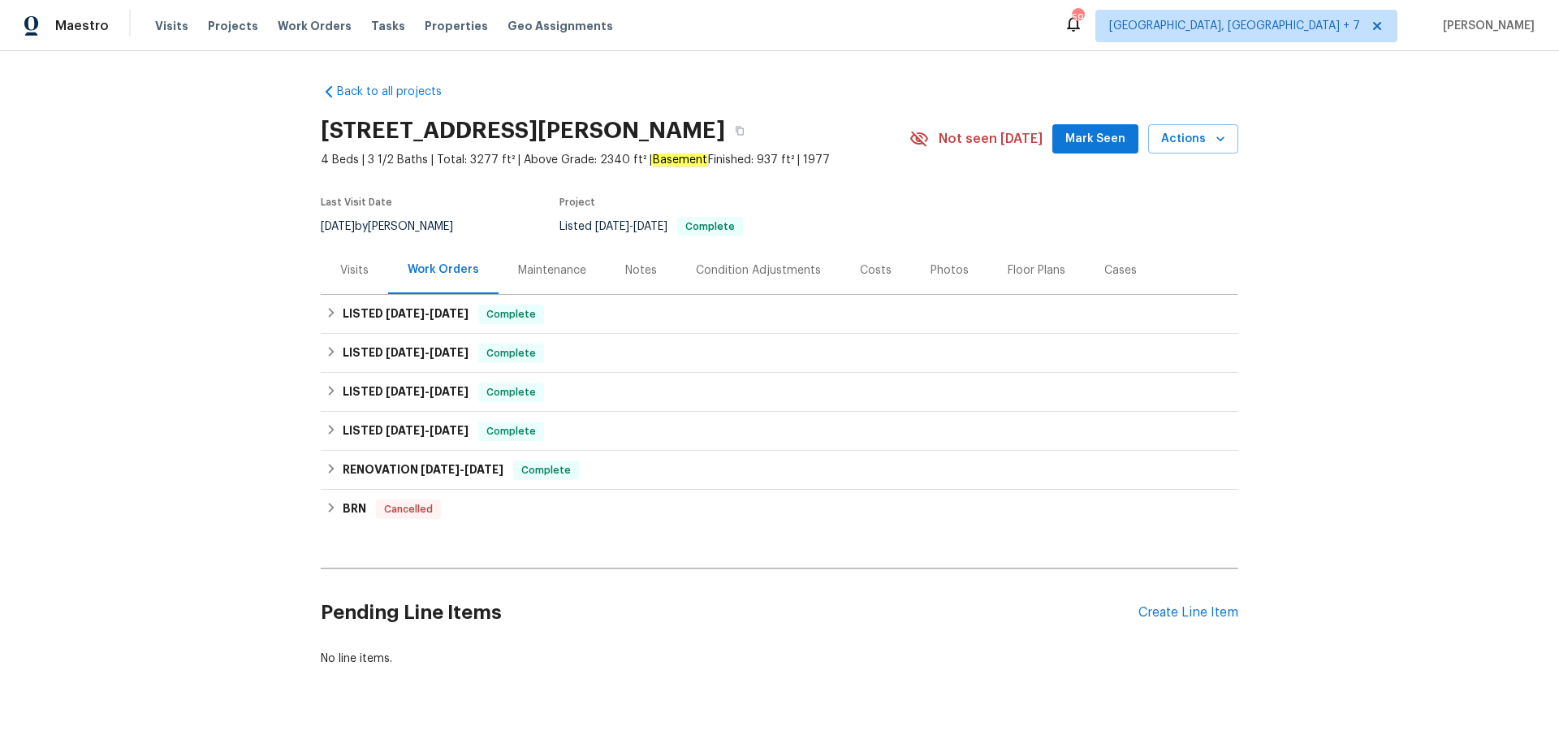
click at [365, 274] on div "Visits" at bounding box center [354, 270] width 28 height 16
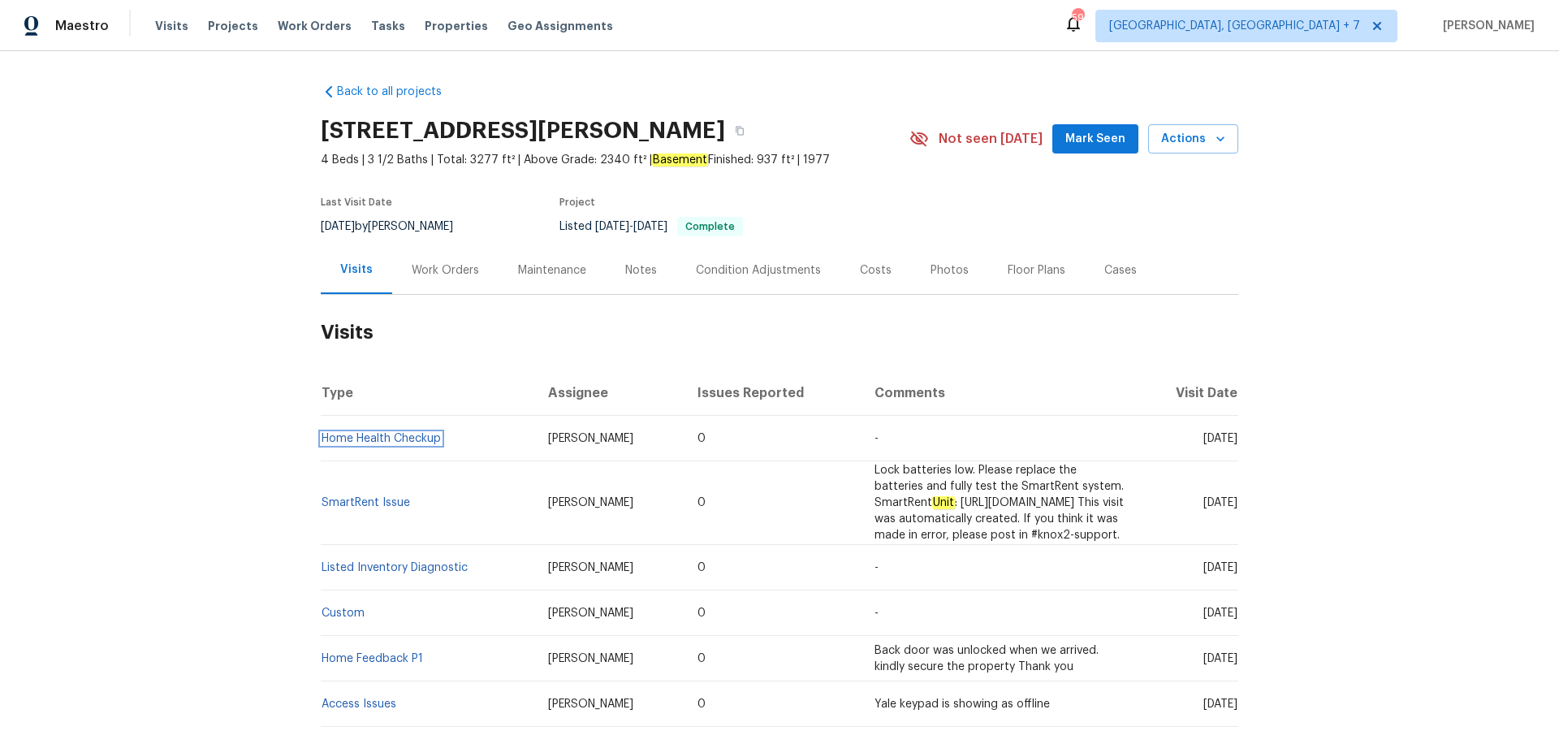
click at [404, 436] on link "Home Health Checkup" at bounding box center [381, 438] width 119 height 11
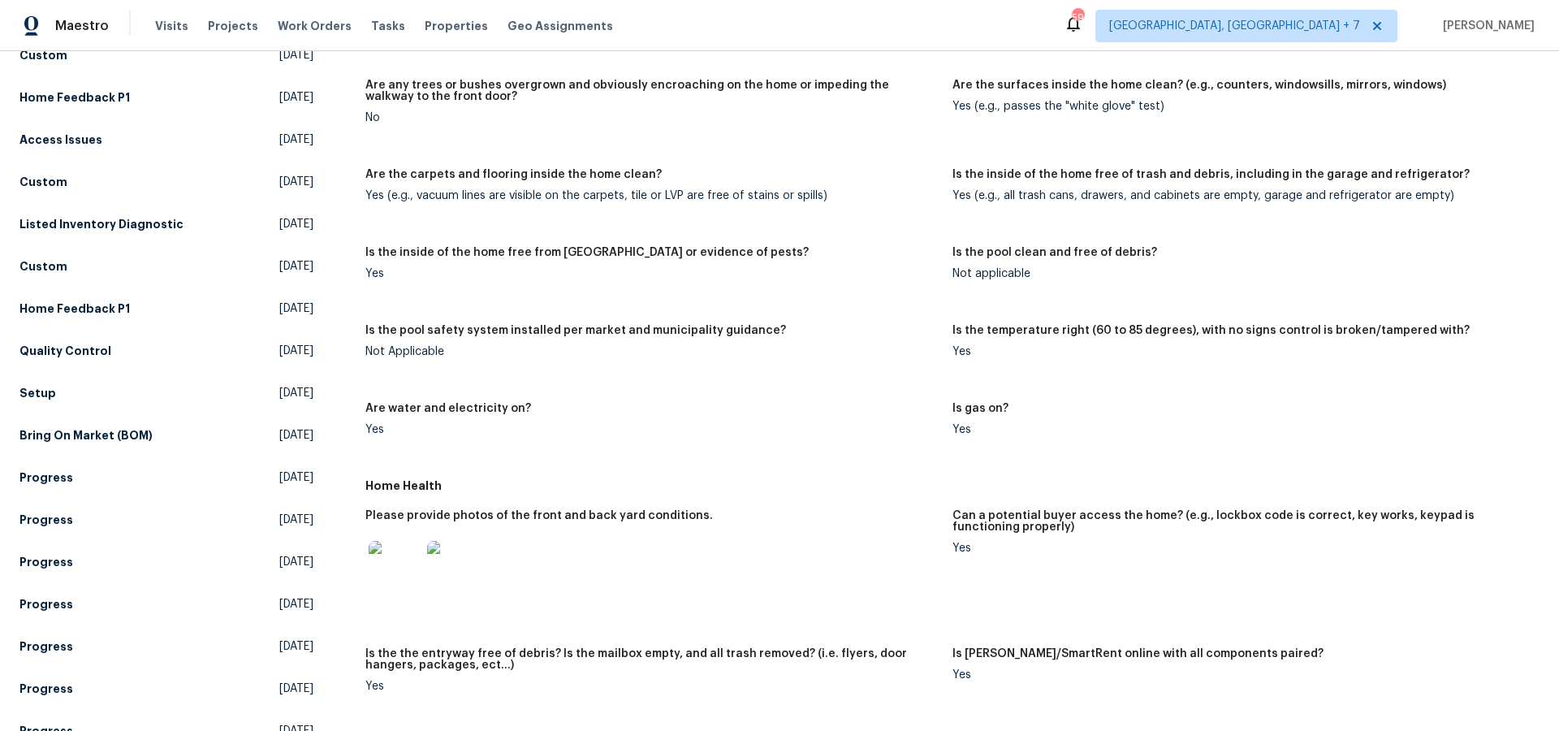
scroll to position [290, 0]
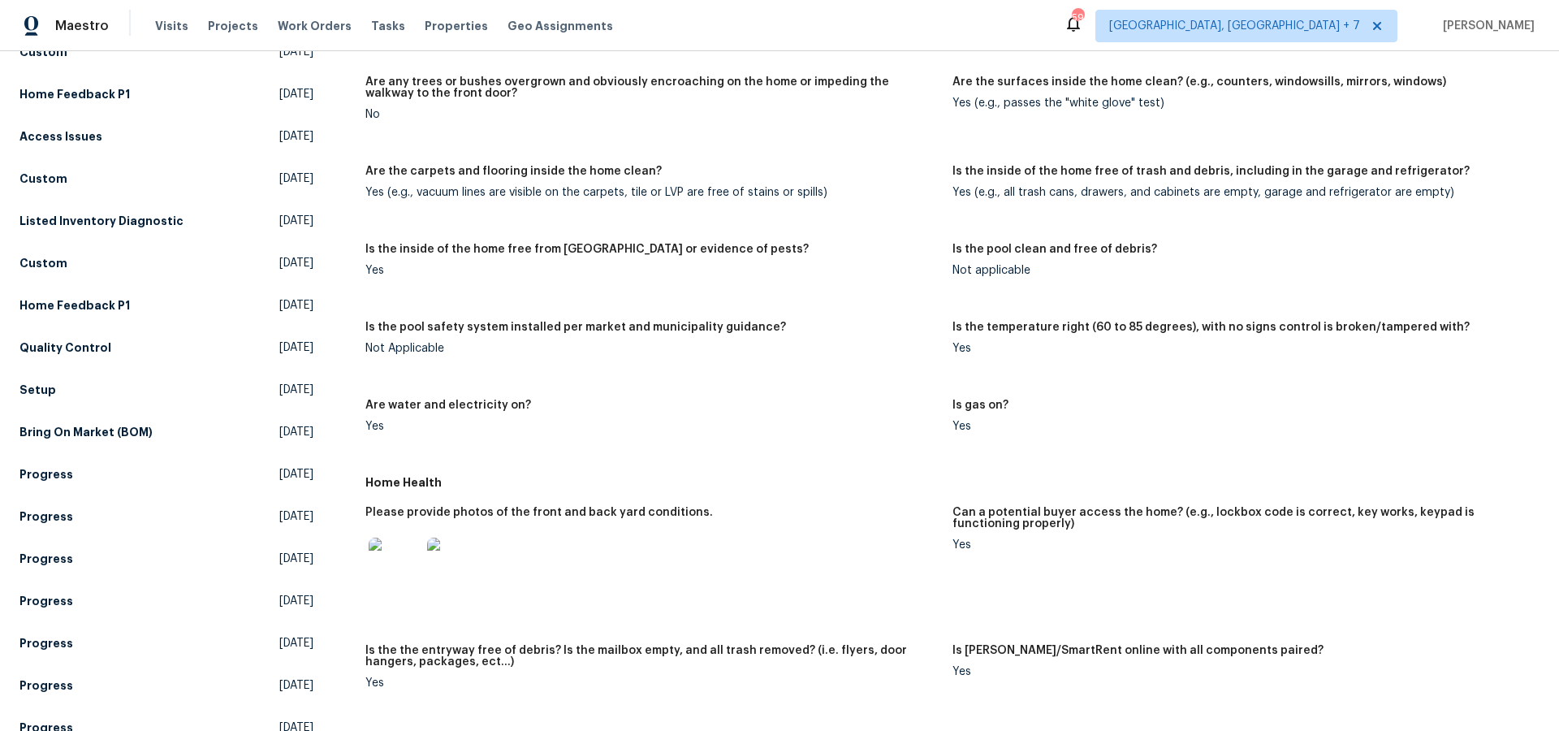
click at [393, 559] on img at bounding box center [395, 564] width 52 height 52
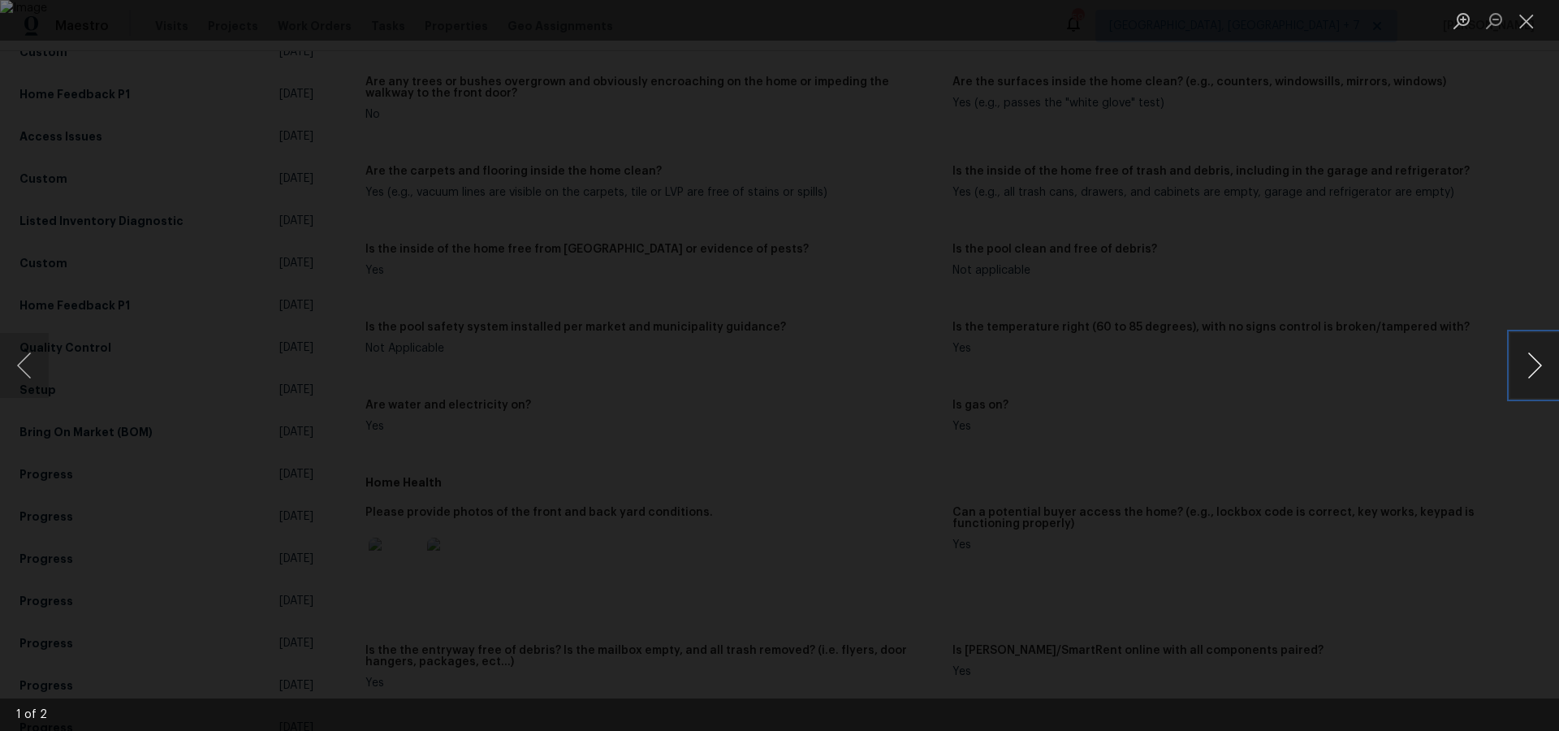
click at [1534, 366] on button "Next image" at bounding box center [1534, 365] width 49 height 65
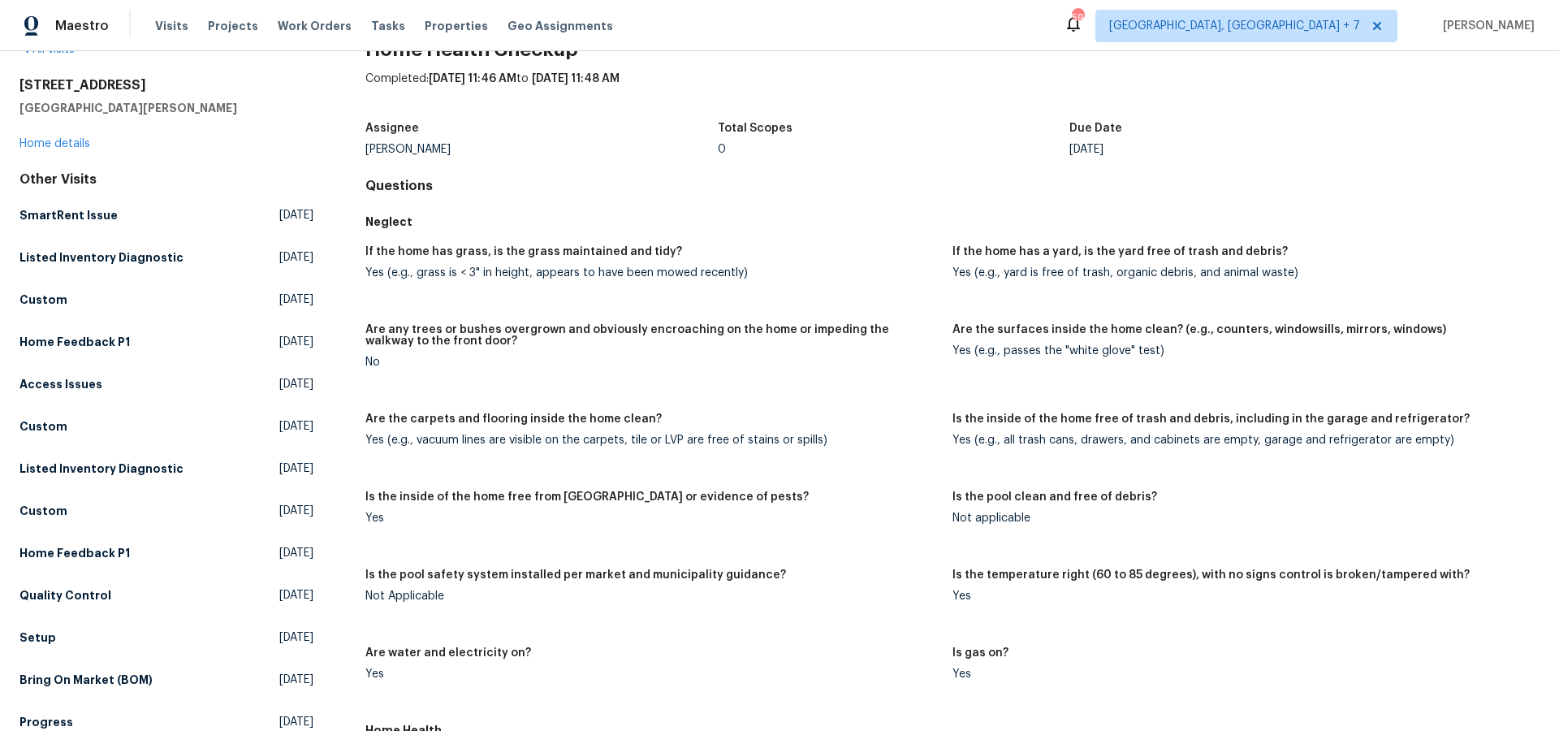
scroll to position [0, 0]
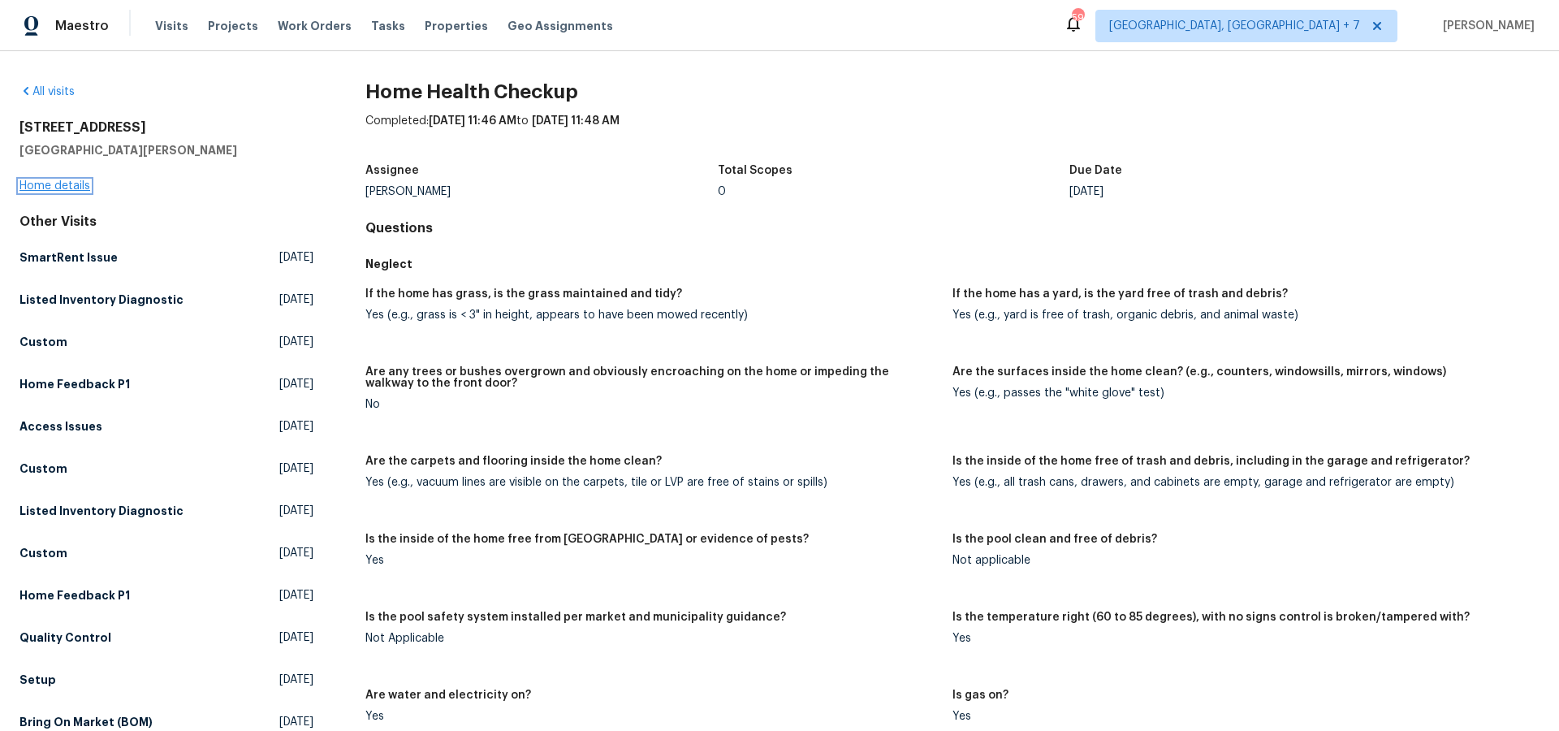
click at [67, 184] on link "Home details" at bounding box center [54, 185] width 71 height 11
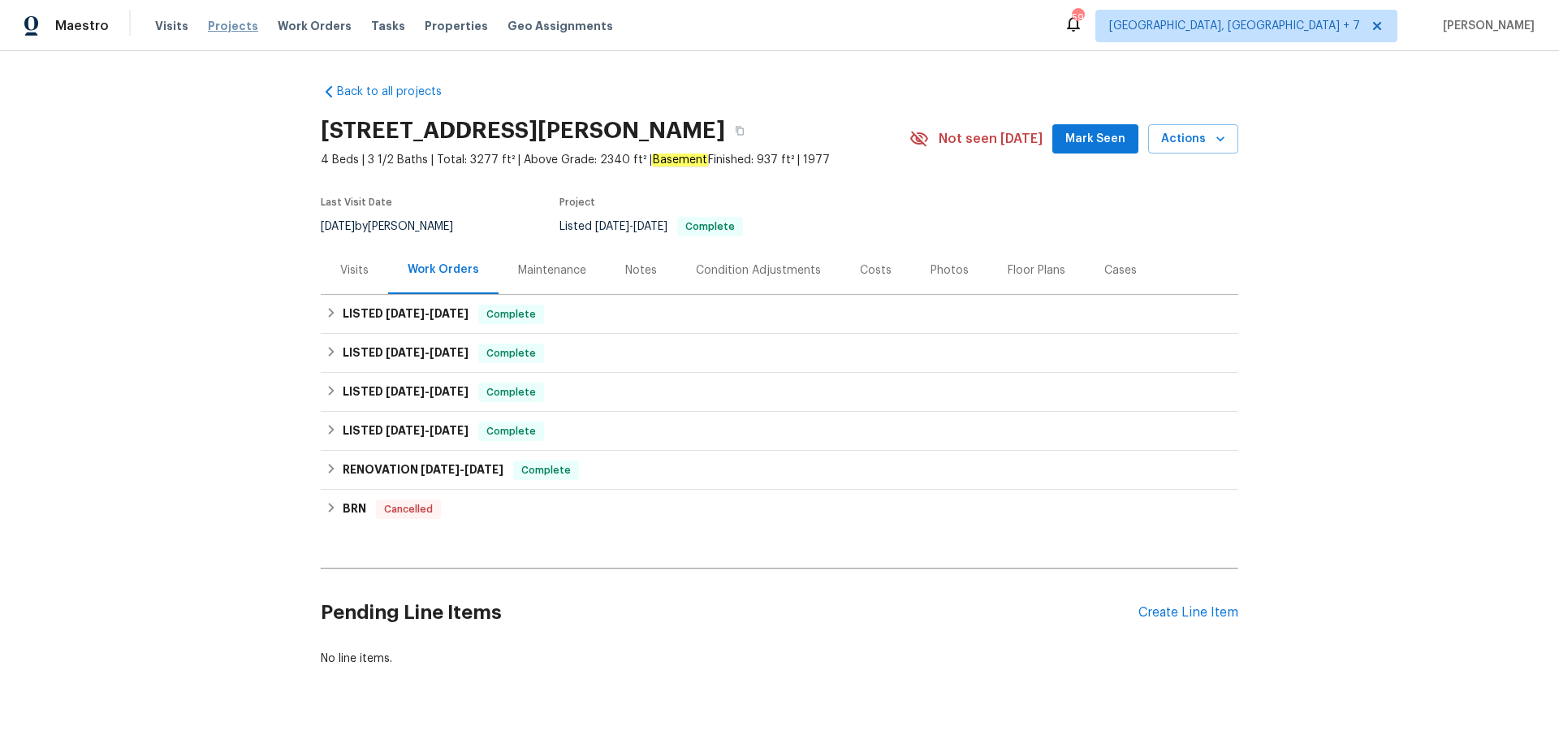
click at [208, 21] on span "Projects" at bounding box center [233, 26] width 50 height 16
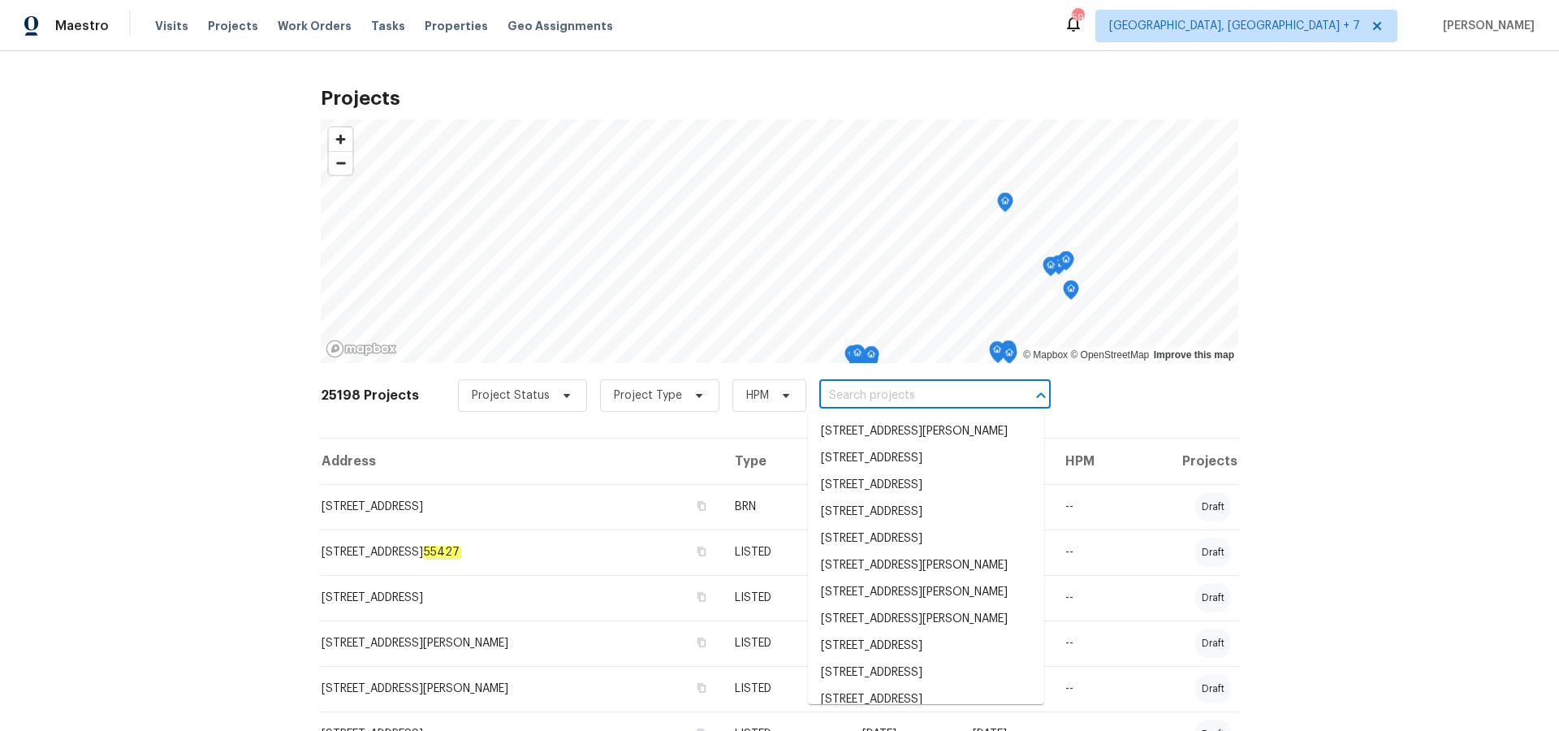
click at [875, 406] on input "text" at bounding box center [912, 395] width 186 height 25
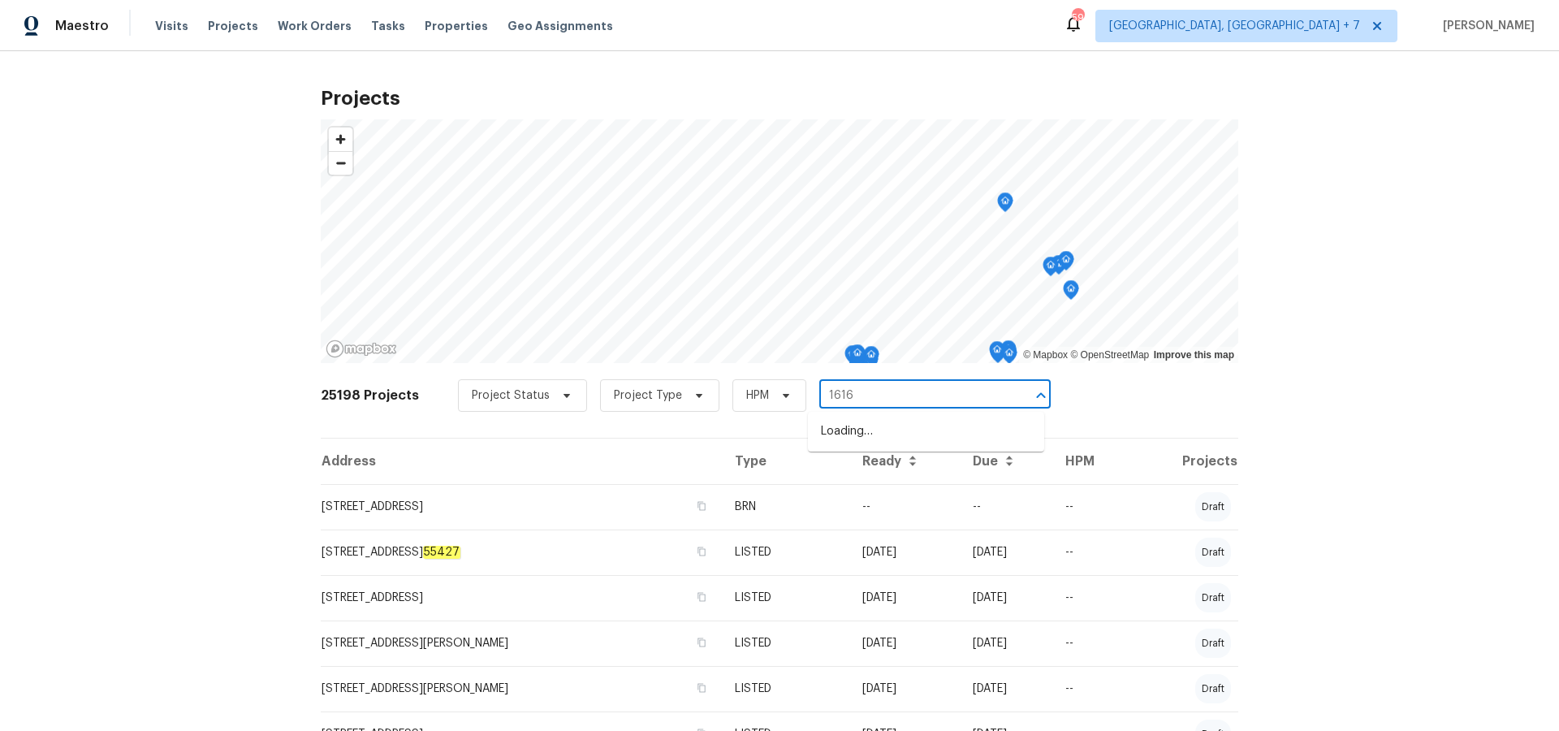
type input "1616 b"
click at [888, 443] on li "[STREET_ADDRESS]" at bounding box center [926, 431] width 236 height 27
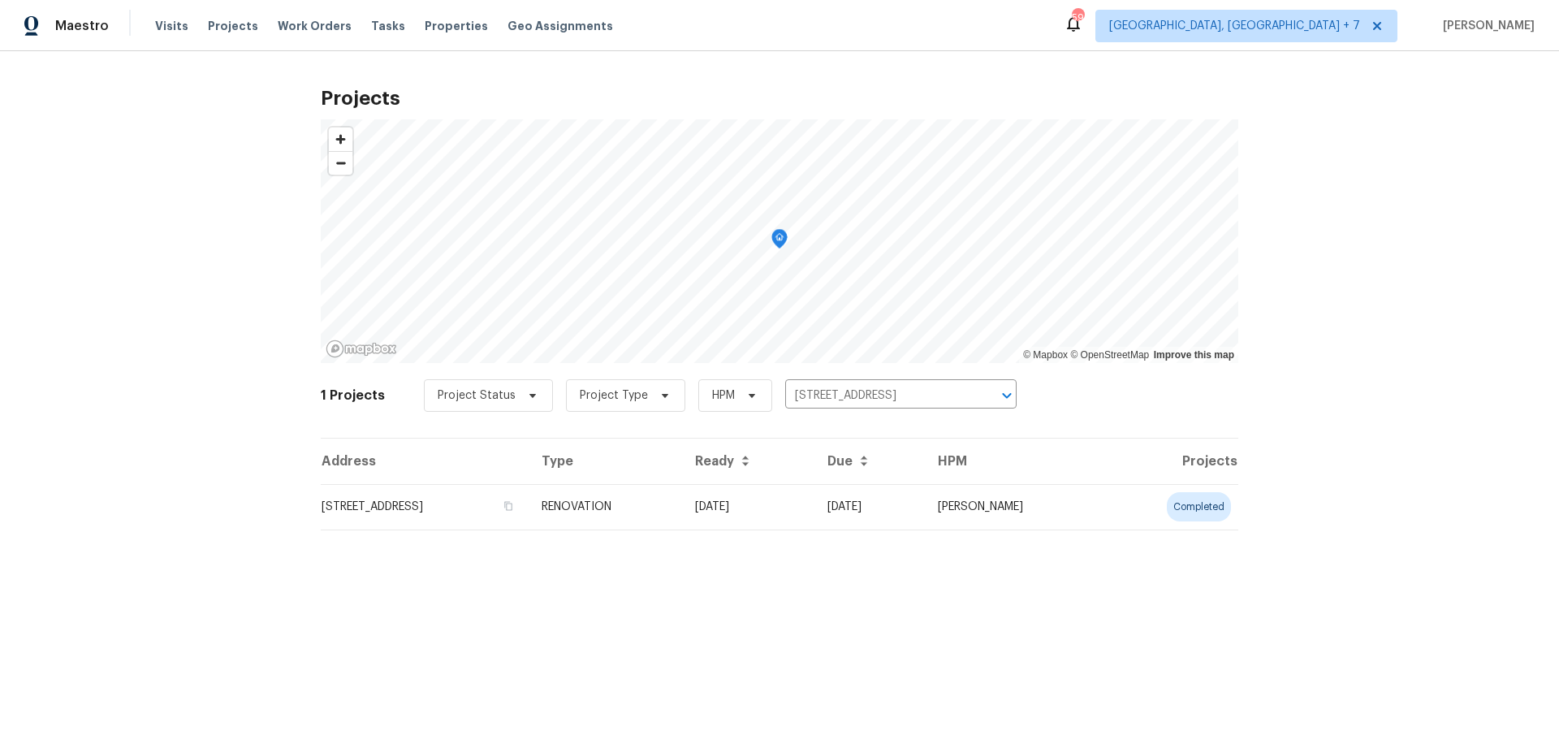
click at [516, 497] on td "[STREET_ADDRESS]" at bounding box center [425, 506] width 208 height 45
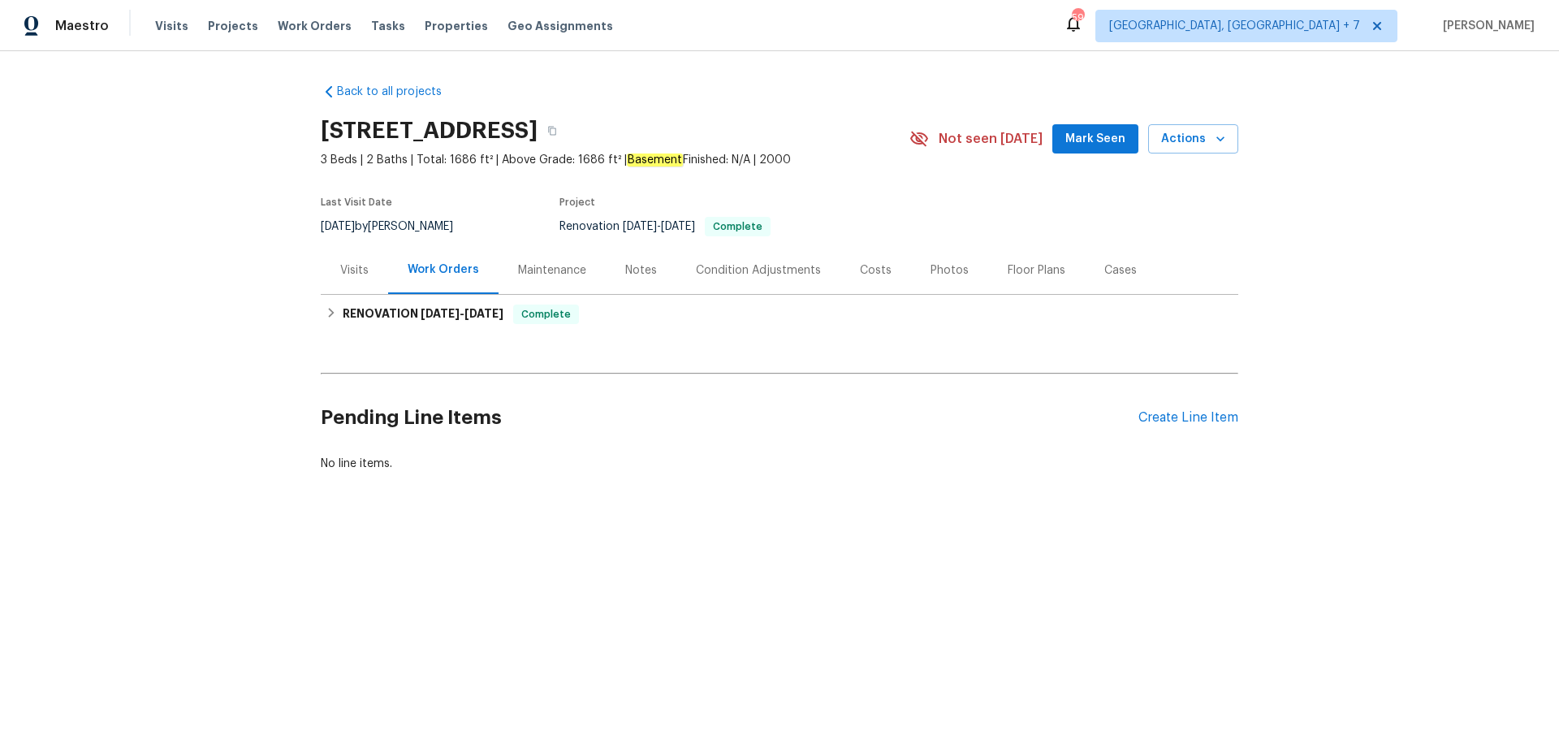
click at [942, 265] on div "Photos" at bounding box center [950, 270] width 38 height 16
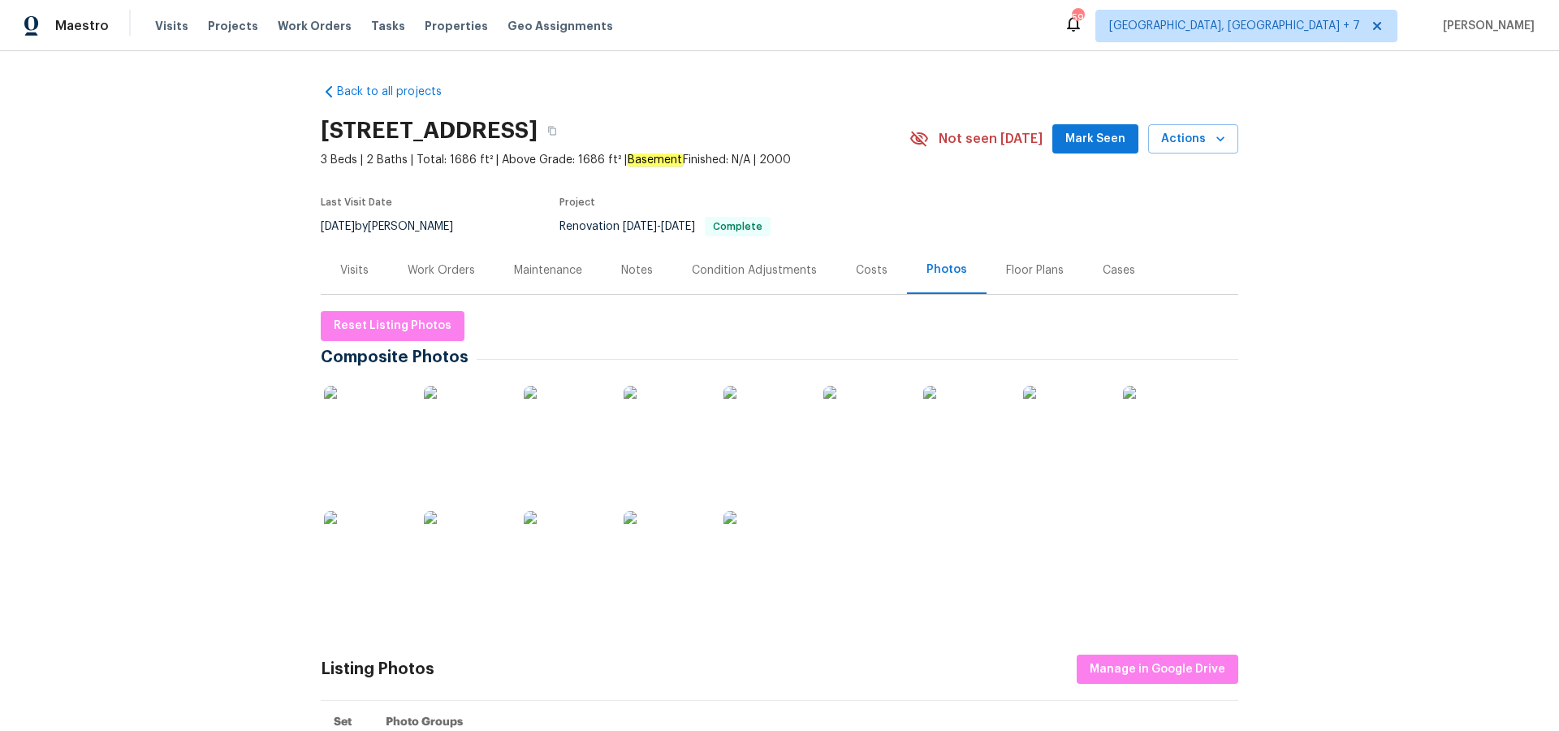
click at [448, 274] on div "Work Orders" at bounding box center [441, 270] width 67 height 16
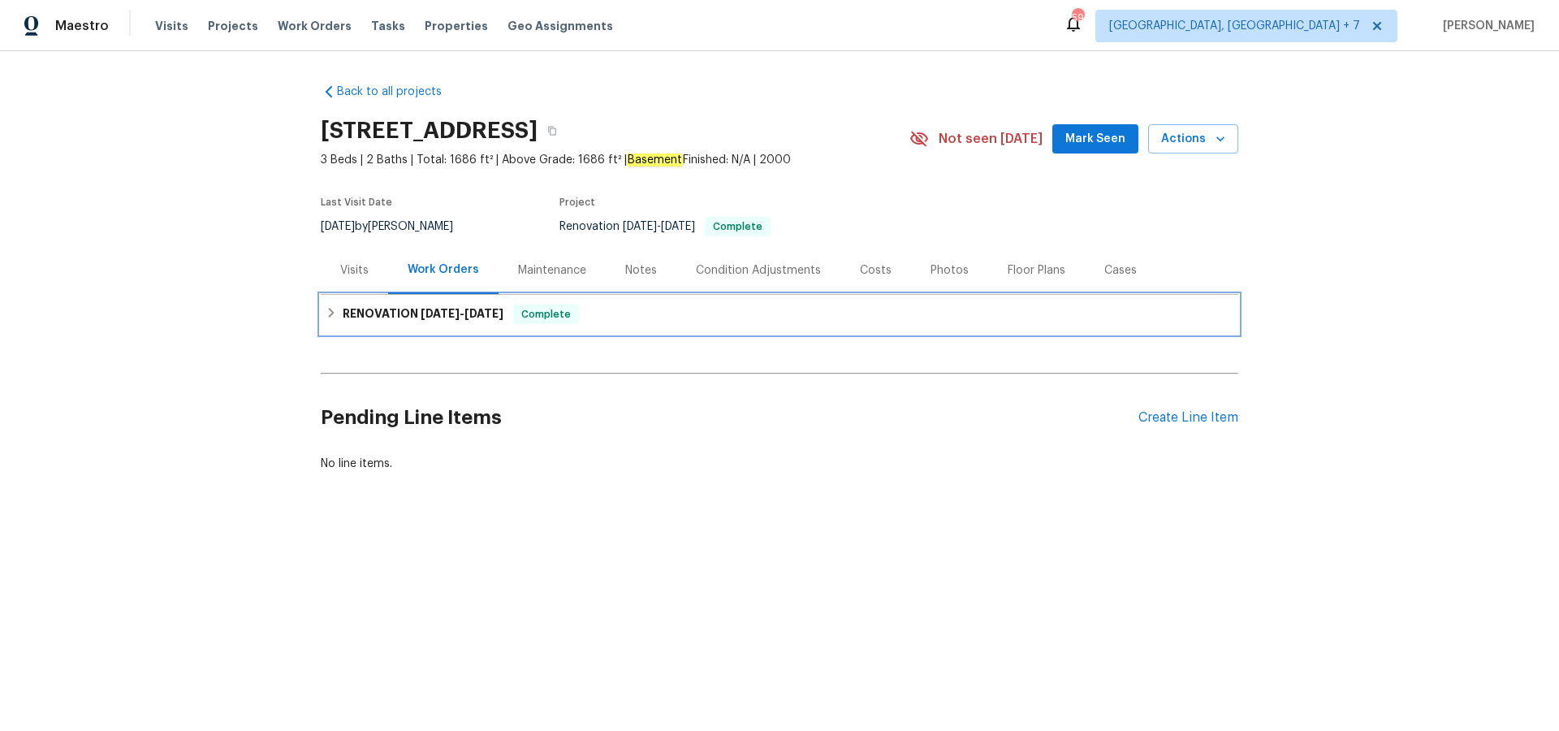
click at [455, 318] on span "[DATE] - [DATE]" at bounding box center [462, 313] width 83 height 11
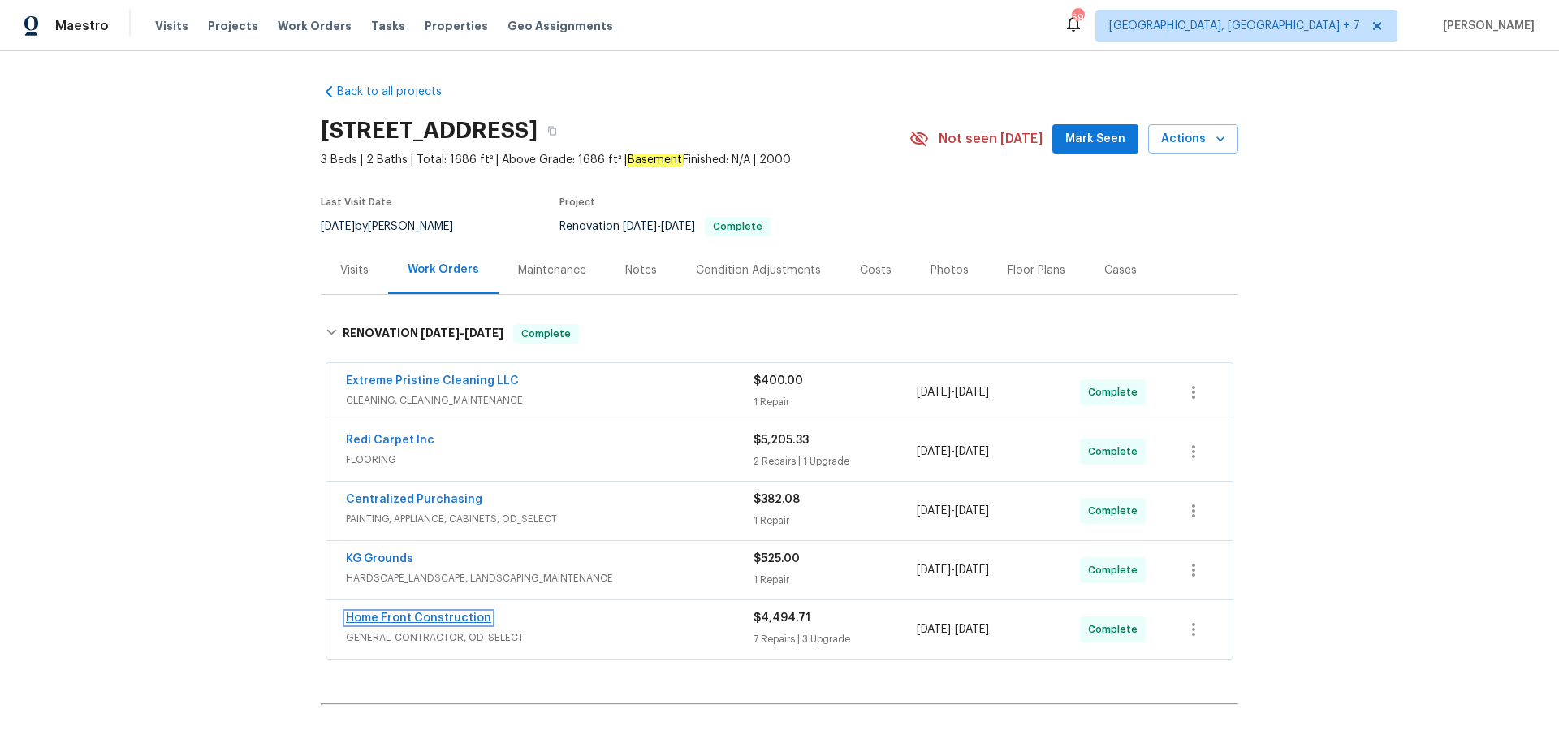
click at [395, 616] on link "Home Front Construction" at bounding box center [418, 617] width 145 height 11
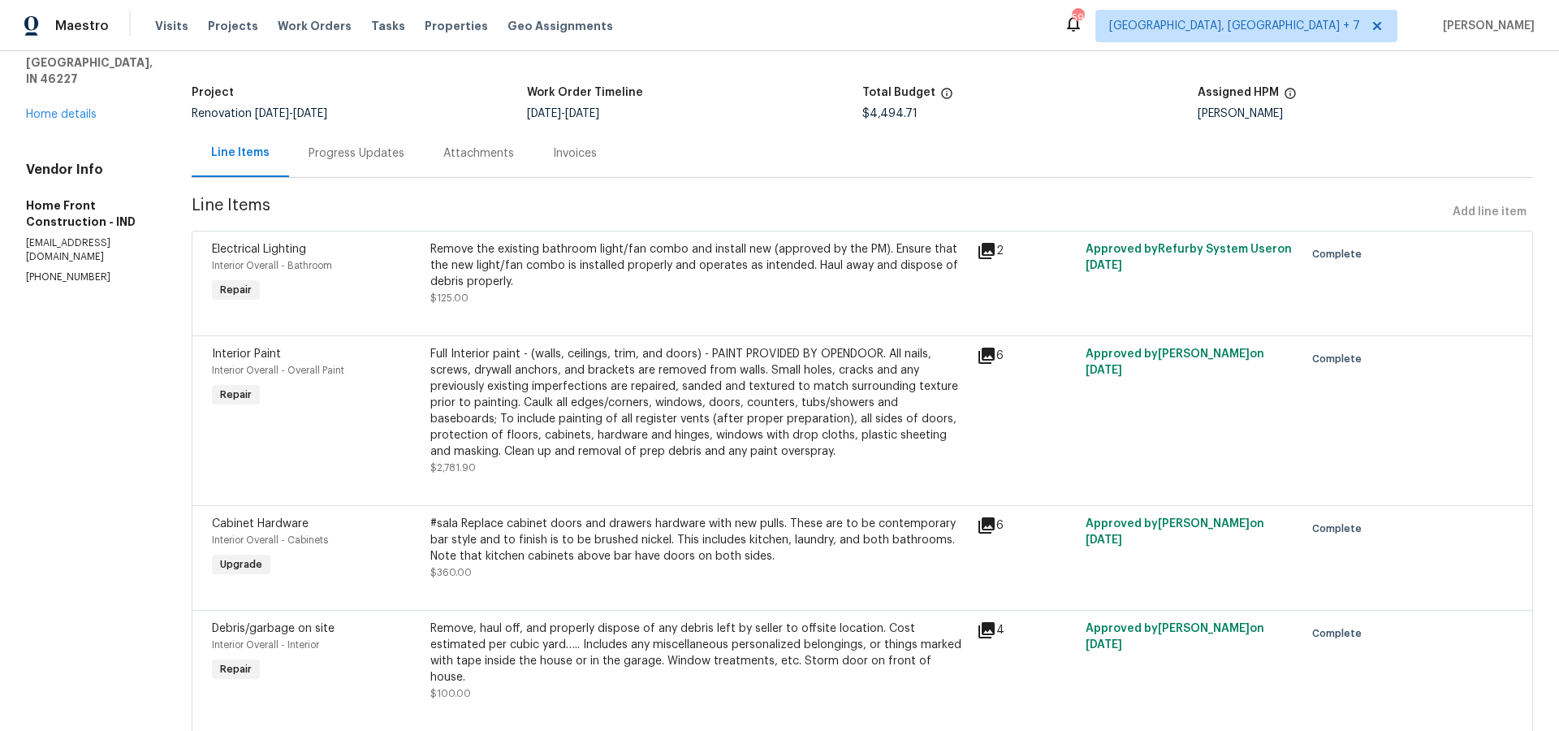
scroll to position [88, 0]
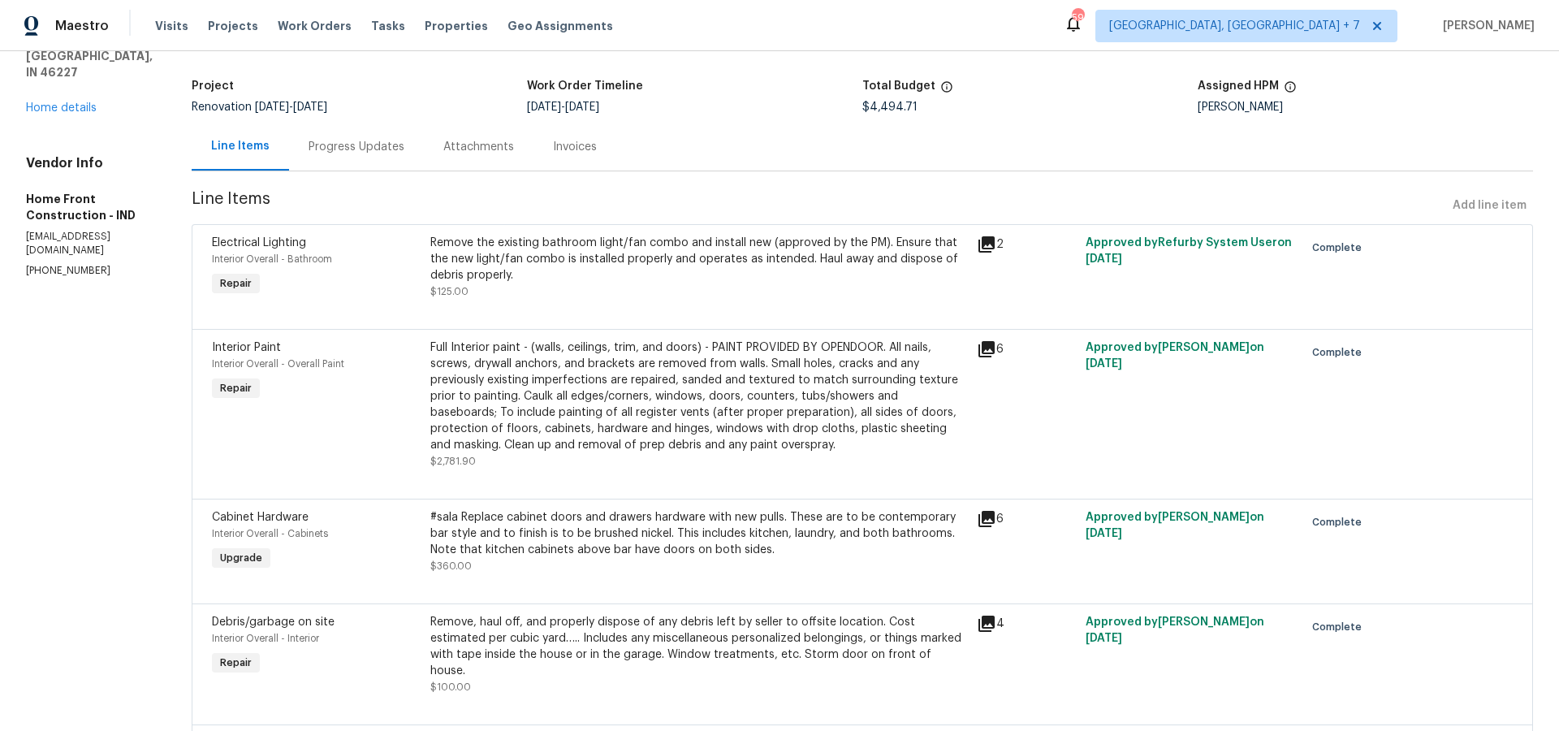
click at [995, 348] on icon at bounding box center [987, 349] width 16 height 16
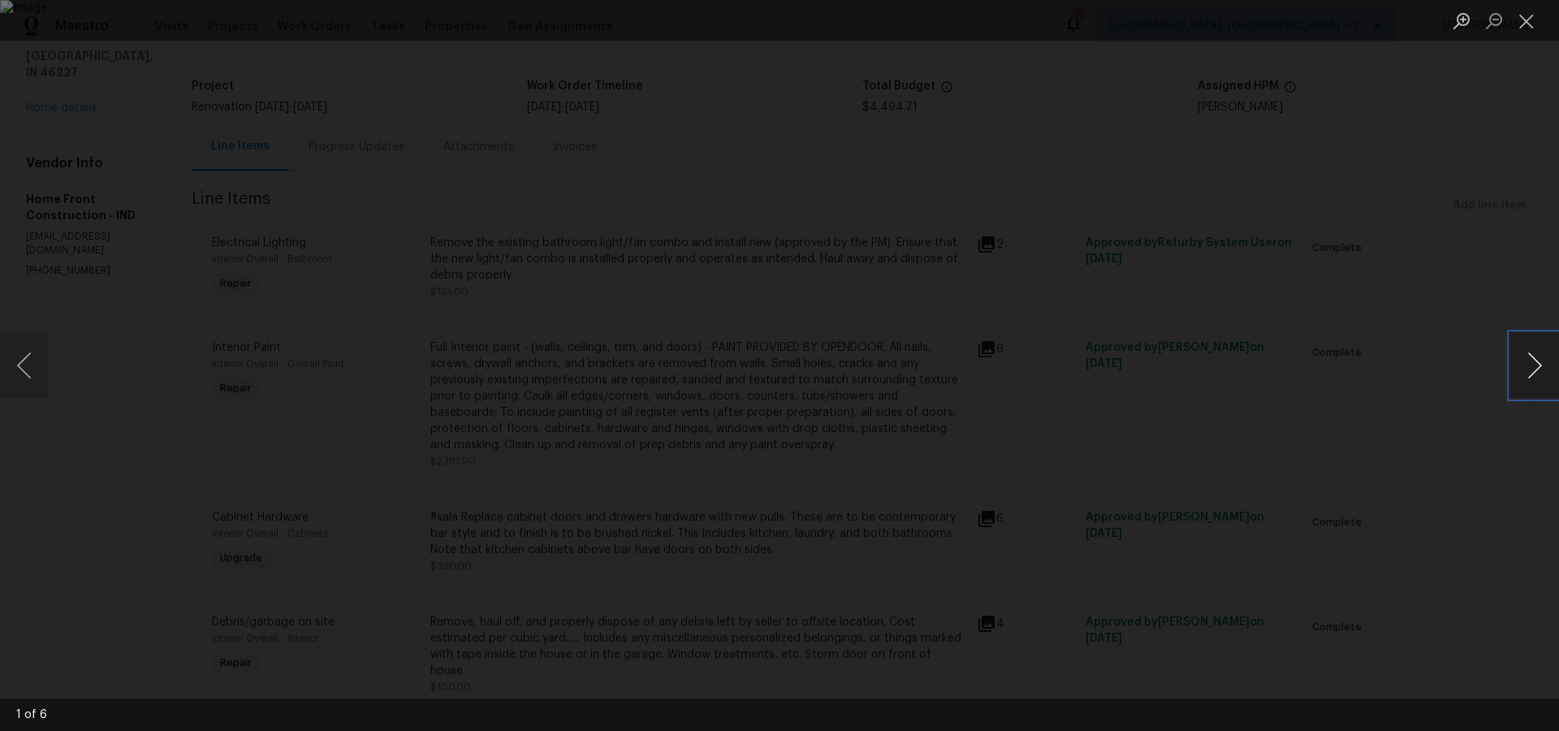
click at [1536, 356] on button "Next image" at bounding box center [1534, 365] width 49 height 65
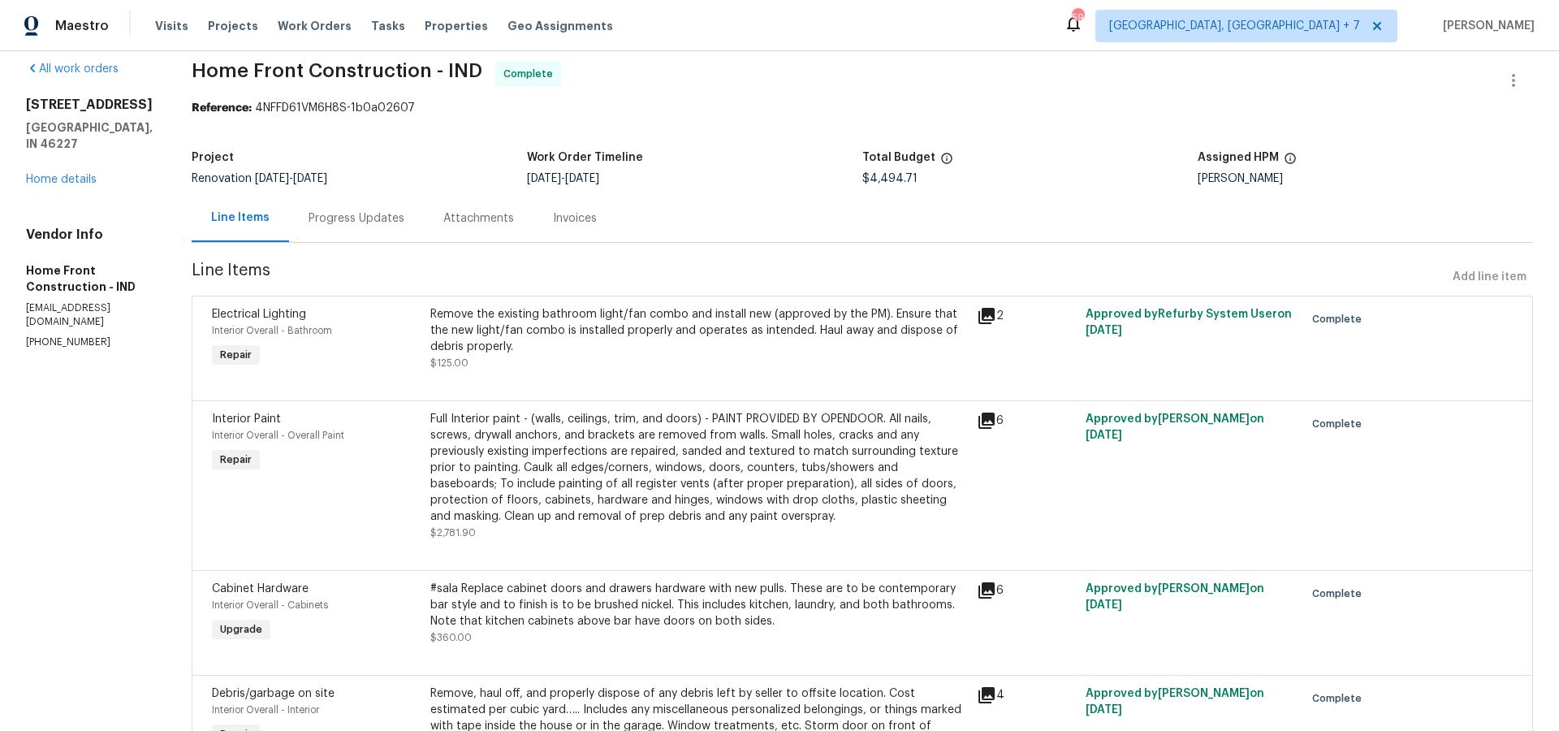
scroll to position [0, 0]
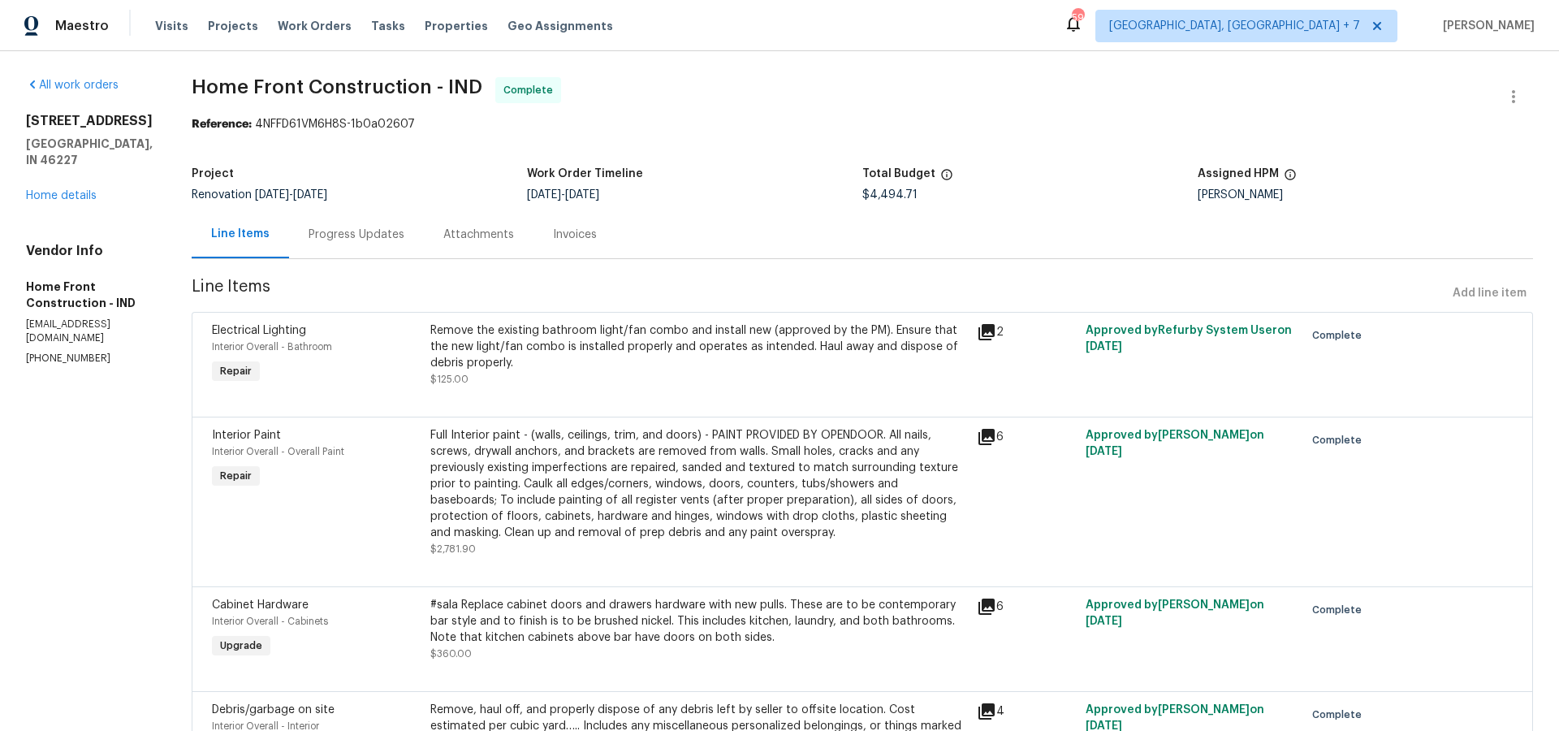
click at [86, 169] on div "[STREET_ADDRESS] Home details" at bounding box center [89, 158] width 127 height 91
click at [86, 190] on link "Home details" at bounding box center [61, 195] width 71 height 11
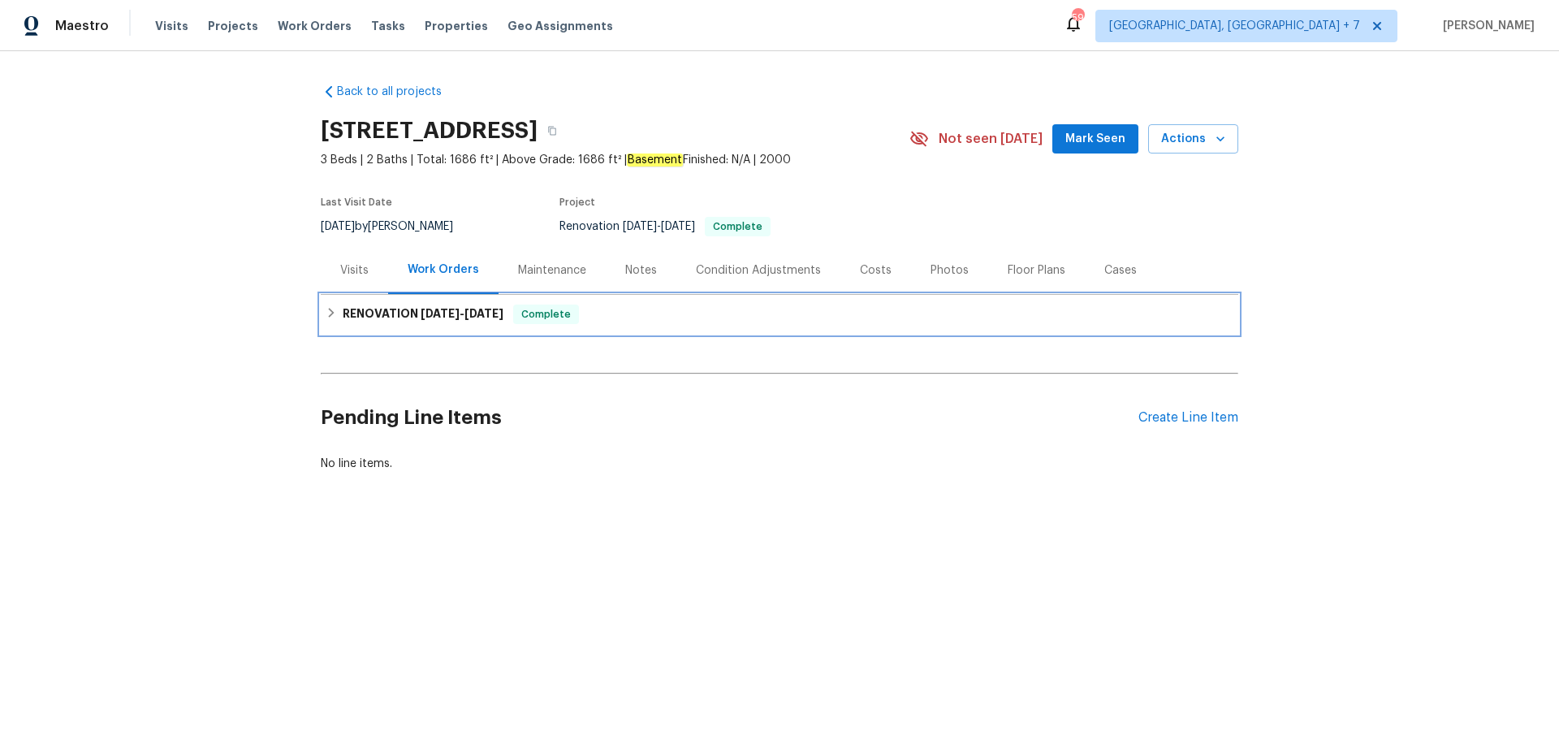
click at [439, 308] on span "[DATE]" at bounding box center [440, 313] width 39 height 11
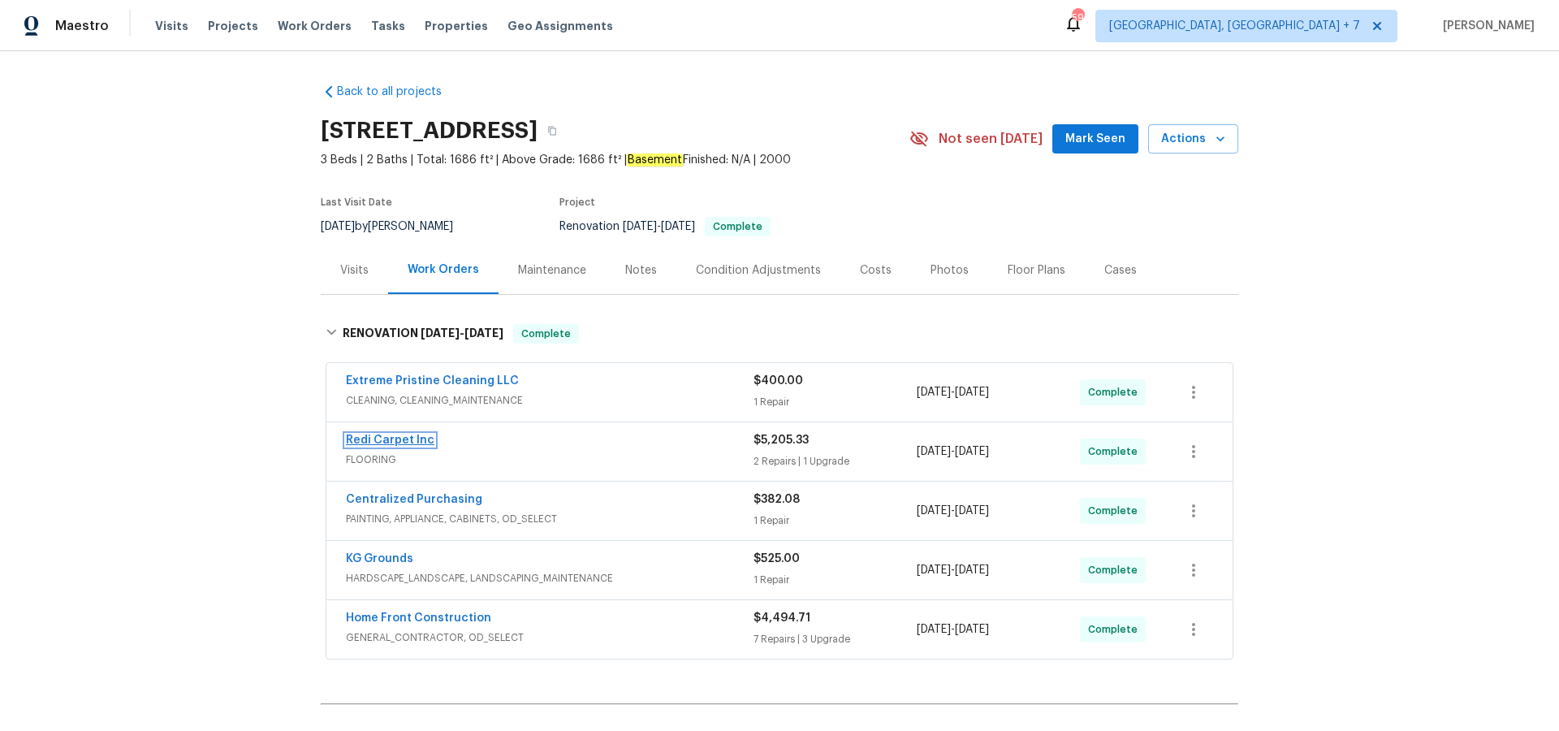
click at [408, 436] on link "Redi Carpet Inc" at bounding box center [390, 439] width 89 height 11
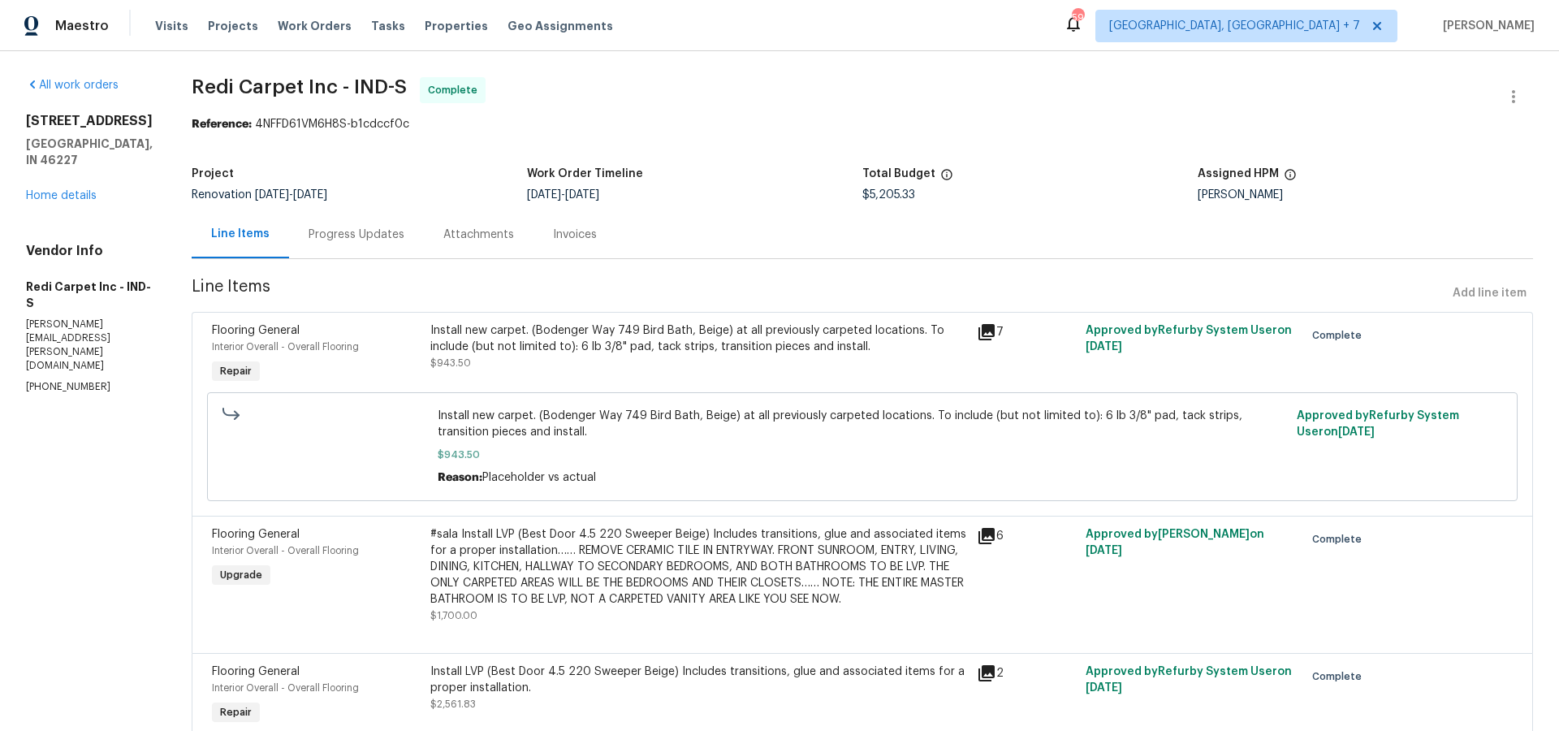
click at [994, 532] on icon at bounding box center [987, 536] width 16 height 16
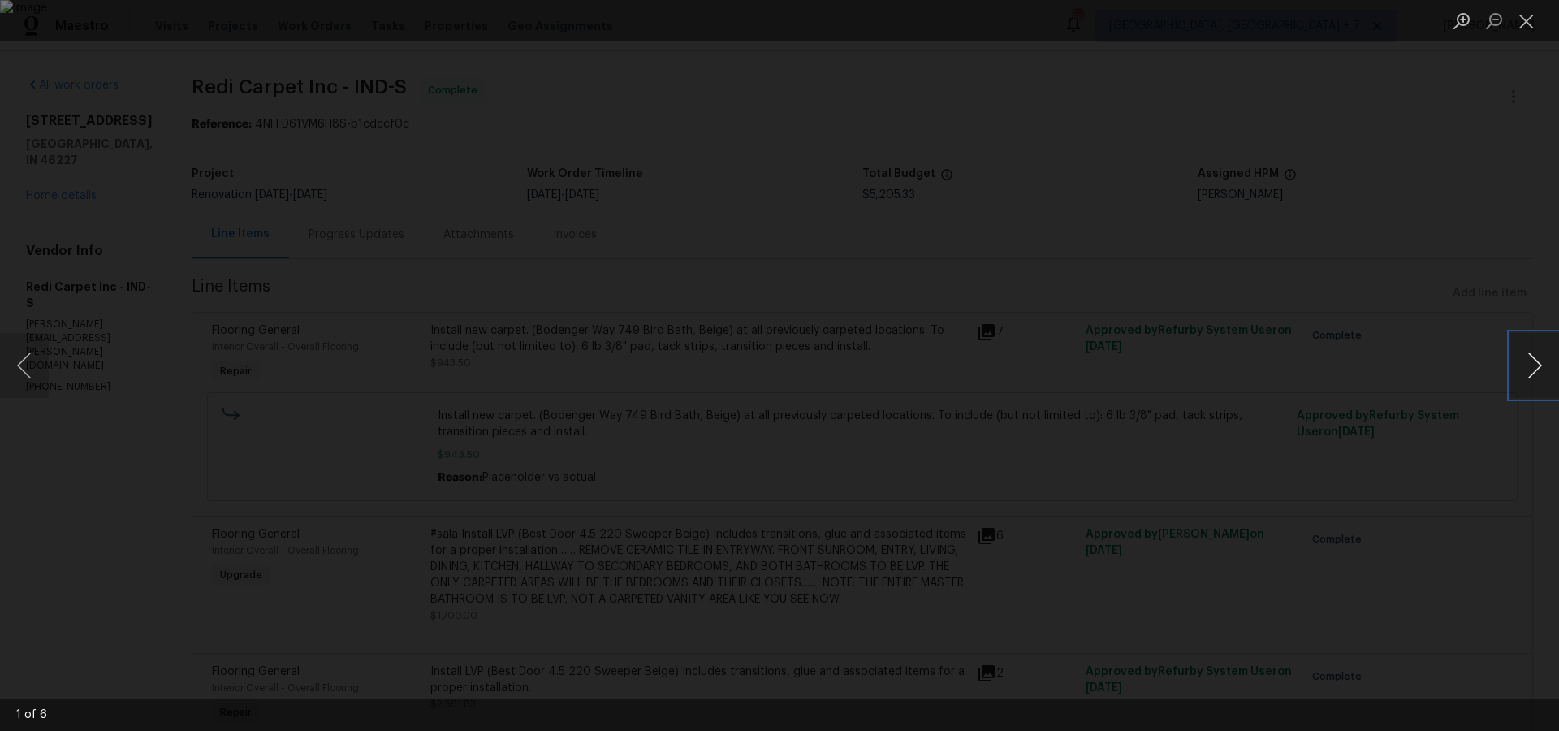
click at [1511, 374] on button "Next image" at bounding box center [1534, 365] width 49 height 65
click at [1517, 374] on button "Next image" at bounding box center [1534, 365] width 49 height 65
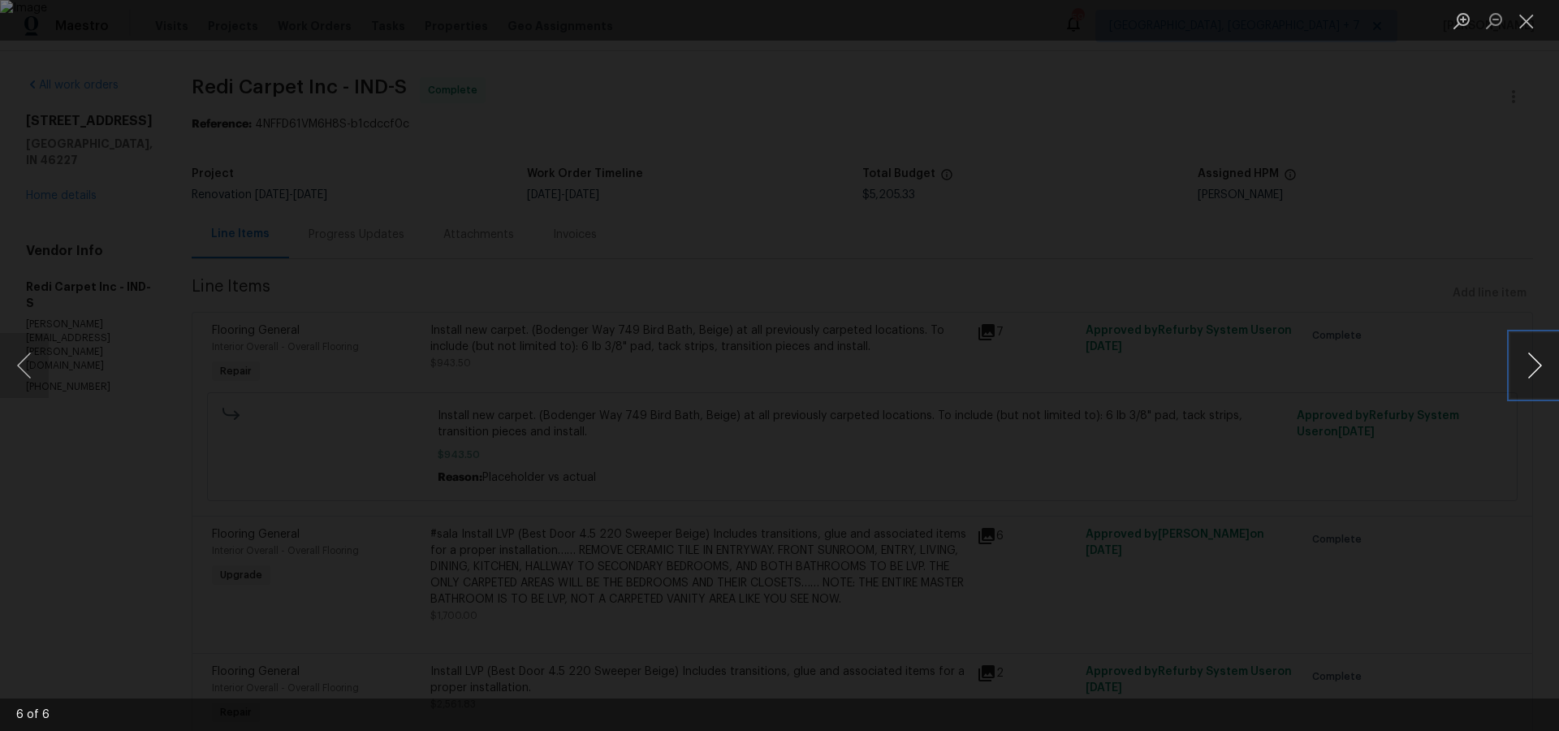
click at [1517, 374] on button "Next image" at bounding box center [1534, 365] width 49 height 65
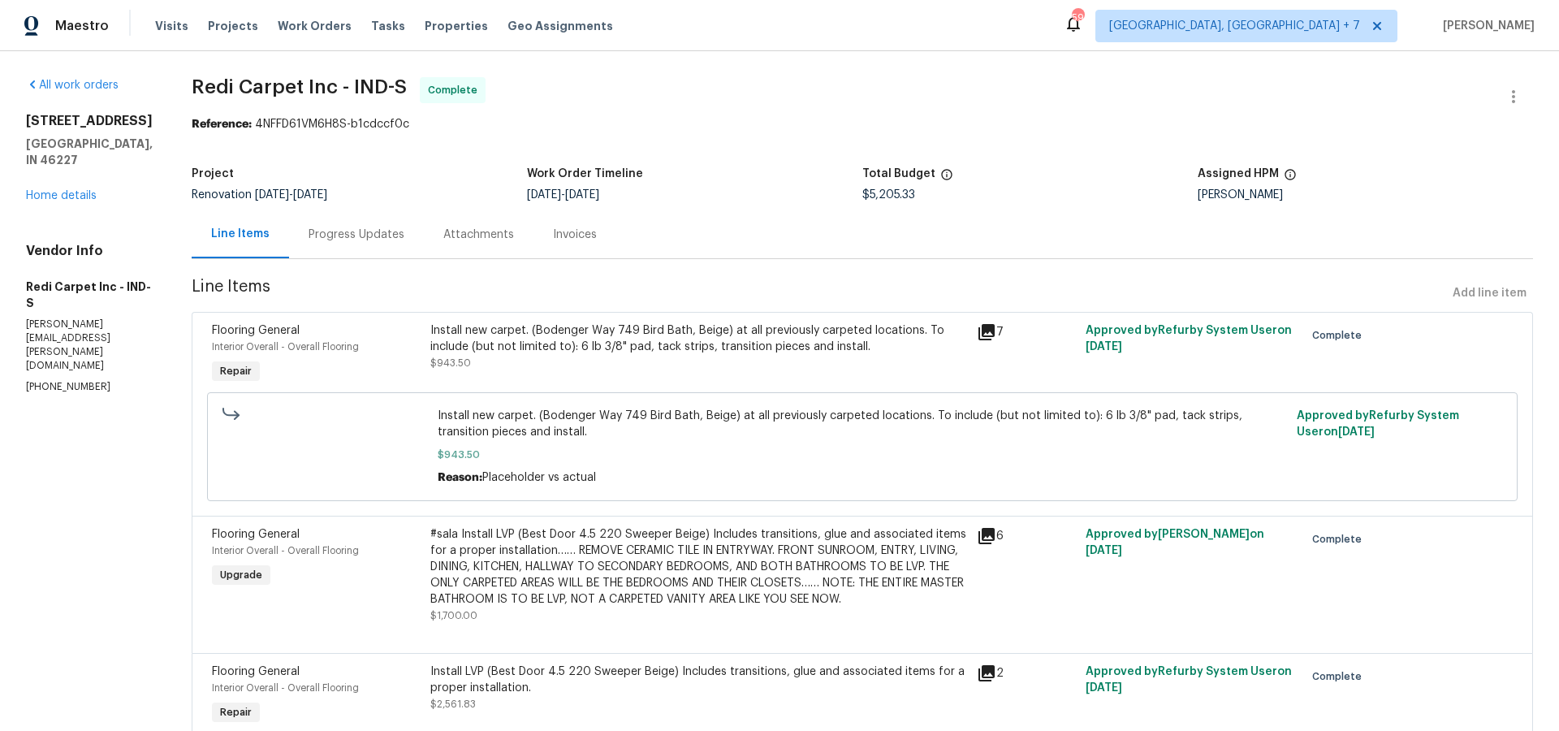
click at [73, 170] on div "[STREET_ADDRESS] Home details" at bounding box center [89, 158] width 127 height 91
click at [73, 172] on div "[STREET_ADDRESS] Home details" at bounding box center [89, 158] width 127 height 91
click at [91, 190] on link "Home details" at bounding box center [61, 195] width 71 height 11
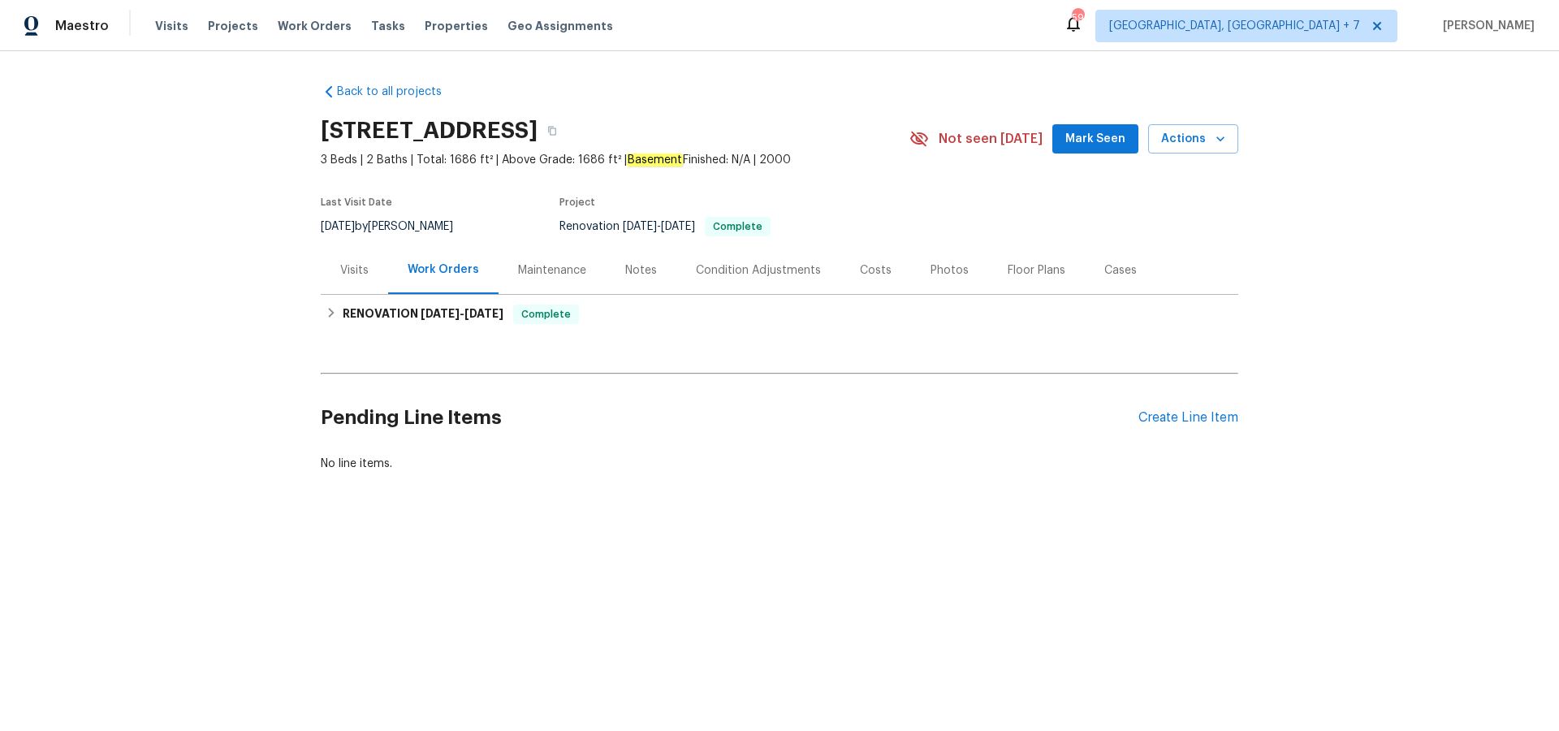
click at [342, 263] on div "Visits" at bounding box center [354, 270] width 28 height 16
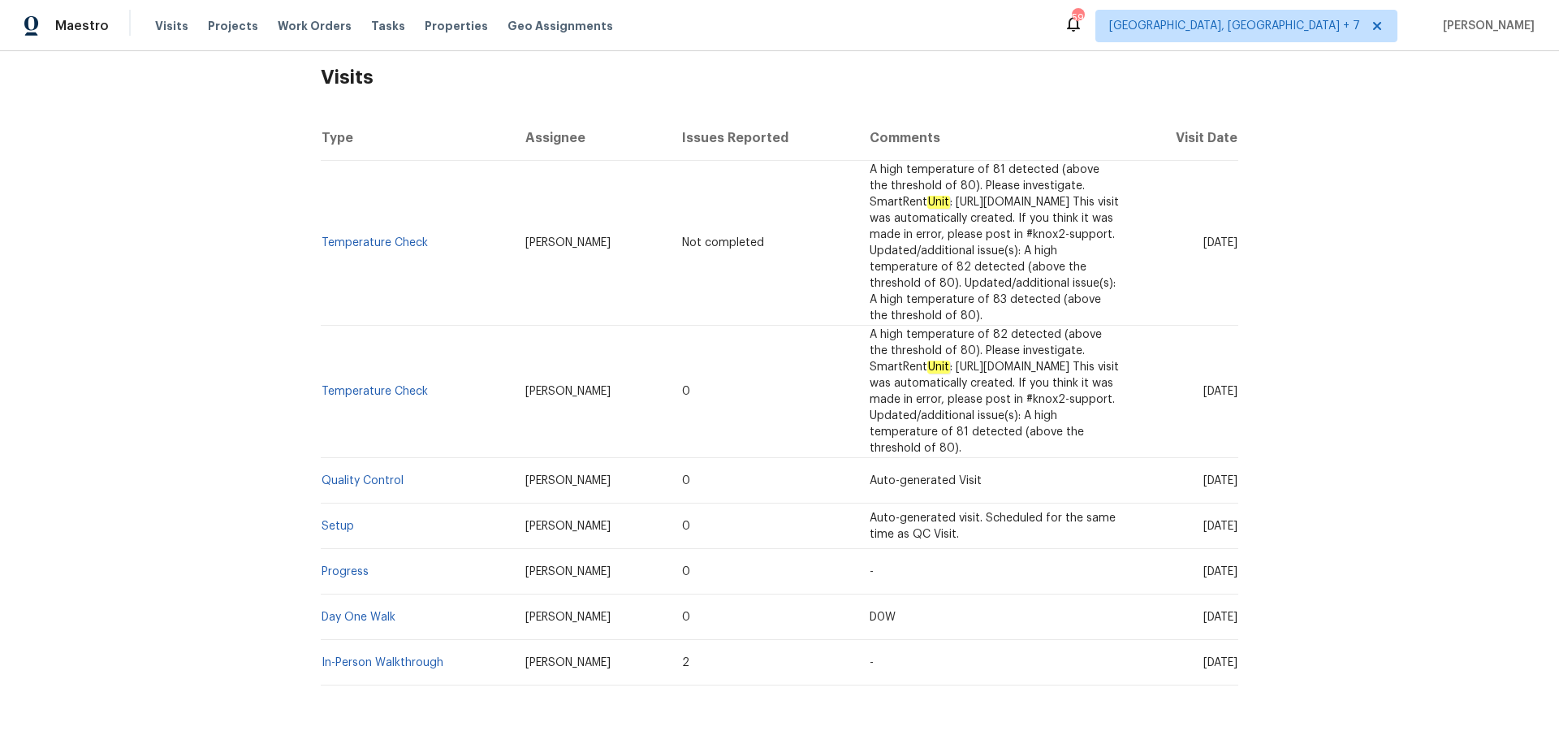
scroll to position [271, 0]
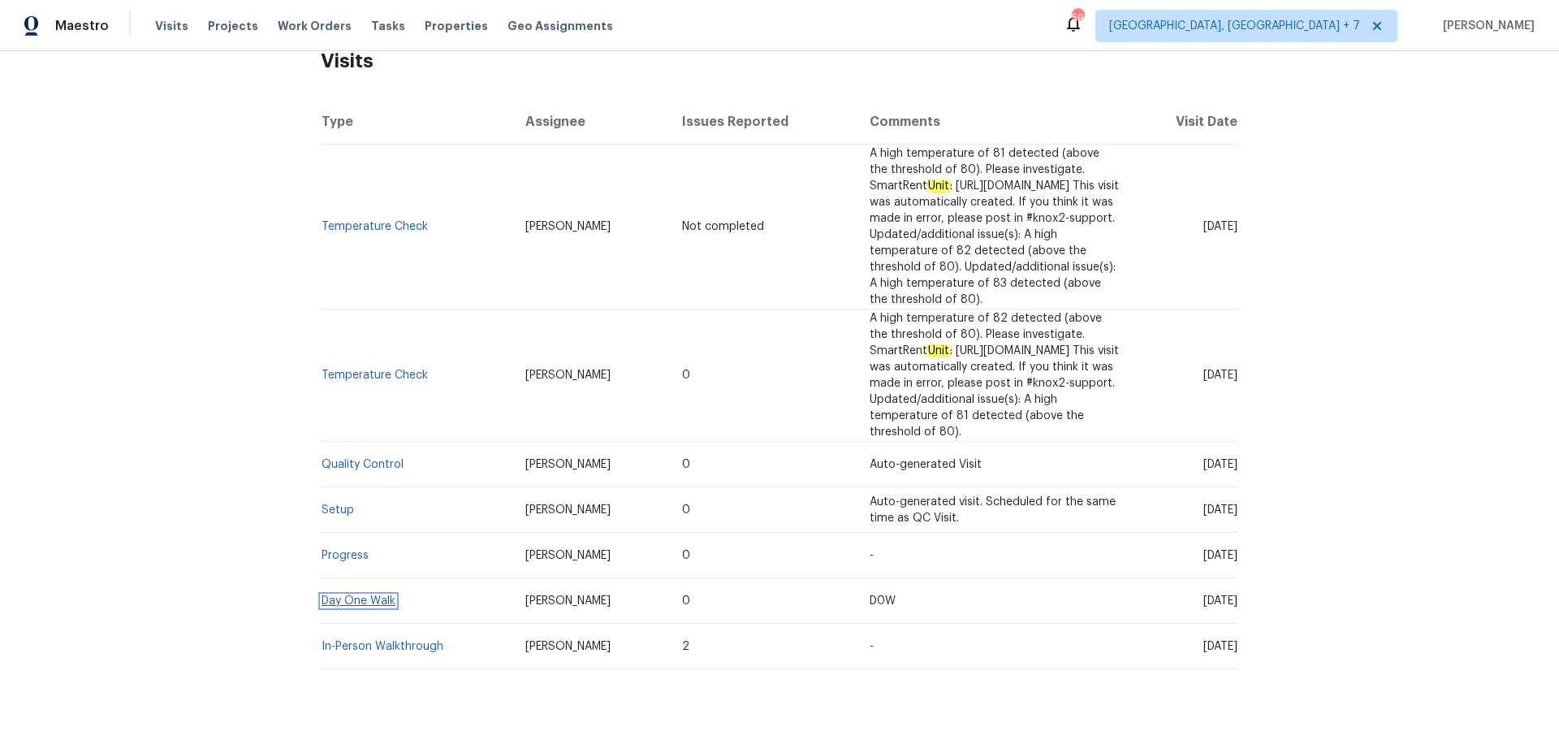
click at [352, 595] on link "Day One Walk" at bounding box center [359, 600] width 74 height 11
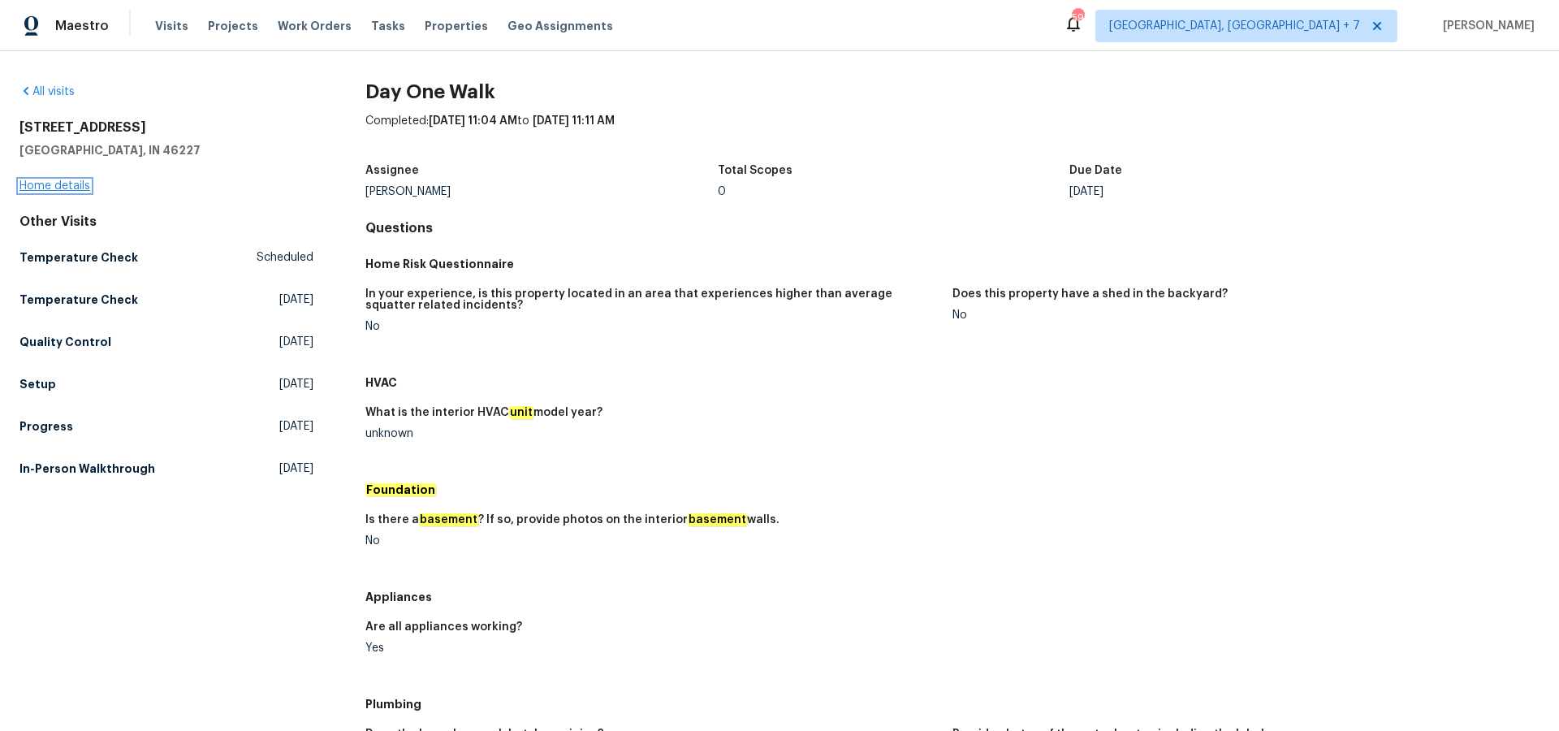
click at [72, 188] on link "Home details" at bounding box center [54, 185] width 71 height 11
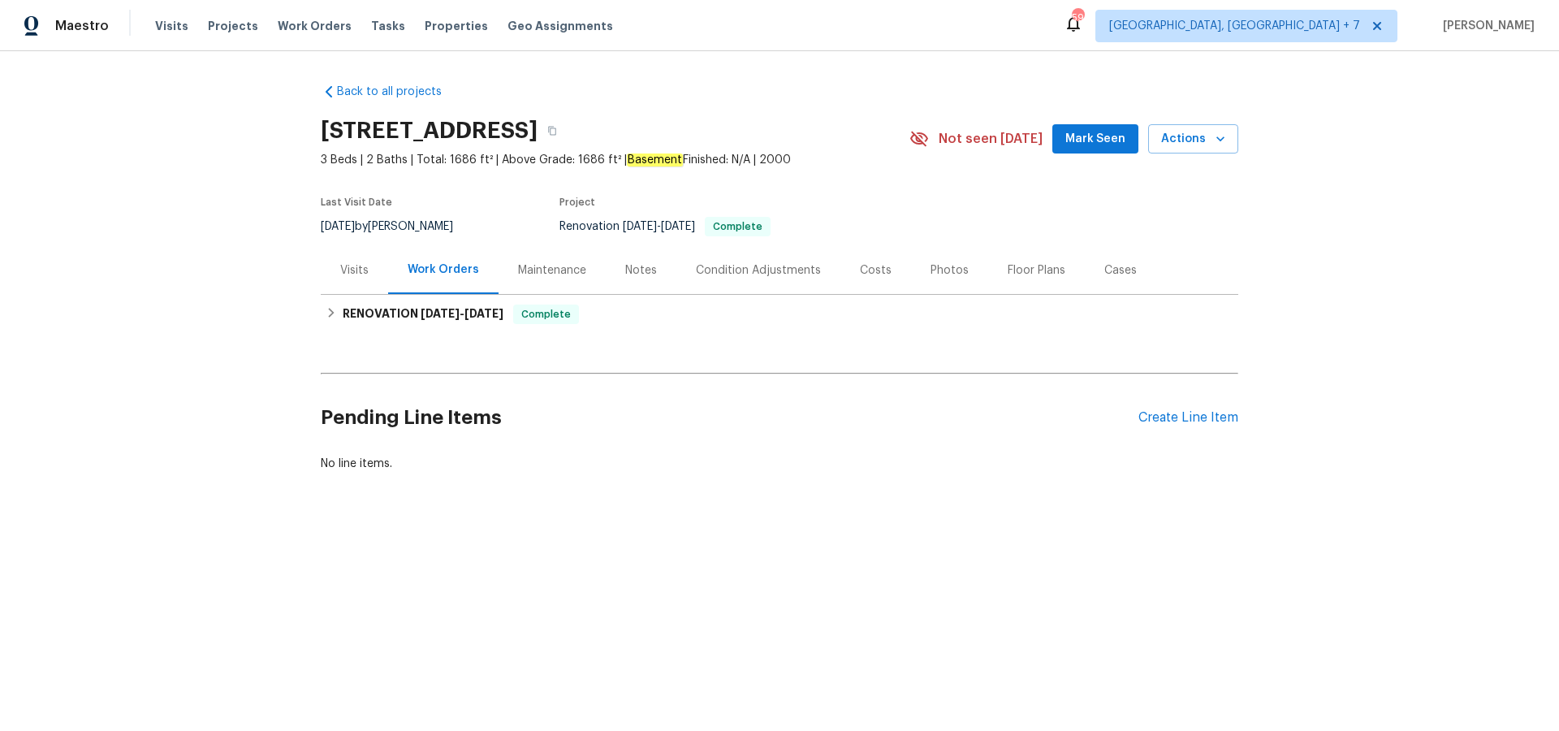
click at [1008, 268] on div "Floor Plans" at bounding box center [1037, 270] width 58 height 16
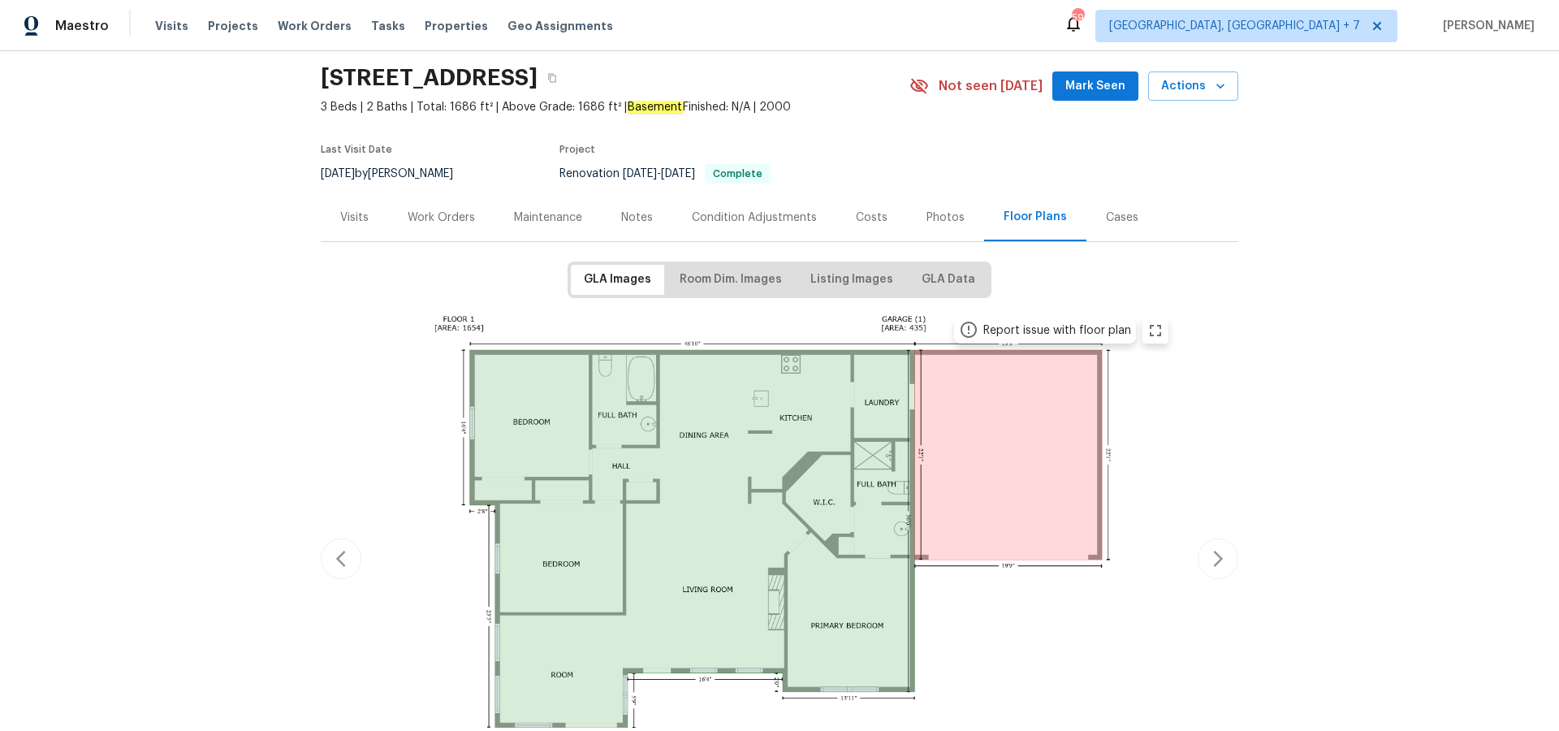
scroll to position [55, 0]
click at [927, 221] on div "Photos" at bounding box center [946, 215] width 38 height 16
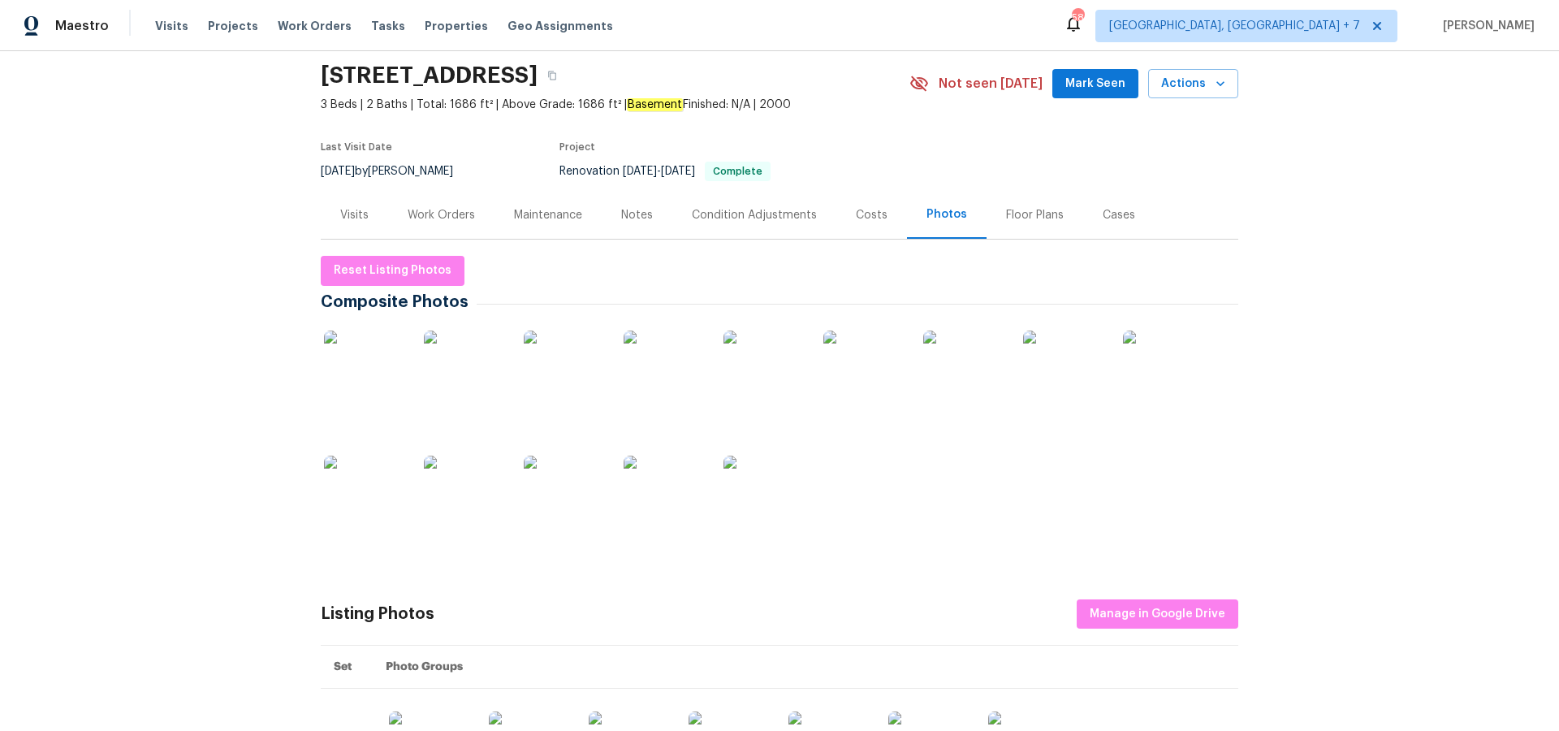
click at [372, 369] on img at bounding box center [364, 370] width 81 height 81
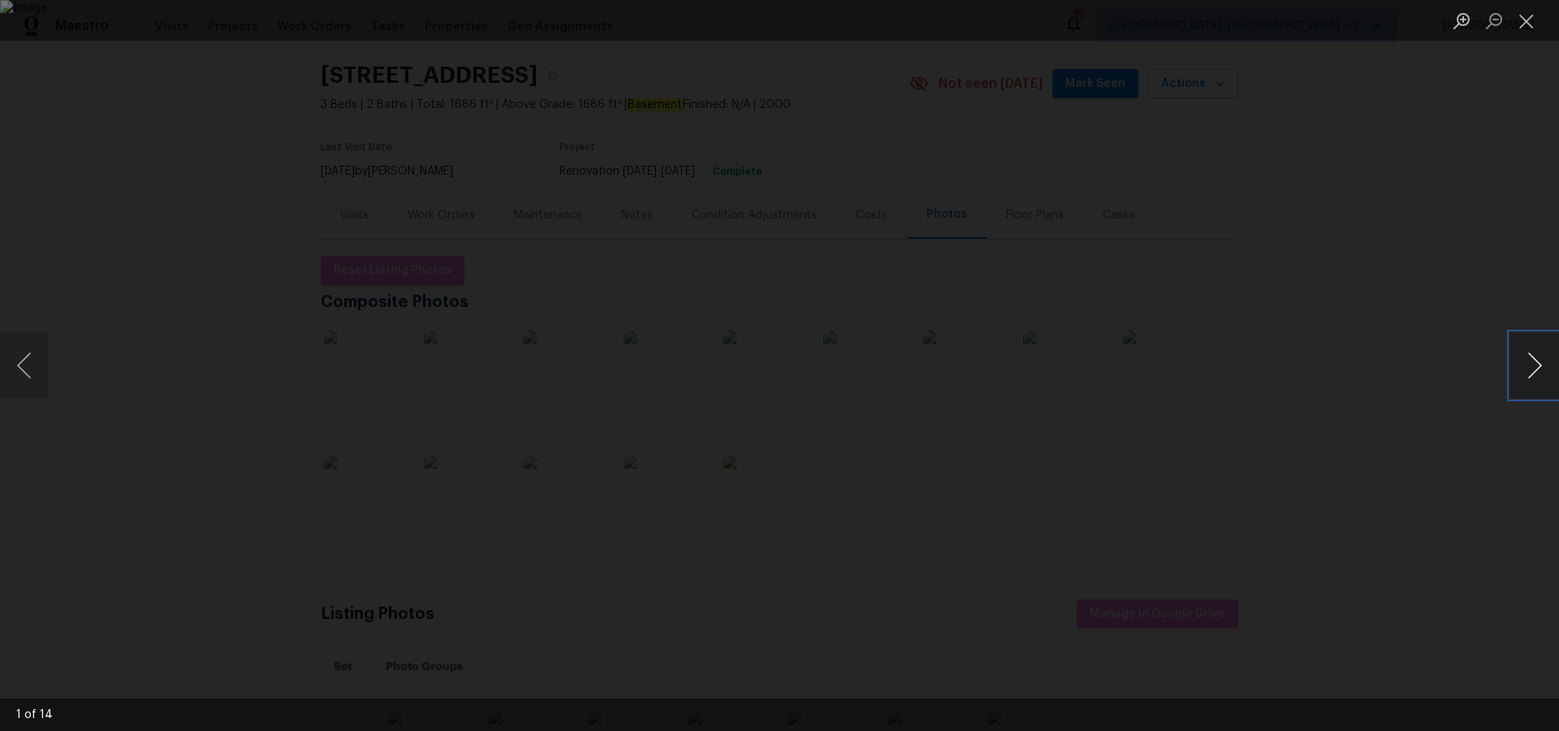
click at [1535, 365] on button "Next image" at bounding box center [1534, 365] width 49 height 65
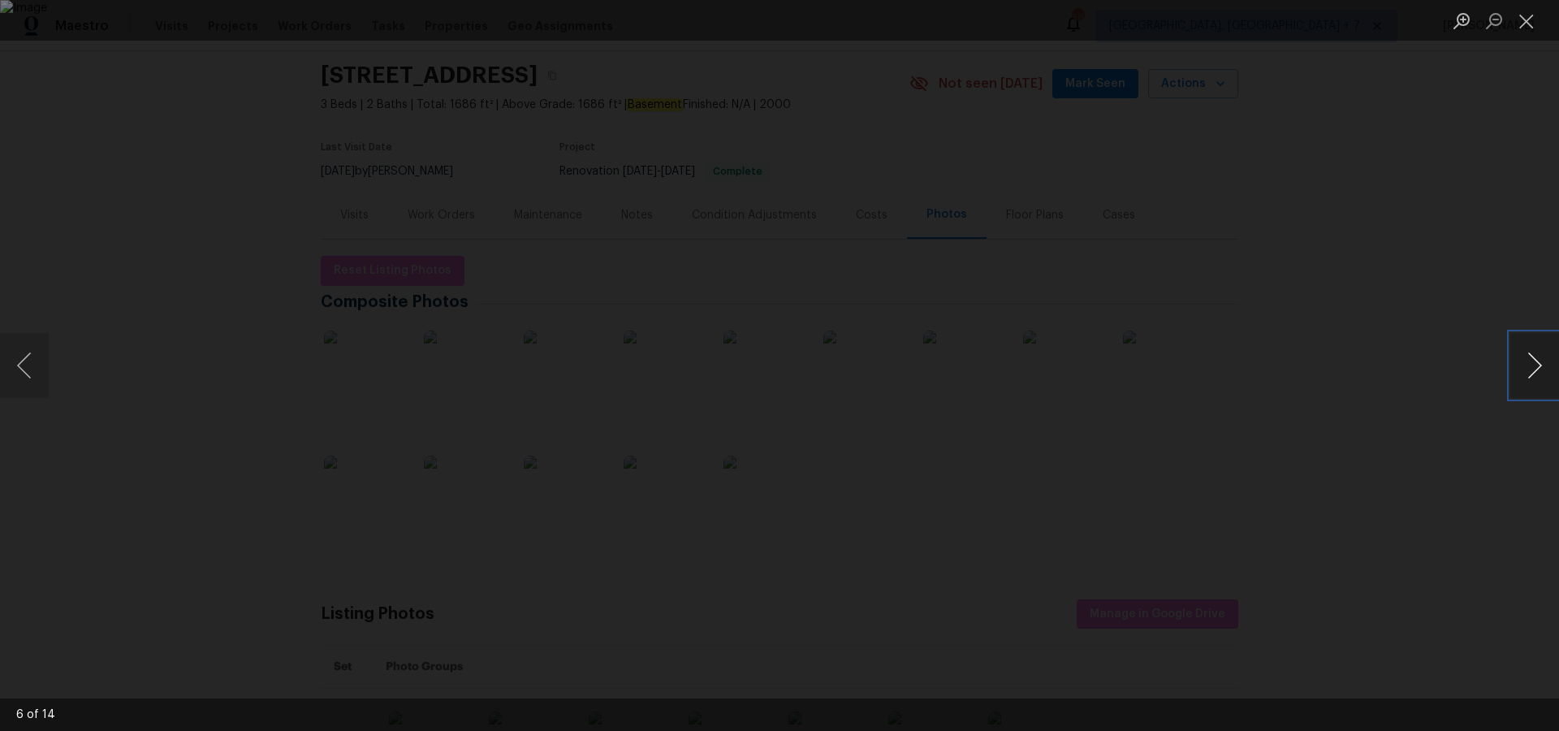
click at [1535, 365] on button "Next image" at bounding box center [1534, 365] width 49 height 65
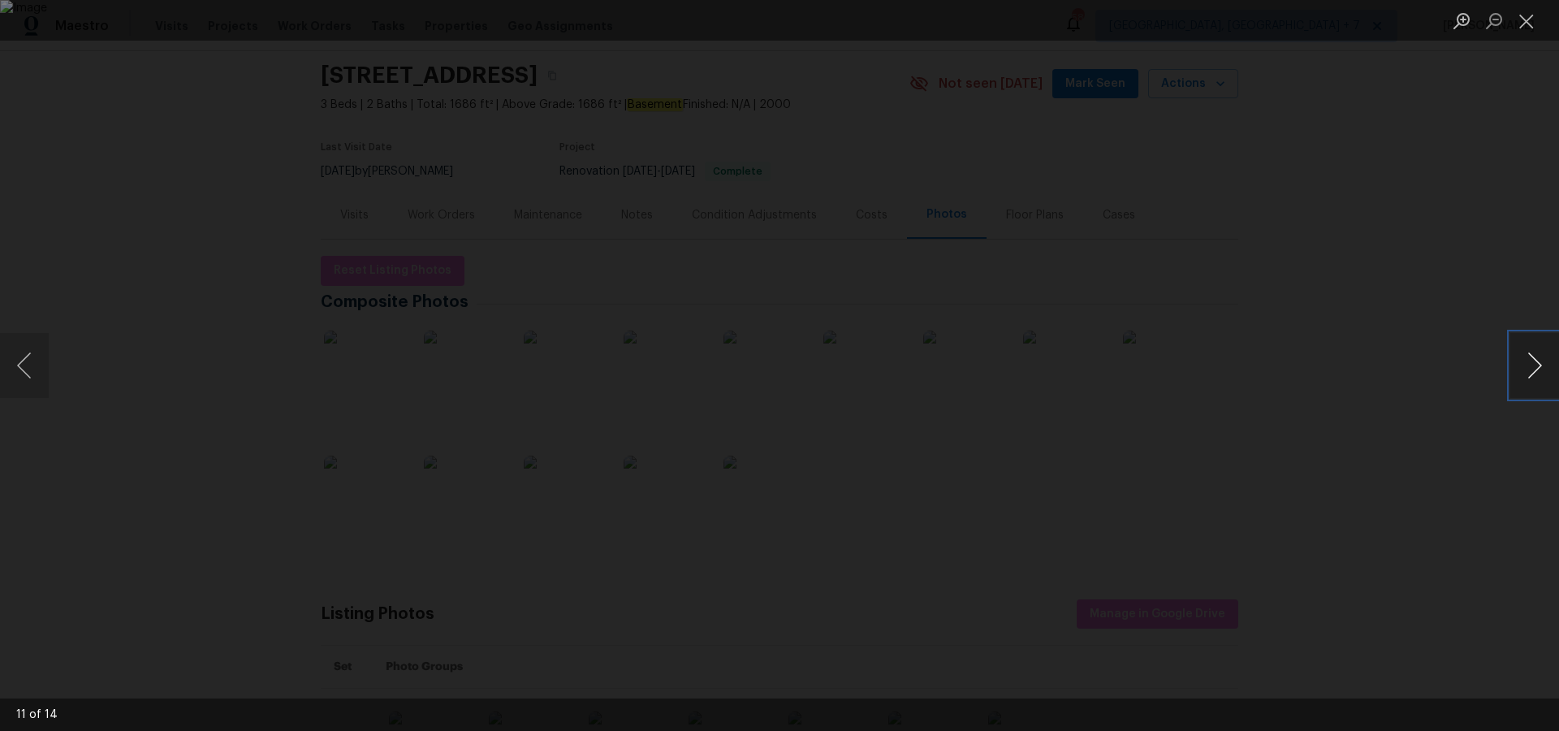
click at [1535, 365] on button "Next image" at bounding box center [1534, 365] width 49 height 65
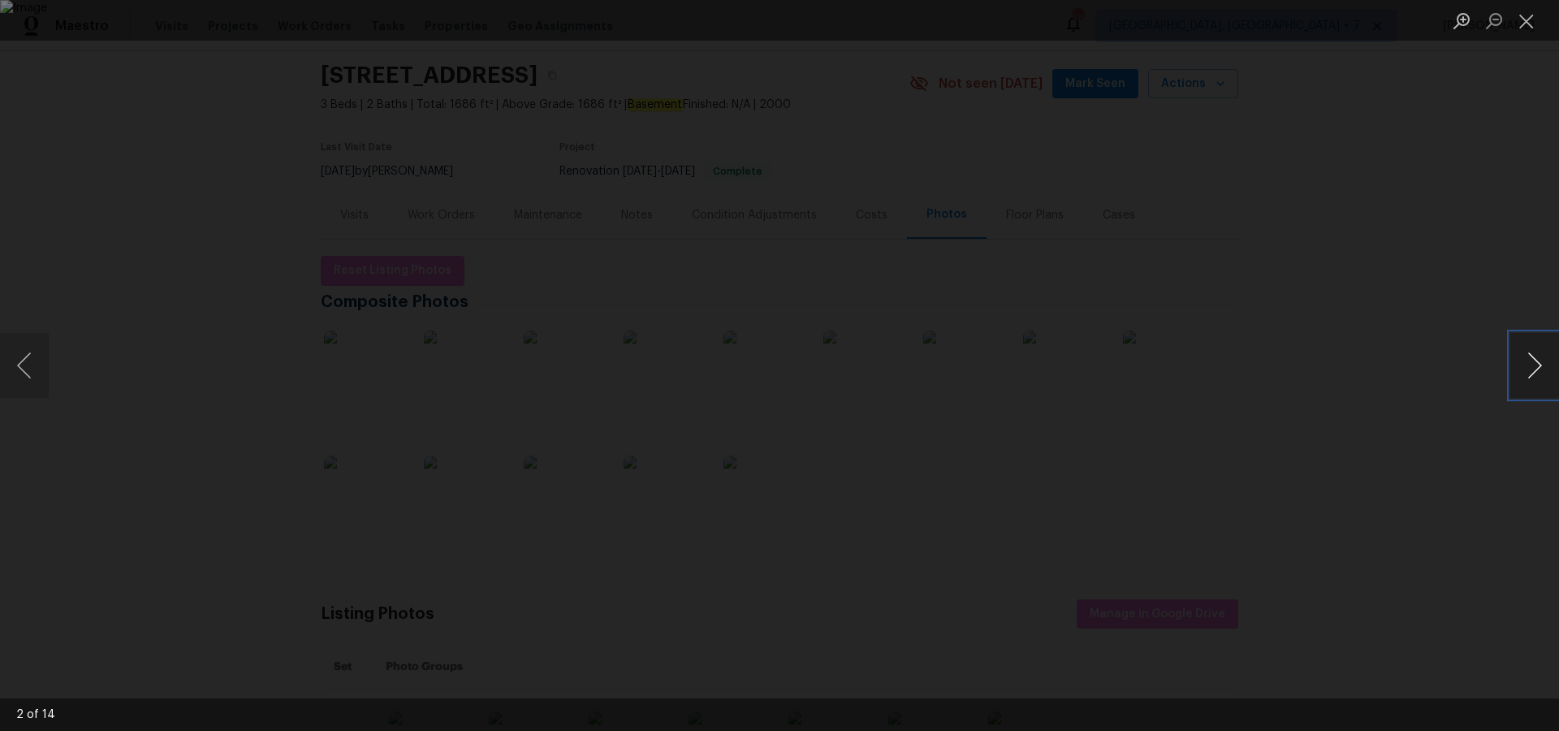
click at [1535, 365] on button "Next image" at bounding box center [1534, 365] width 49 height 65
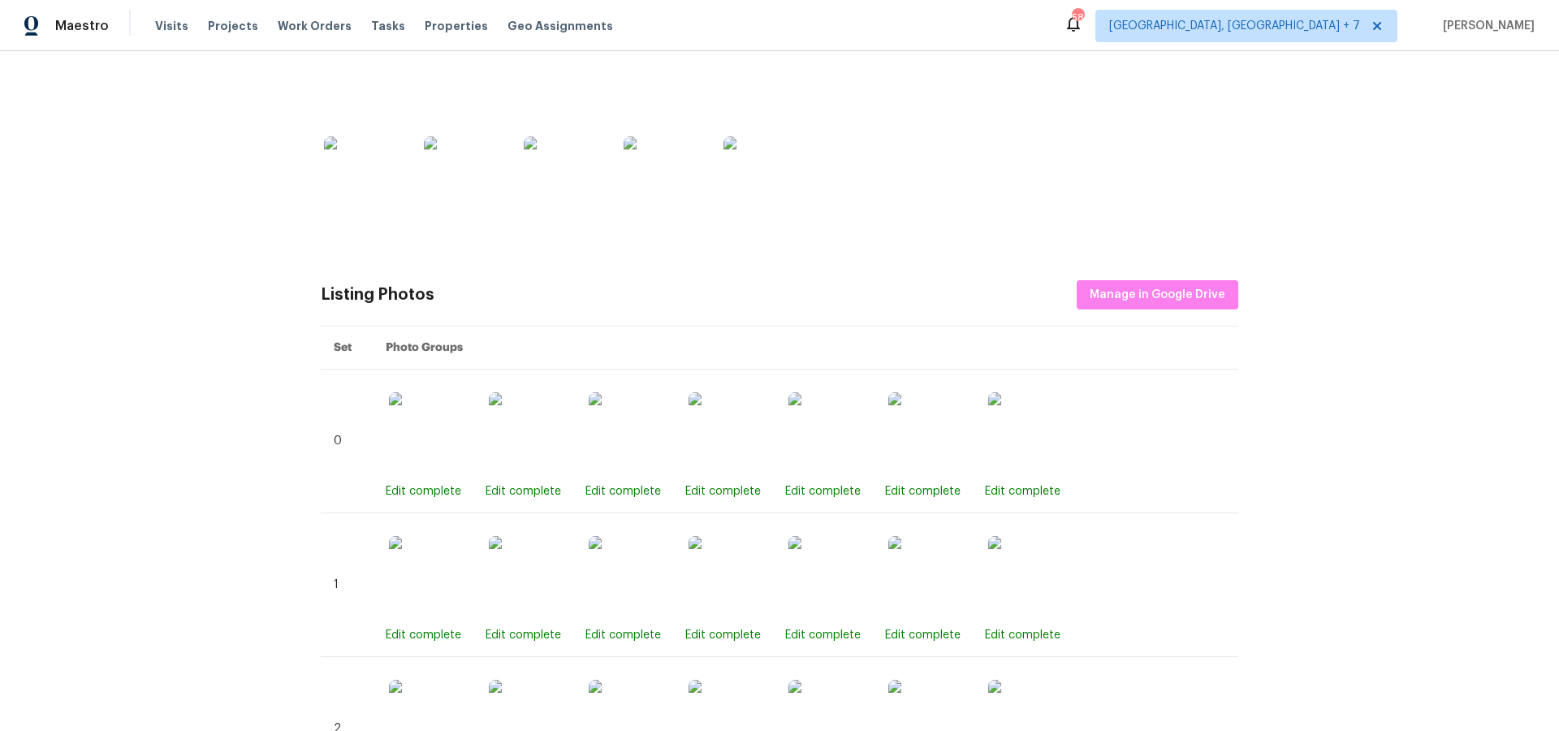
scroll to position [349, 0]
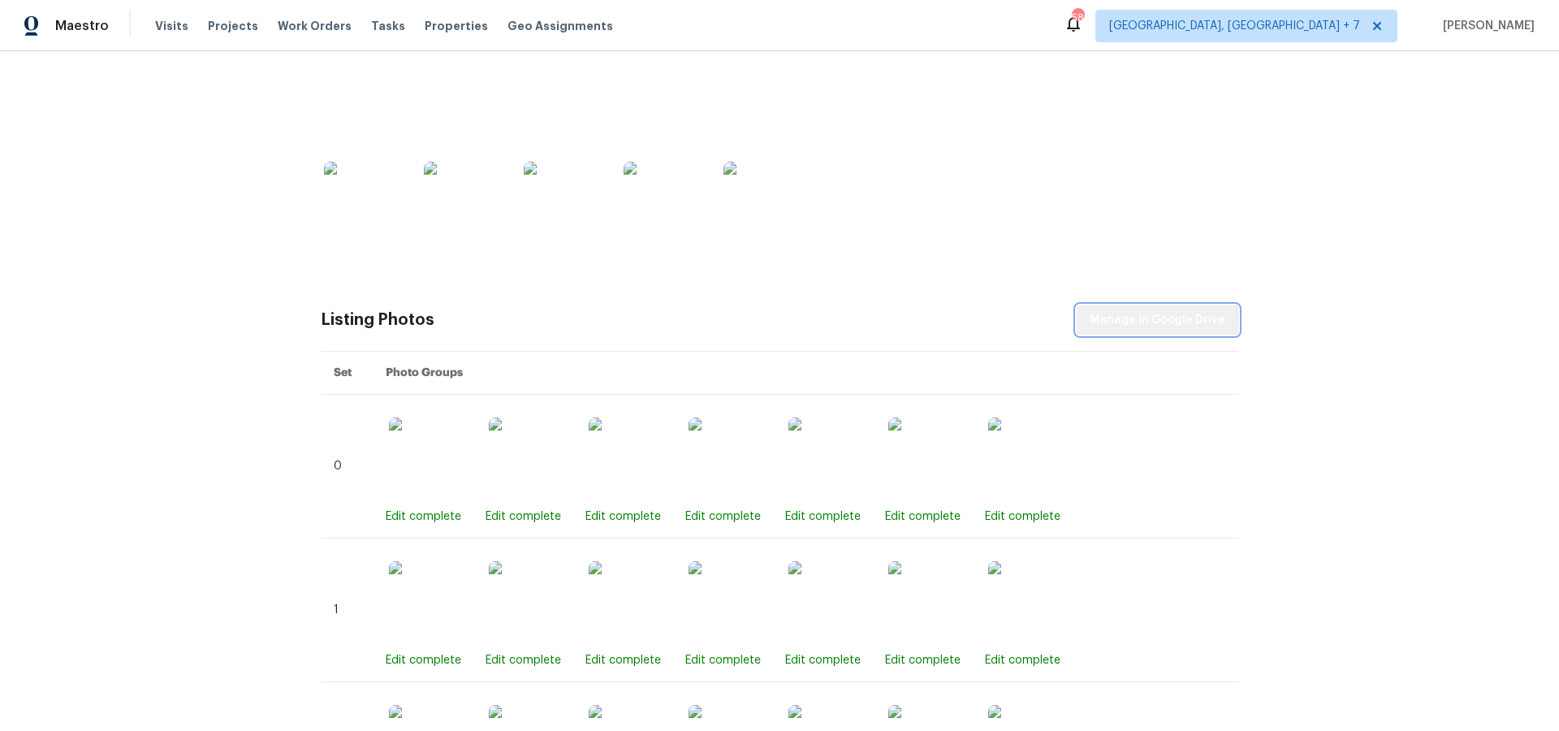
click at [1162, 324] on span "Manage in Google Drive" at bounding box center [1158, 320] width 136 height 20
click at [198, 21] on div "Visits Projects Work Orders Tasks Properties Geo Assignments" at bounding box center [393, 26] width 477 height 32
click at [200, 21] on div "Visits Projects Work Orders Tasks Properties Geo Assignments" at bounding box center [393, 26] width 477 height 32
click at [208, 23] on span "Projects" at bounding box center [233, 26] width 50 height 16
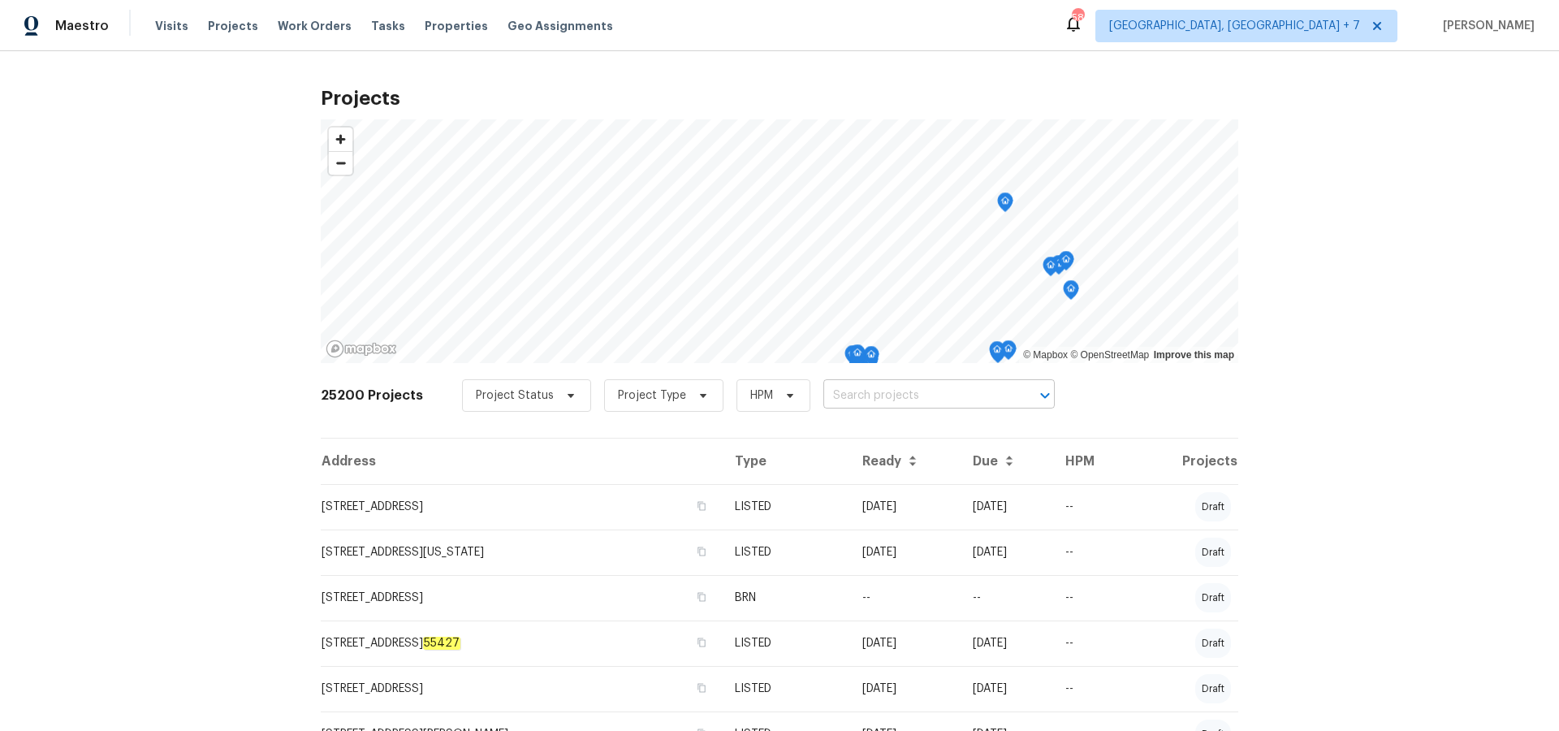
click at [952, 405] on input "text" at bounding box center [916, 395] width 186 height 25
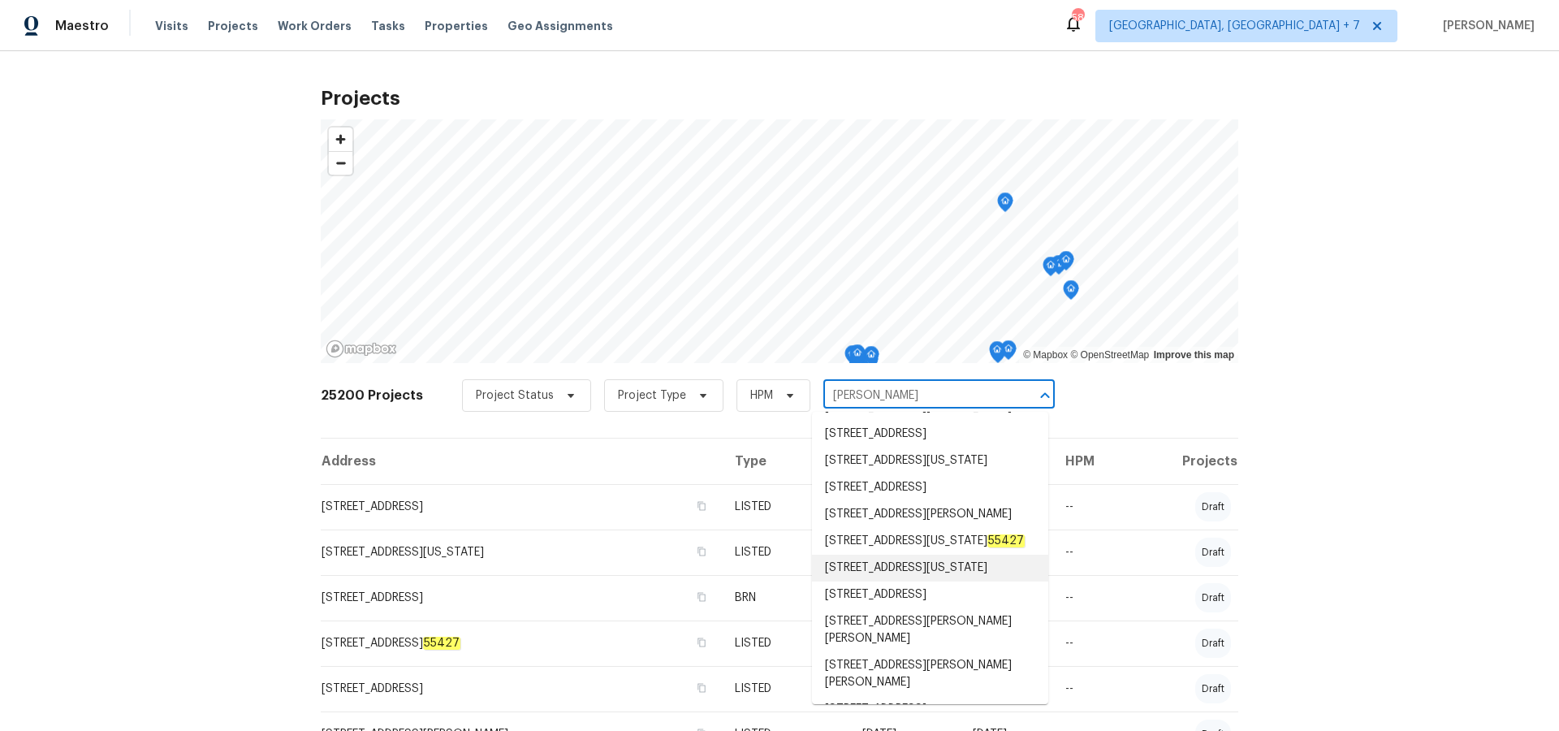
scroll to position [140, 0]
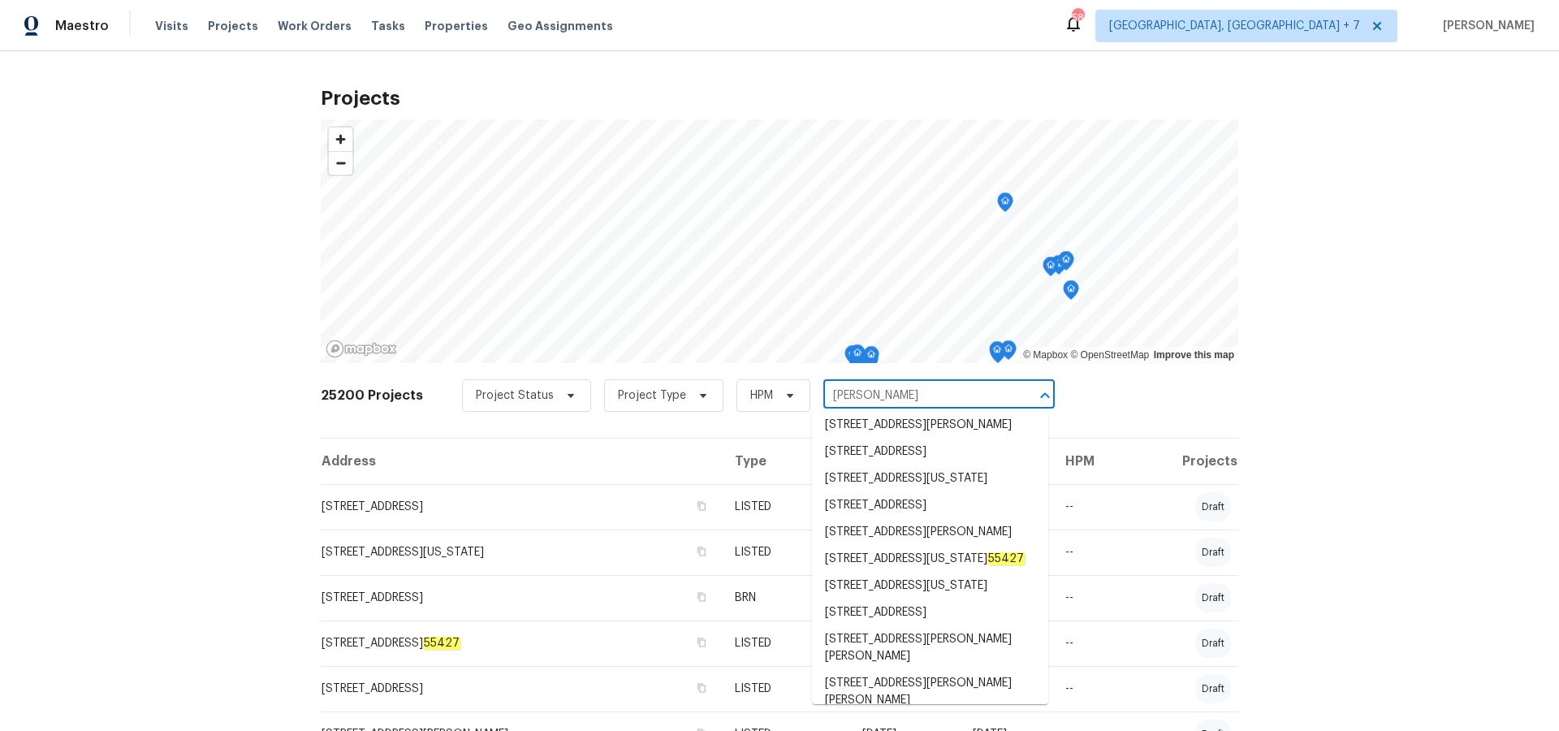
click at [878, 395] on input "[PERSON_NAME]" at bounding box center [916, 395] width 186 height 25
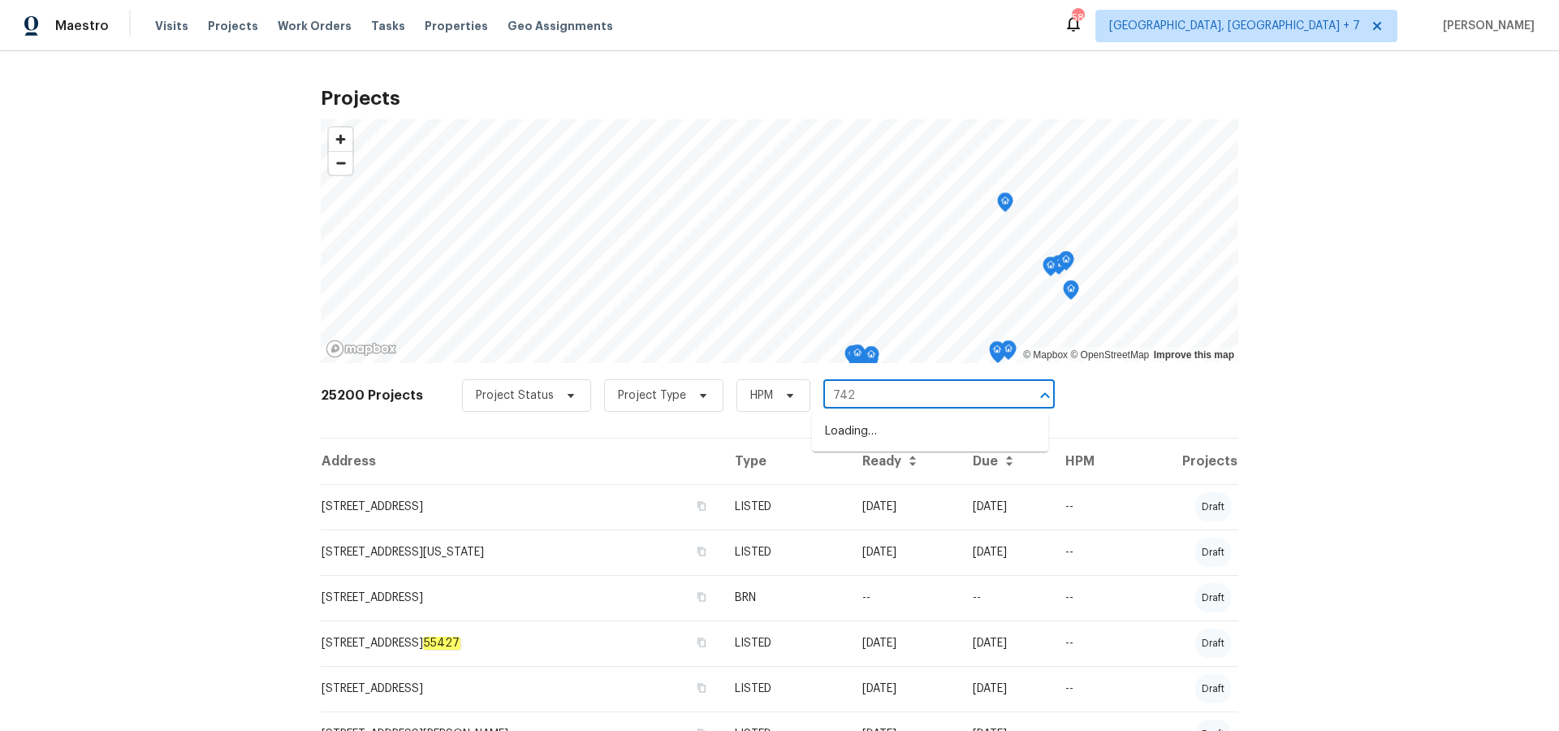
type input "7420"
click at [897, 472] on li "[STREET_ADDRESS][PERSON_NAME]" at bounding box center [930, 458] width 236 height 27
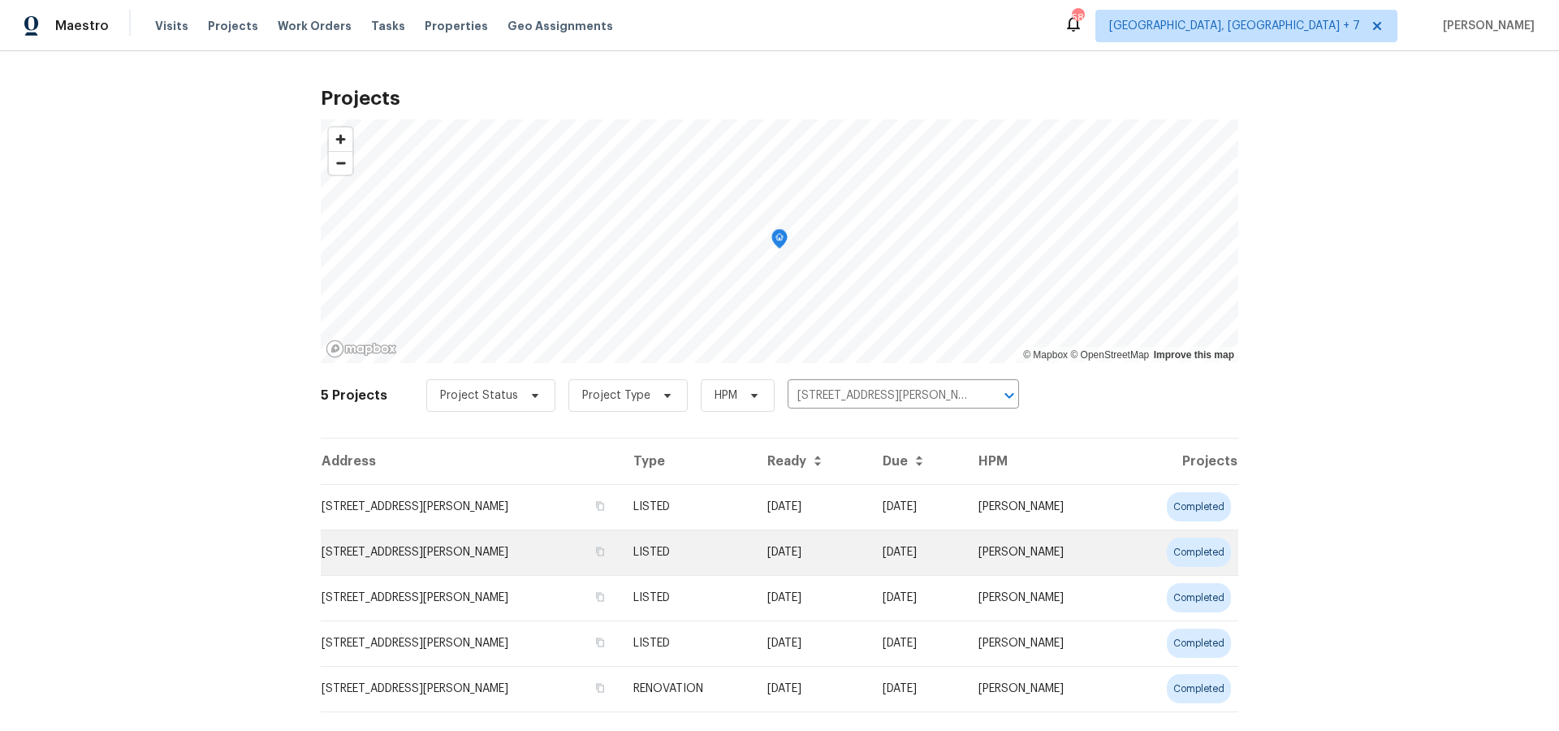
scroll to position [33, 0]
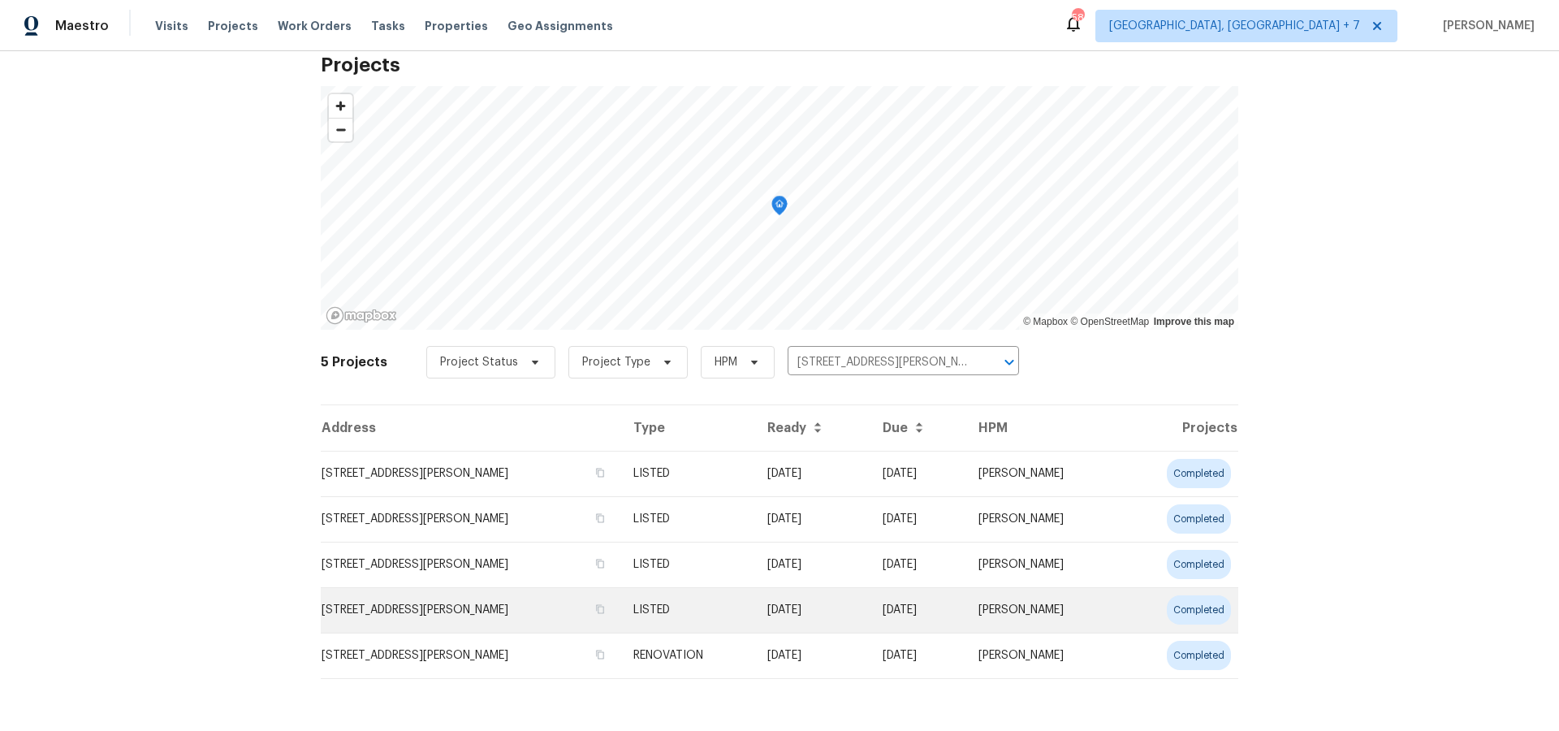
click at [482, 614] on td "[STREET_ADDRESS][PERSON_NAME]" at bounding box center [471, 609] width 300 height 45
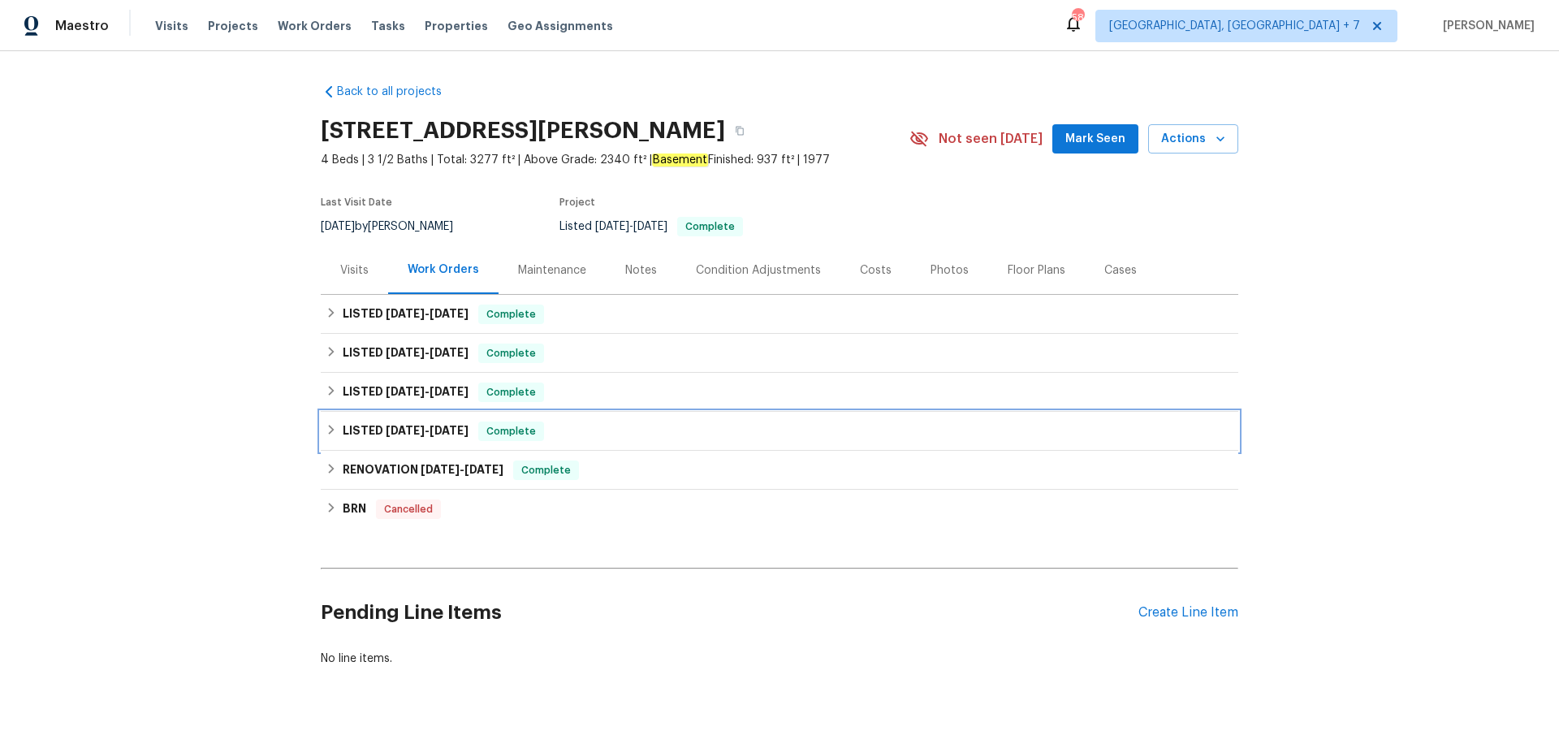
click at [433, 434] on span "[DATE] - [DATE]" at bounding box center [427, 430] width 83 height 11
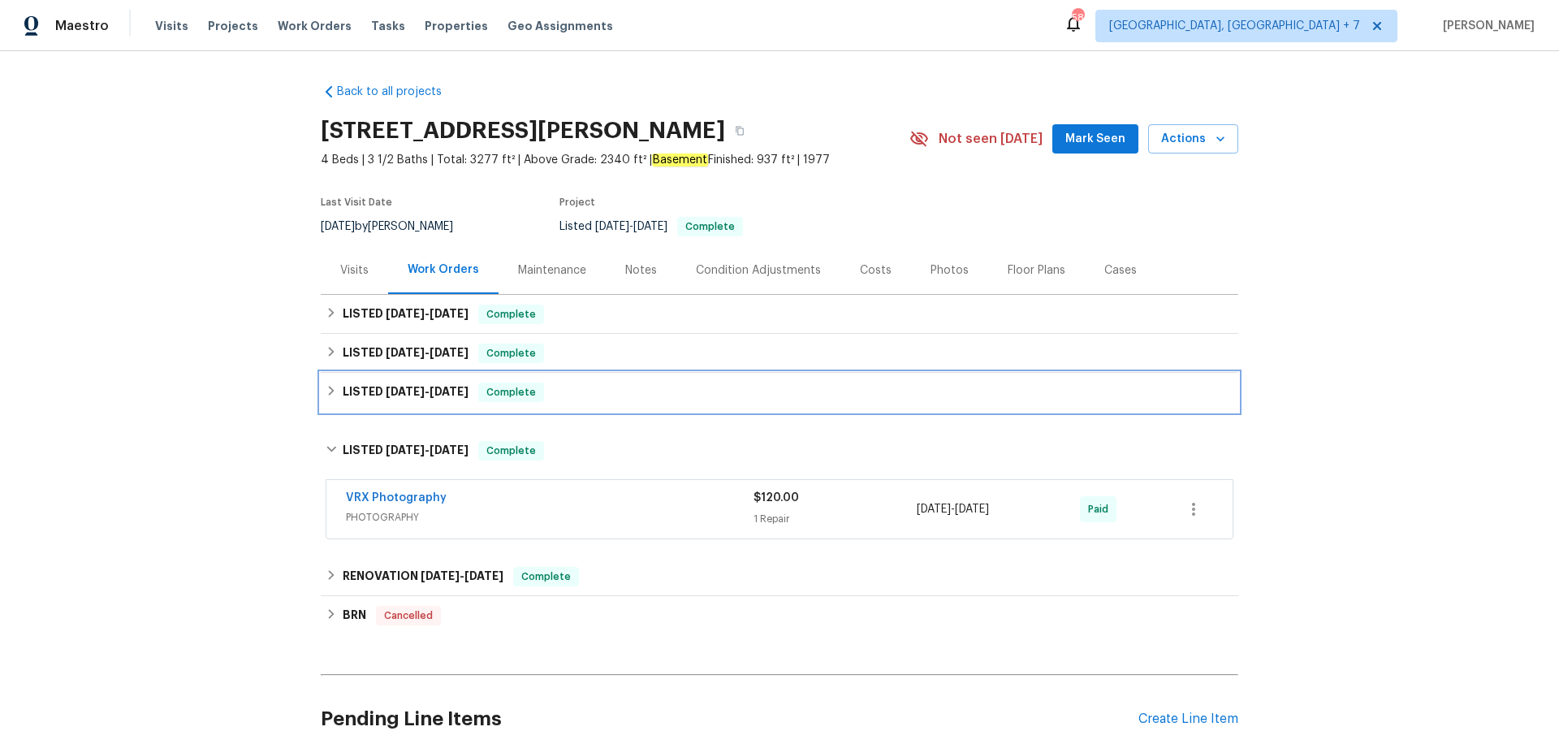
click at [433, 389] on span "[DATE]" at bounding box center [449, 391] width 39 height 11
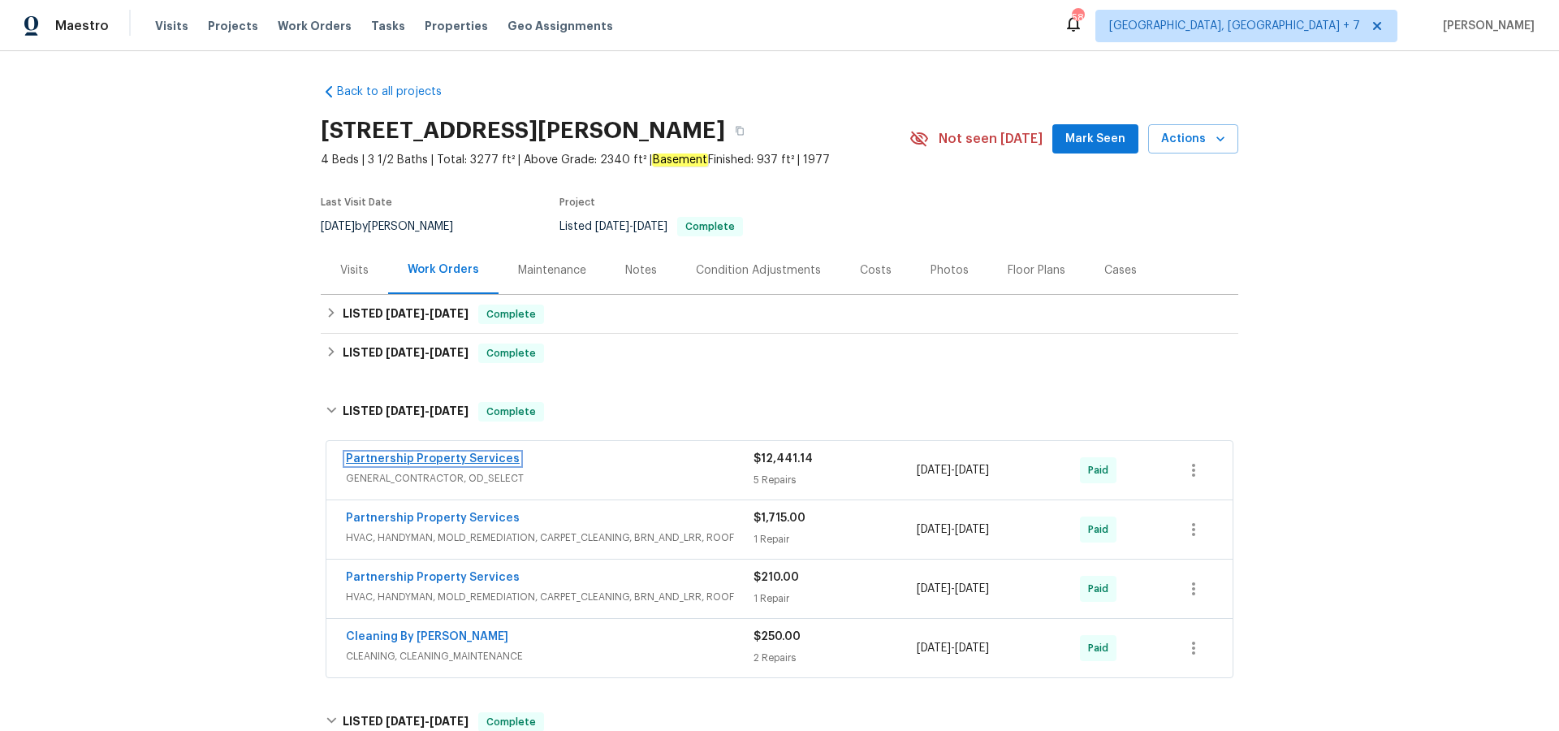
click at [430, 460] on link "Partnership Property Services" at bounding box center [433, 458] width 174 height 11
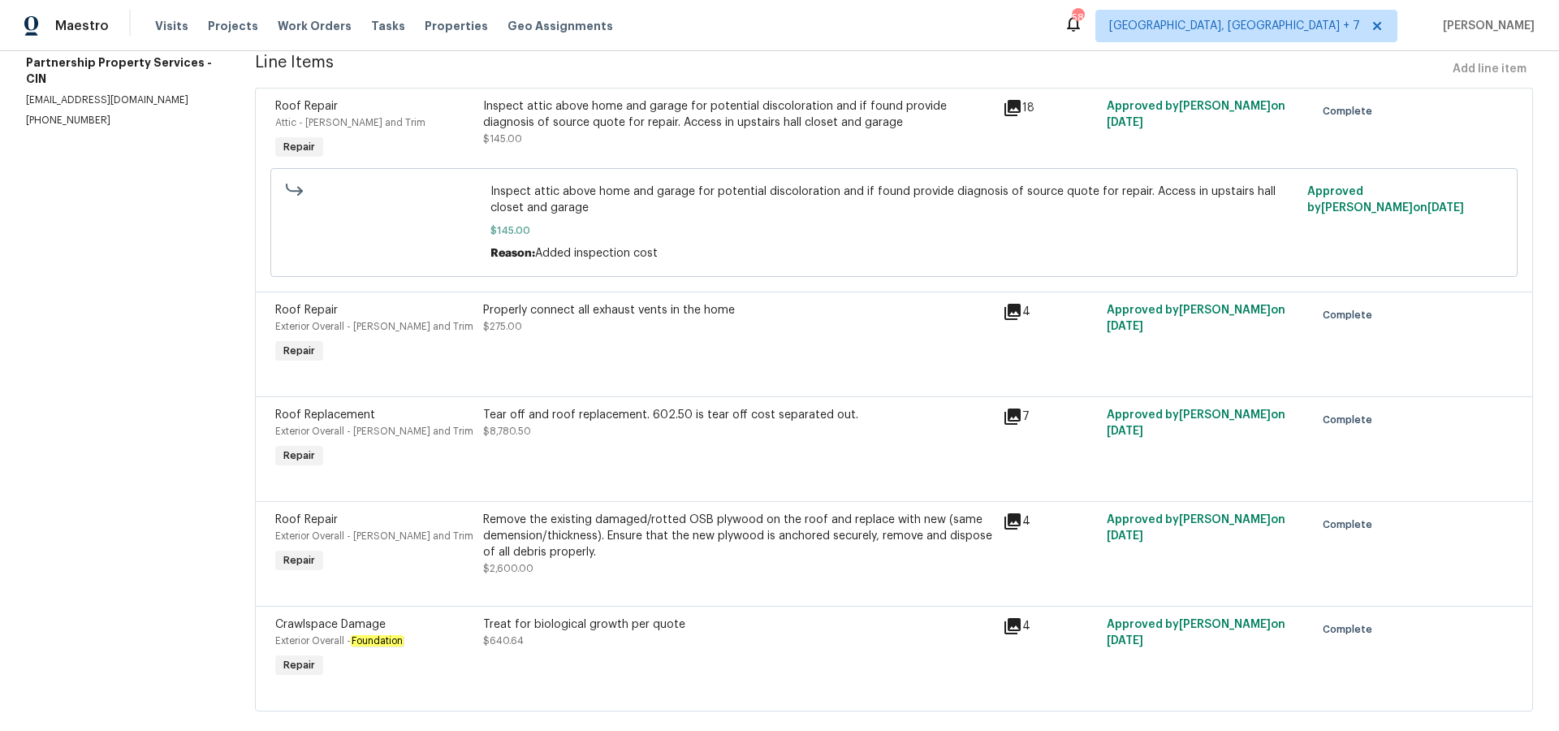
scroll to position [222, 0]
click at [1020, 524] on icon at bounding box center [1012, 524] width 16 height 16
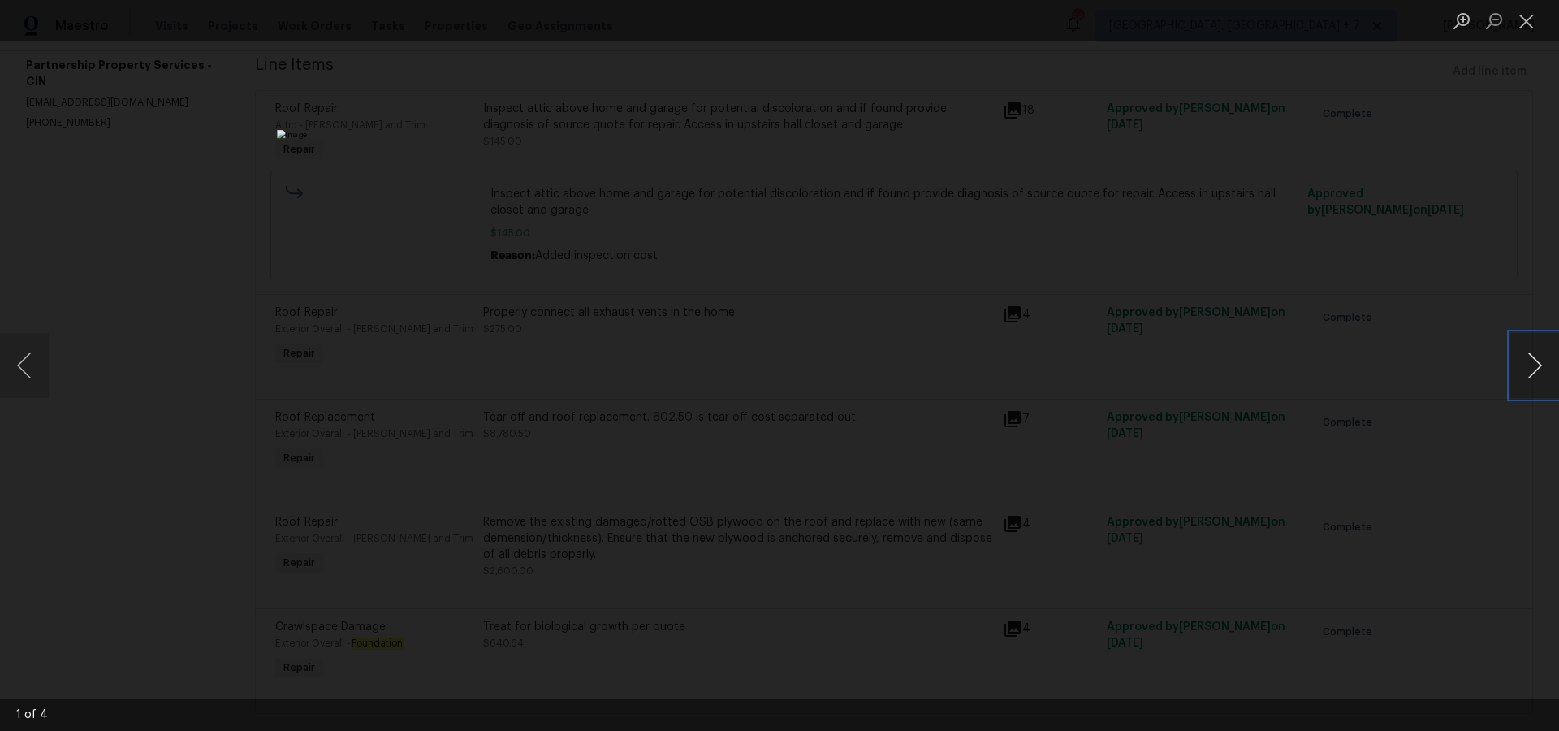
click at [1538, 369] on button "Next image" at bounding box center [1534, 365] width 49 height 65
